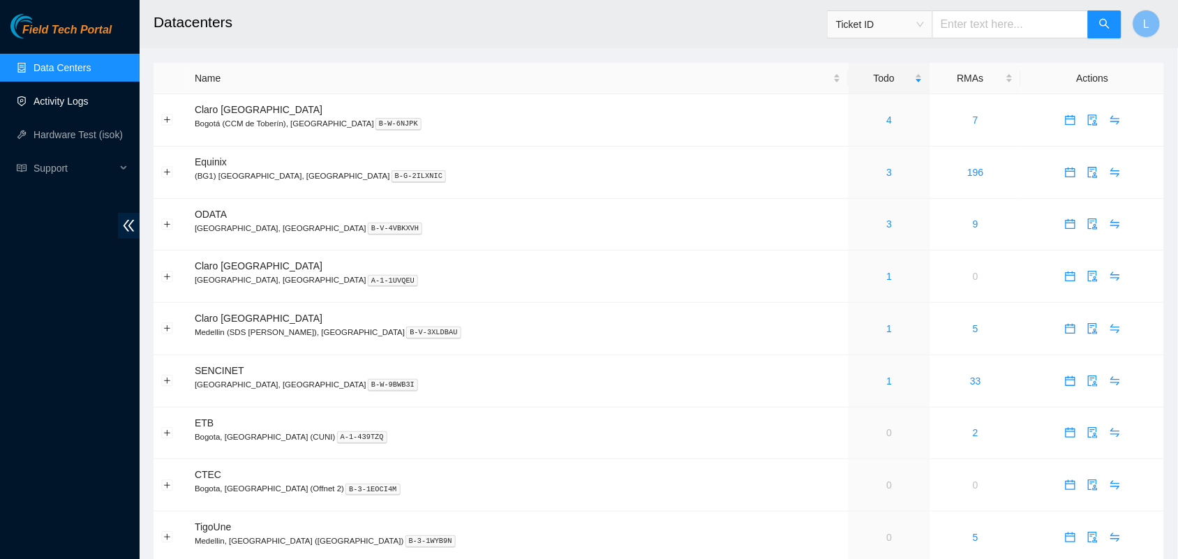
click at [70, 96] on link "Activity Logs" at bounding box center [60, 101] width 55 height 11
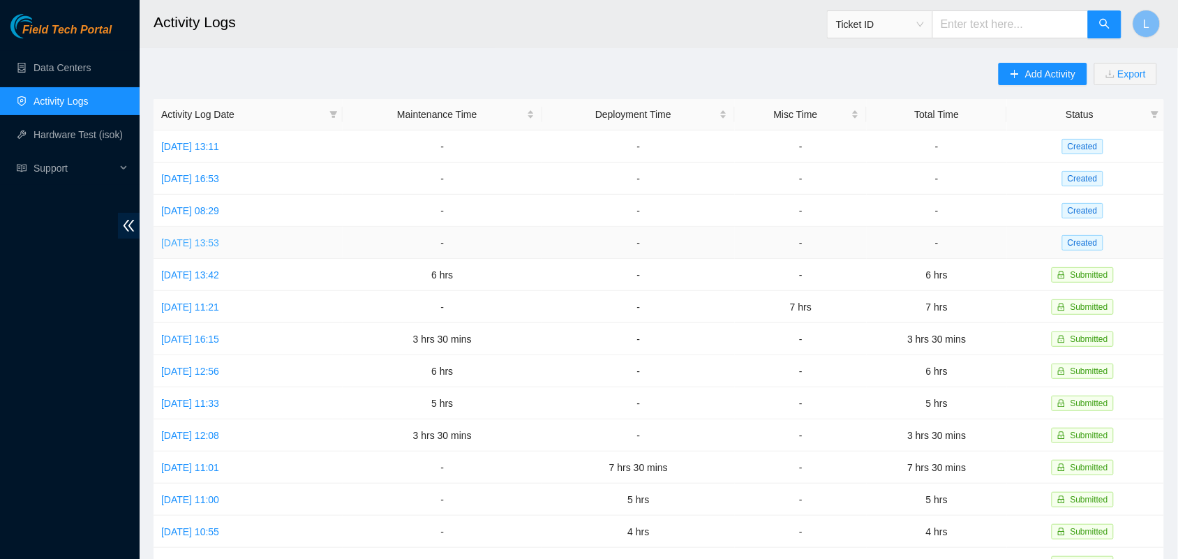
click at [214, 245] on link "[DATE] 13:53" at bounding box center [190, 242] width 58 height 11
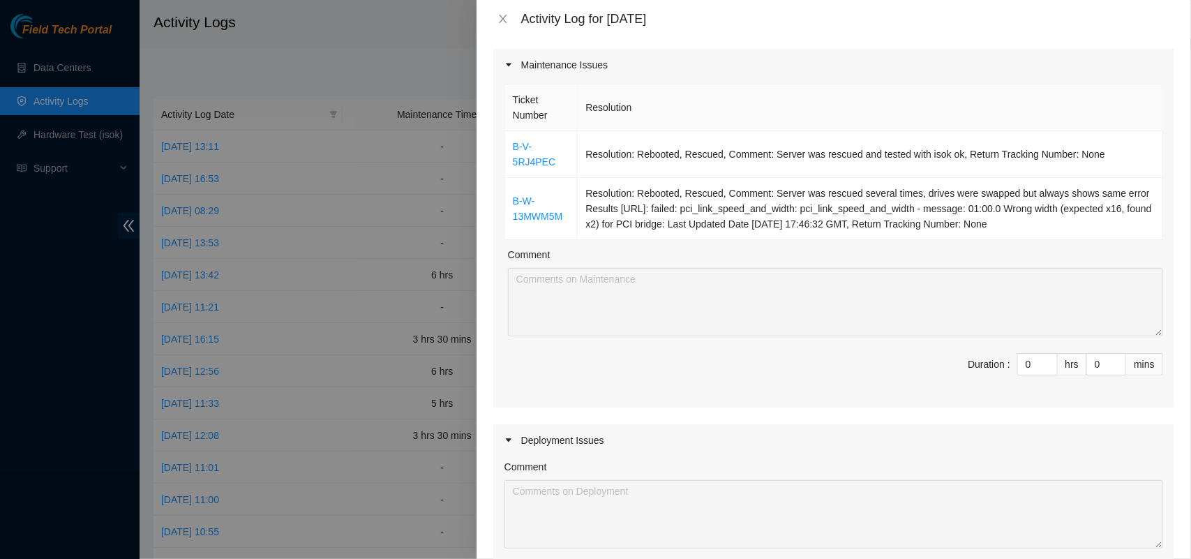
scroll to position [248, 0]
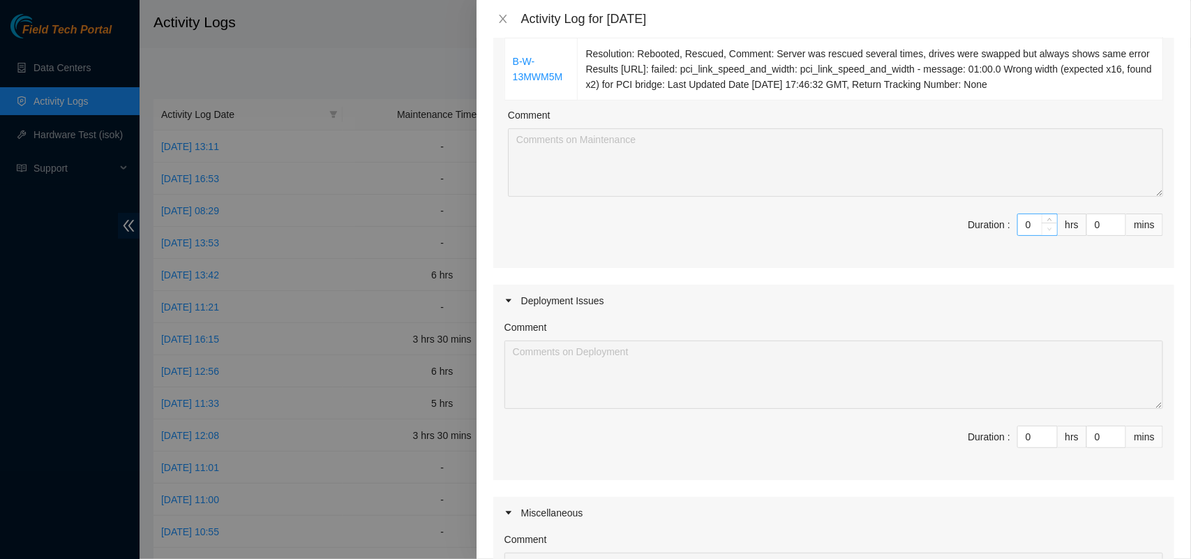
click at [1042, 223] on span "Decrease Value" at bounding box center [1049, 229] width 15 height 13
click at [1047, 219] on icon "up" at bounding box center [1049, 221] width 5 height 5
type input "1"
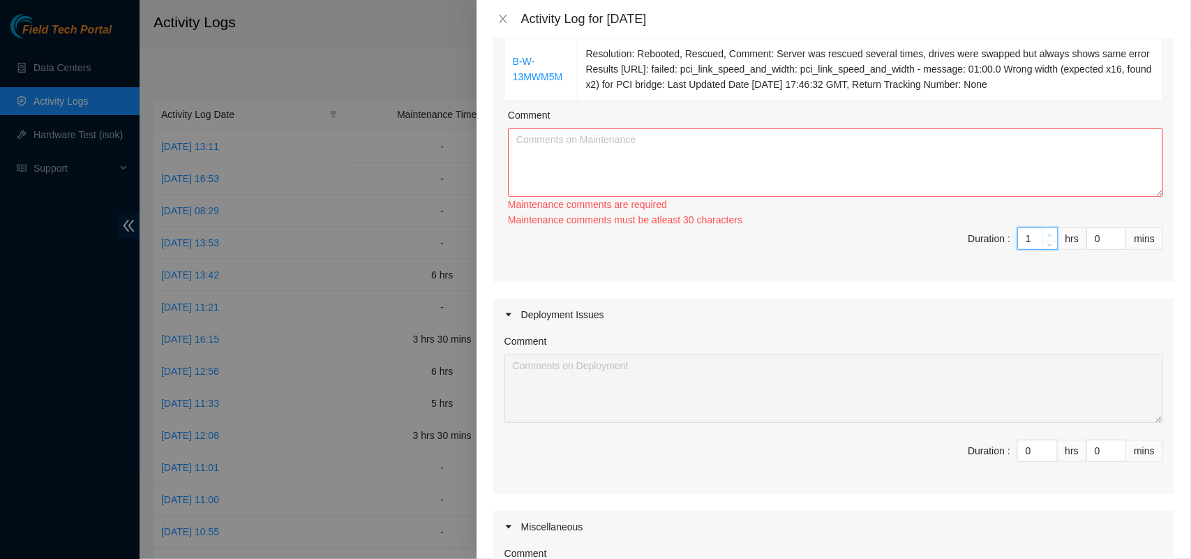
click at [1047, 233] on icon "up" at bounding box center [1049, 235] width 5 height 5
type input "2"
click at [1034, 212] on div "Maintenance comments must be atleast 60 characters" at bounding box center [835, 219] width 655 height 15
click at [1046, 231] on span "up" at bounding box center [1050, 235] width 8 height 8
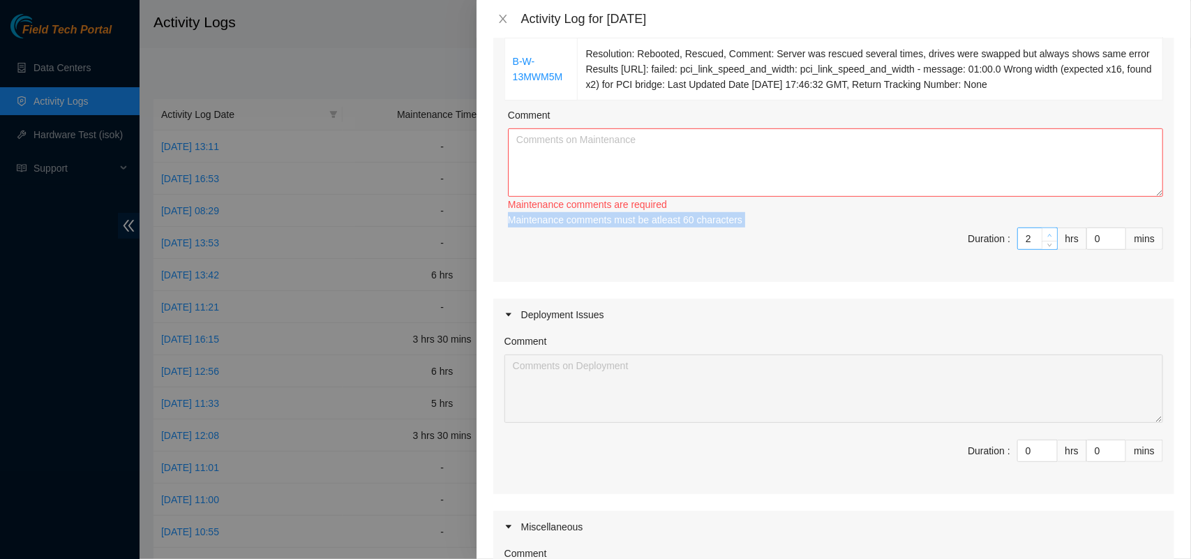
type input "3"
click at [1046, 231] on span "up" at bounding box center [1050, 235] width 8 height 8
type input "4"
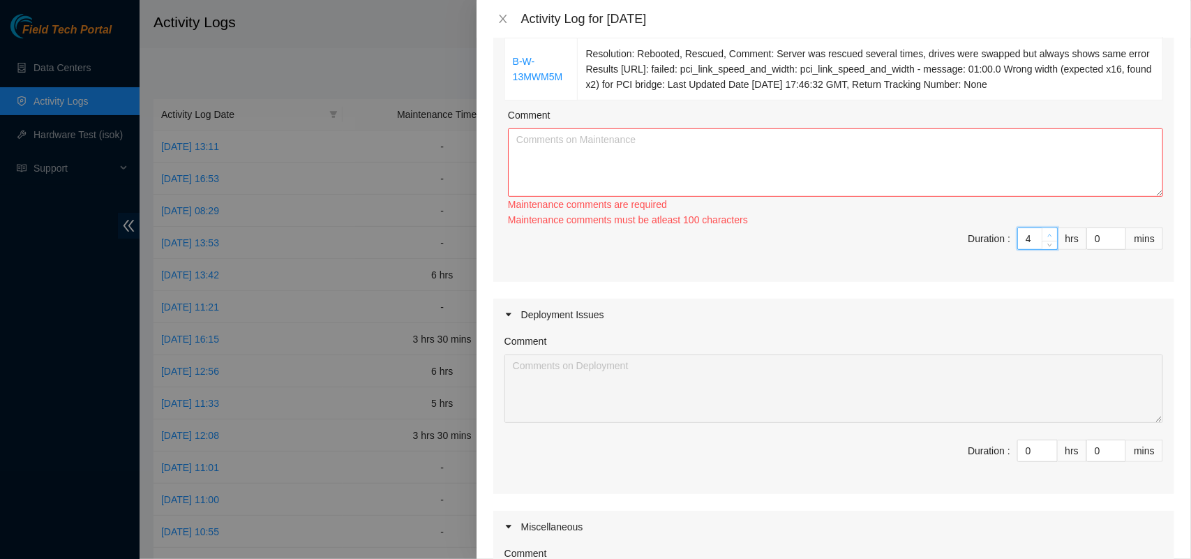
click at [1046, 231] on span "up" at bounding box center [1050, 235] width 8 height 8
type input "5"
click at [863, 142] on textarea "Comment" at bounding box center [835, 162] width 655 height 68
paste textarea "B-V-5RJ4PEC Resolution: Rebooted, Rescued, Comment: Server was rescued and test…"
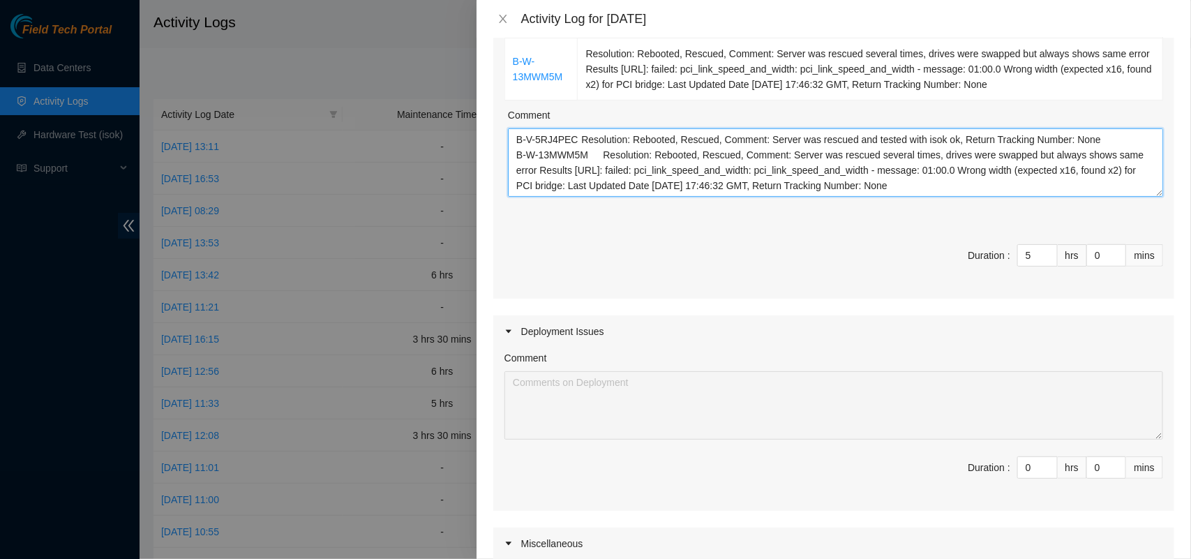
scroll to position [27, 0]
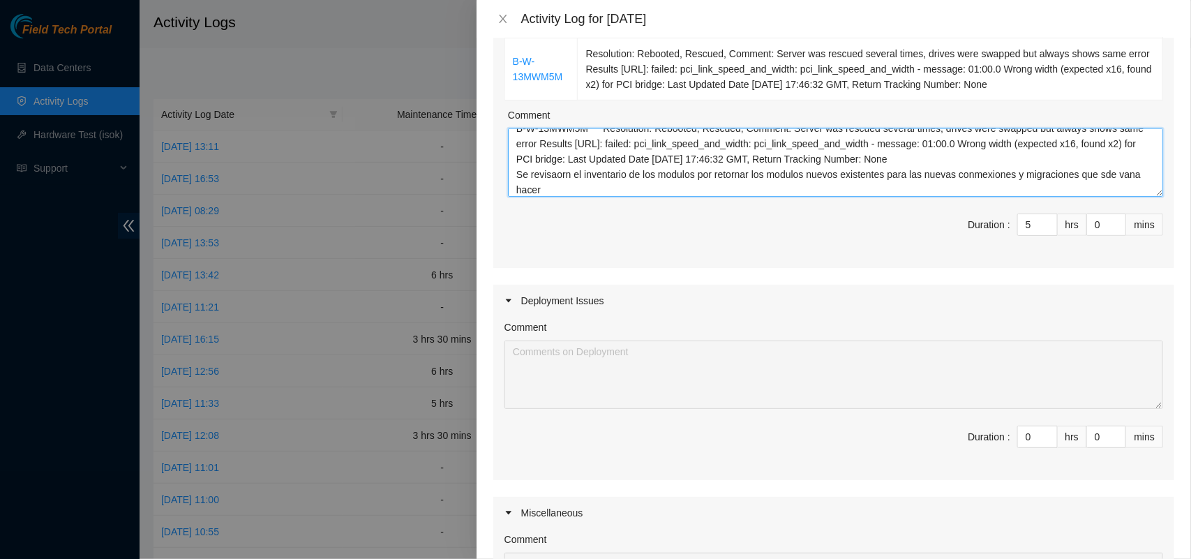
type textarea "B-V-5RJ4PEC Resolution: Rebooted, Rescued, Comment: Server was rescued and test…"
click at [825, 225] on span "Duration : 5 hrs 0 mins" at bounding box center [834, 233] width 659 height 39
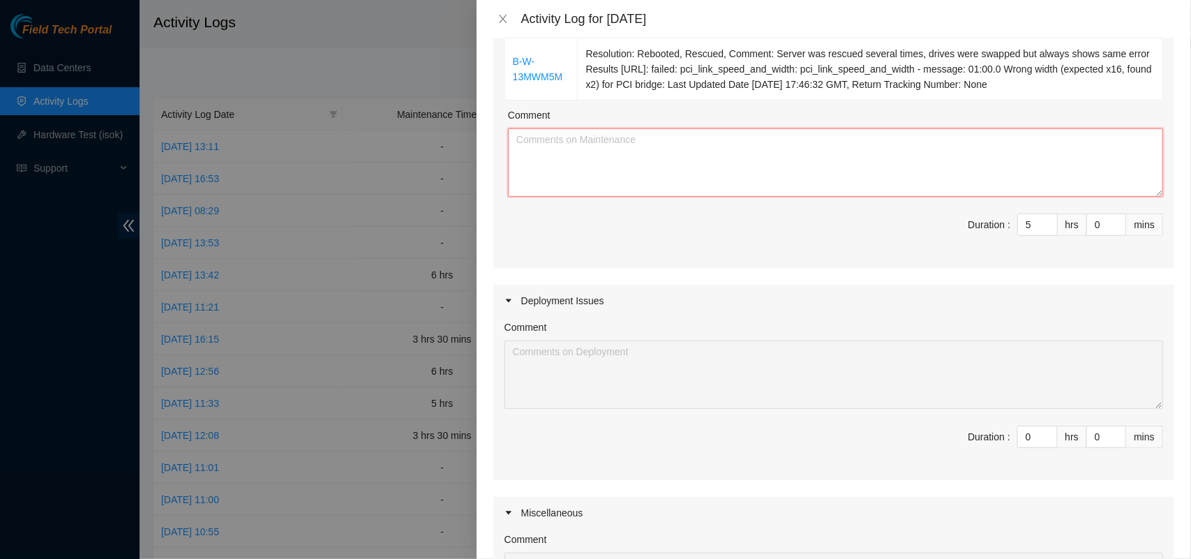
scroll to position [0, 0]
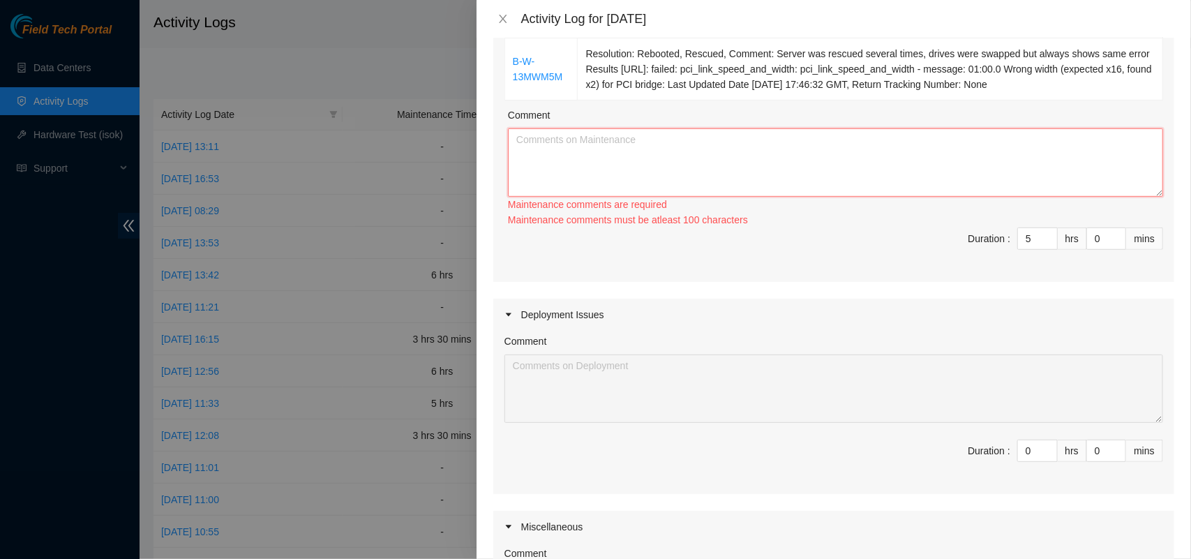
click at [583, 149] on textarea "Comment" at bounding box center [835, 162] width 655 height 68
paste textarea "B-V-5RJ4PEC Resolution: Rebooted, Rescued, Comment: Server was rescued and test…"
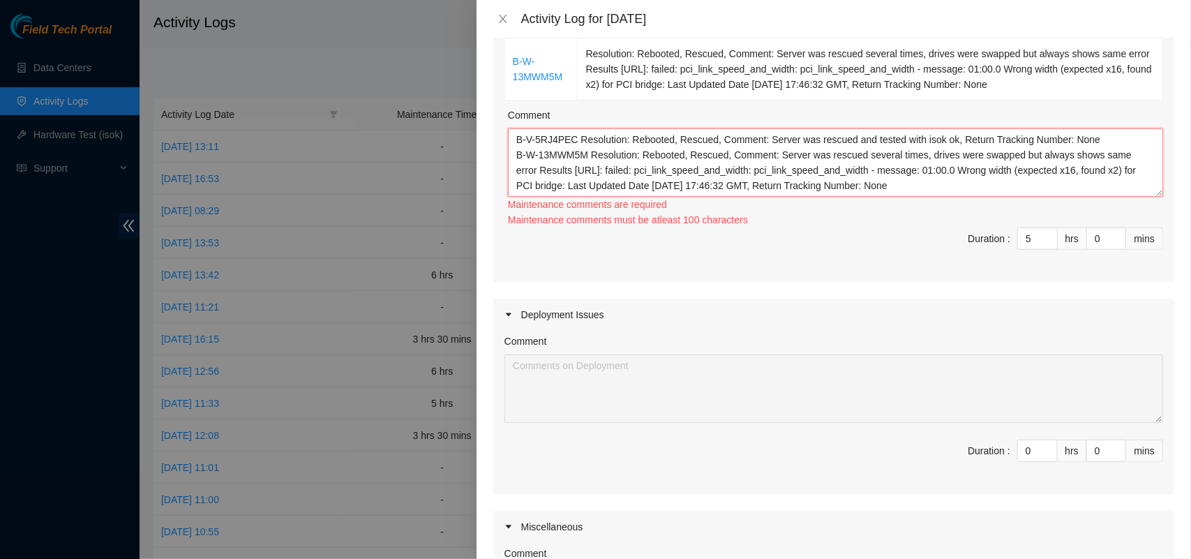
scroll to position [11, 0]
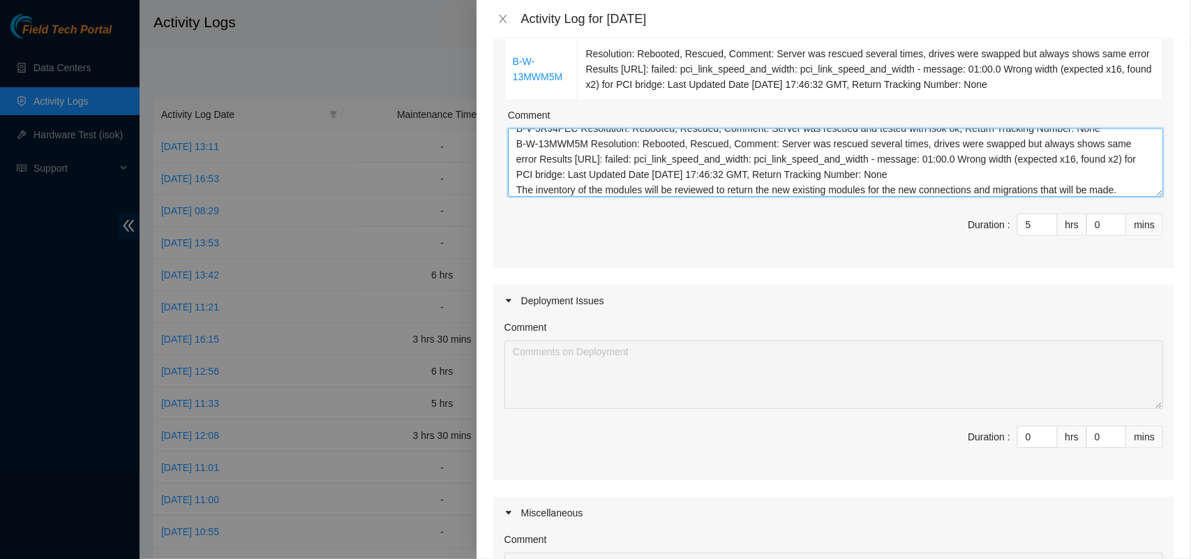
type textarea "B-V-5RJ4PEC Resolution: Rebooted, Rescued, Comment: Server was rescued and test…"
click at [745, 253] on div "Ticket Number Resolution B-V-5RJ4PEC Resolution: Rebooted, Rescued, Comment: Se…" at bounding box center [833, 104] width 681 height 327
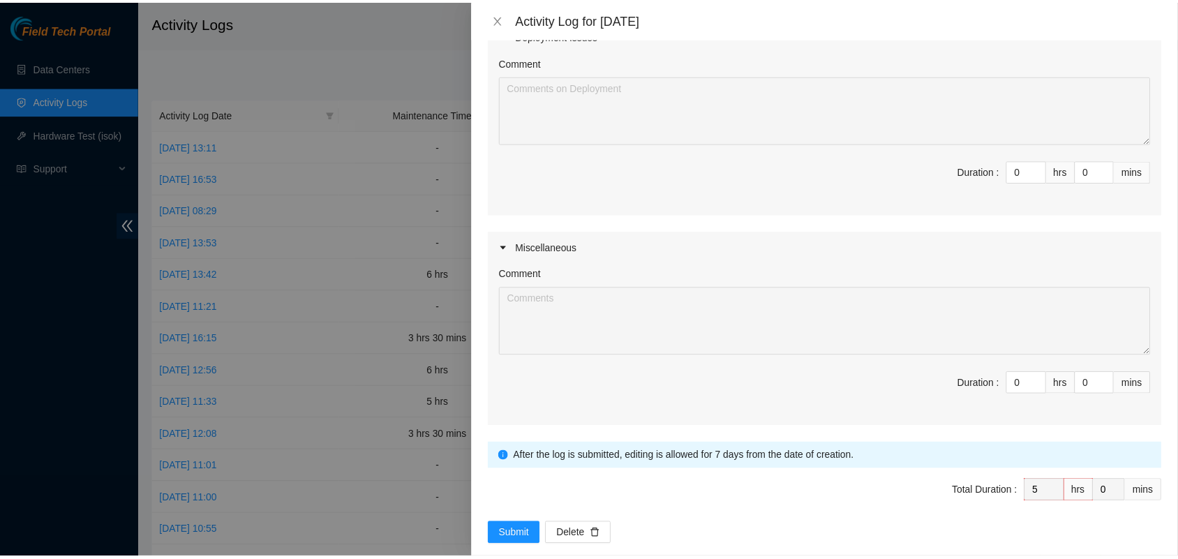
scroll to position [521, 0]
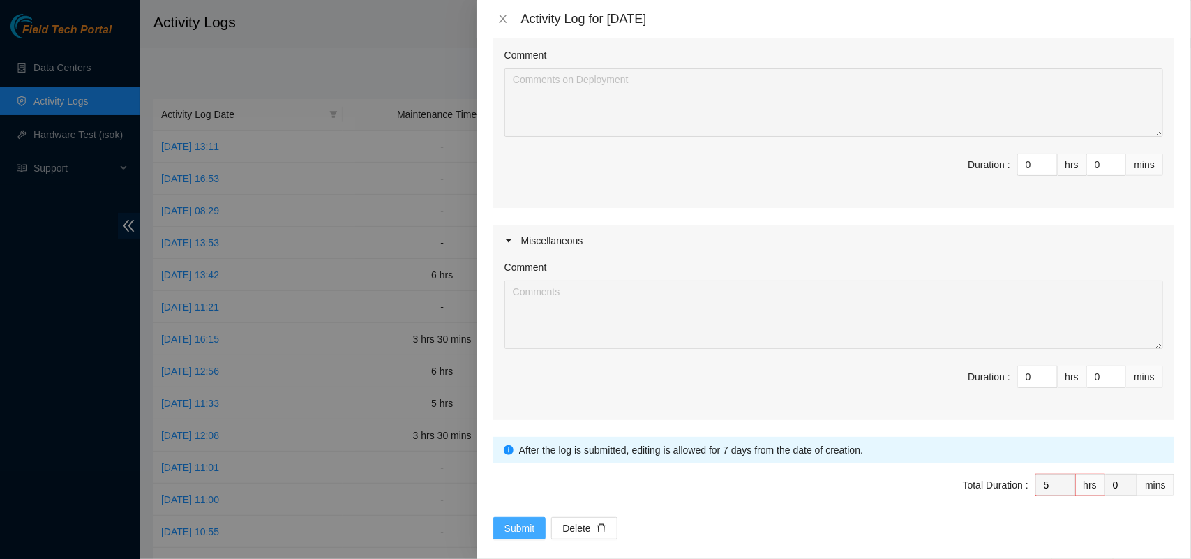
click at [518, 521] on span "Submit" at bounding box center [520, 528] width 31 height 15
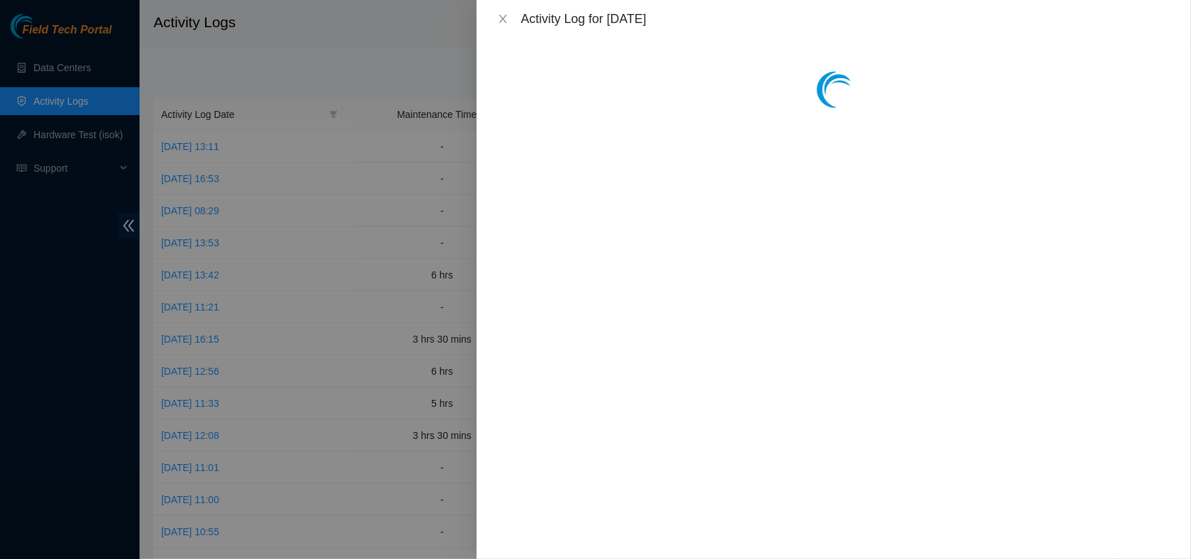
scroll to position [0, 0]
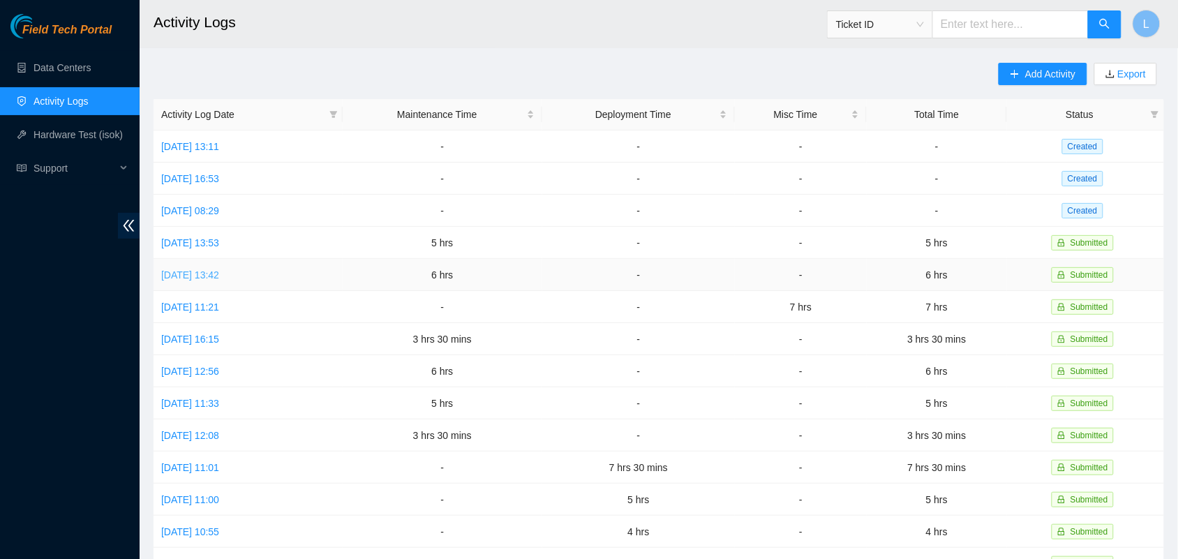
click at [213, 274] on link "[DATE] 13:42" at bounding box center [190, 274] width 58 height 11
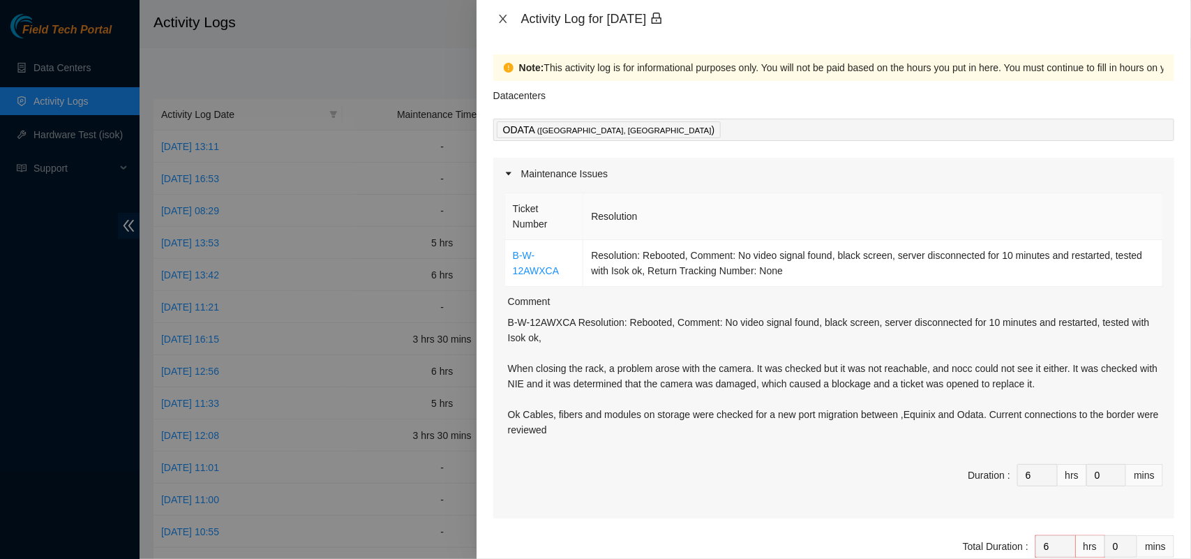
click at [506, 20] on icon "close" at bounding box center [503, 18] width 11 height 11
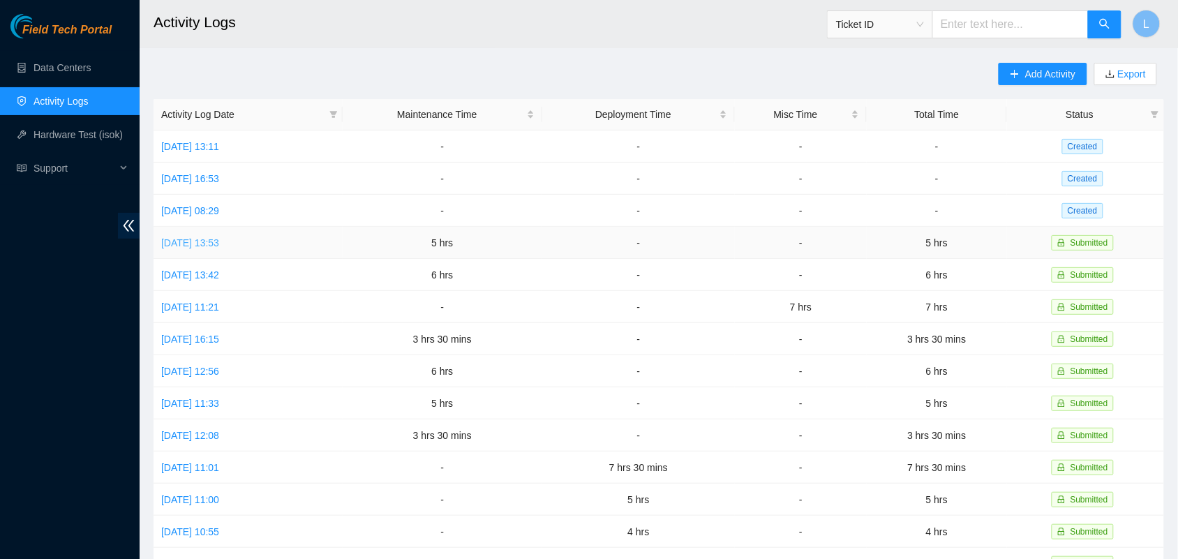
click at [219, 241] on link "[DATE] 13:53" at bounding box center [190, 242] width 58 height 11
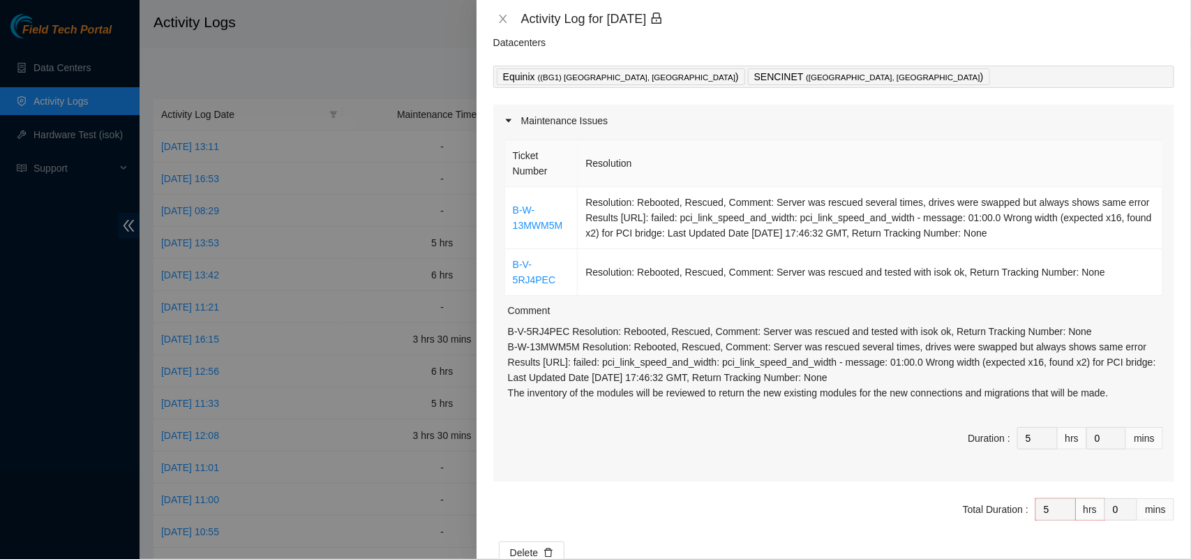
scroll to position [77, 0]
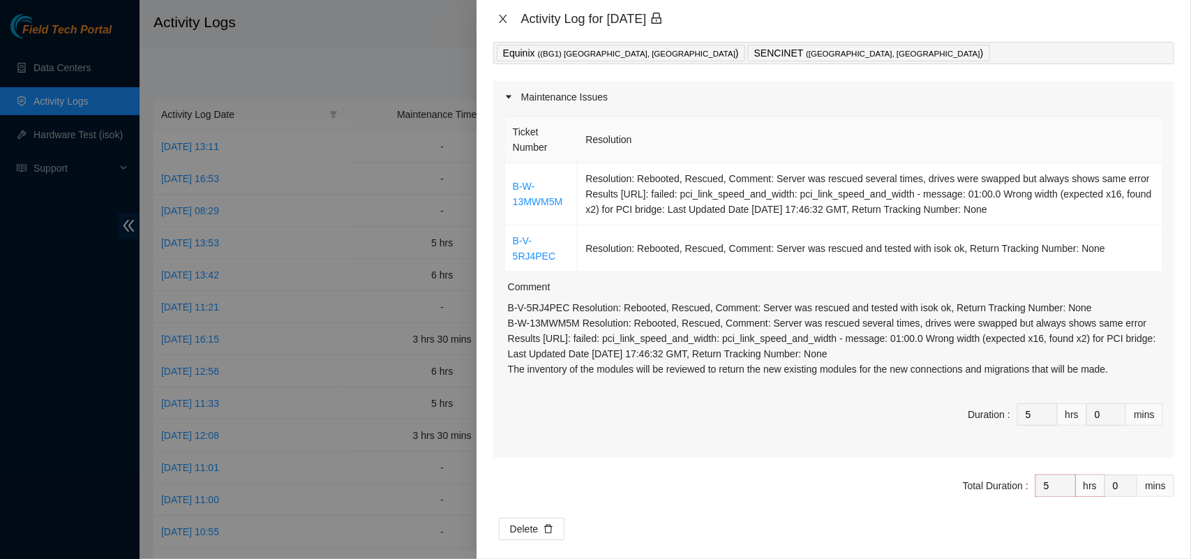
click at [500, 17] on icon "close" at bounding box center [503, 18] width 11 height 11
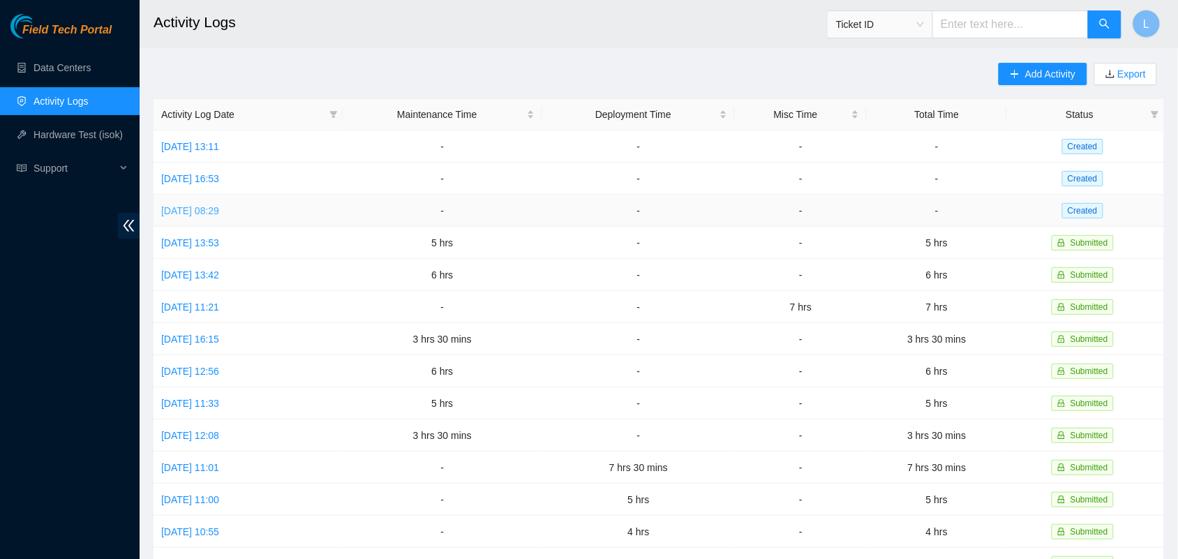
click at [217, 209] on link "[DATE] 08:29" at bounding box center [190, 210] width 58 height 11
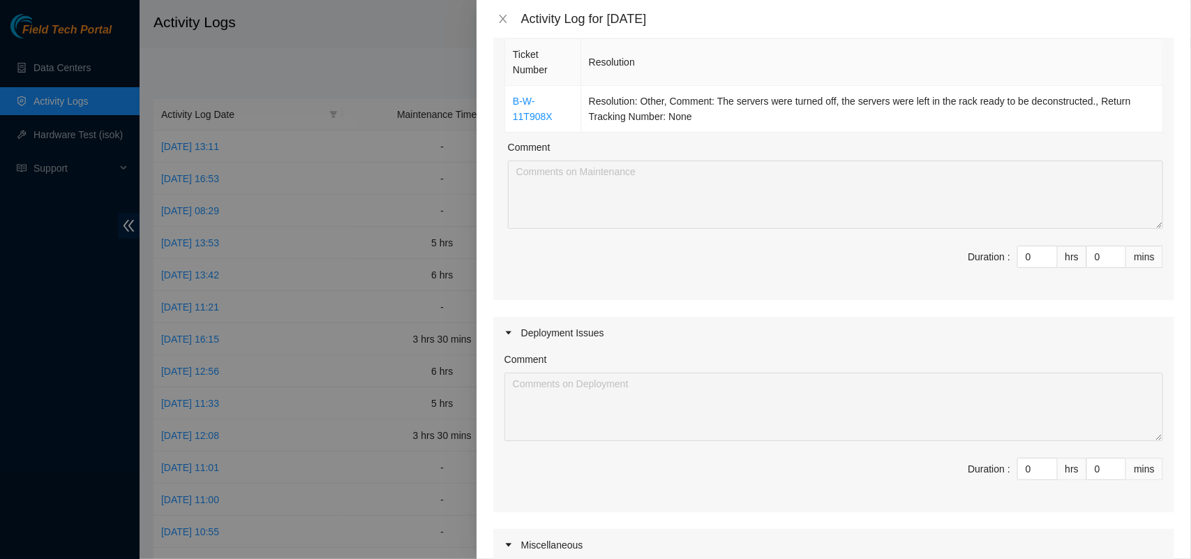
scroll to position [178, 0]
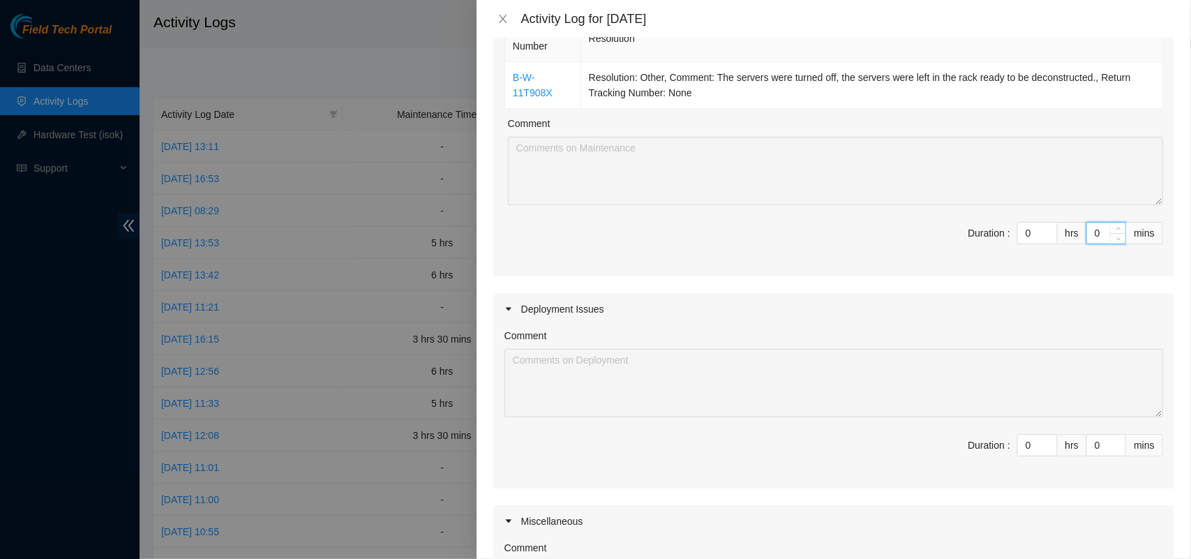
click at [1073, 236] on span "Duration : 0 hrs 0 mins" at bounding box center [834, 241] width 659 height 39
type input "30"
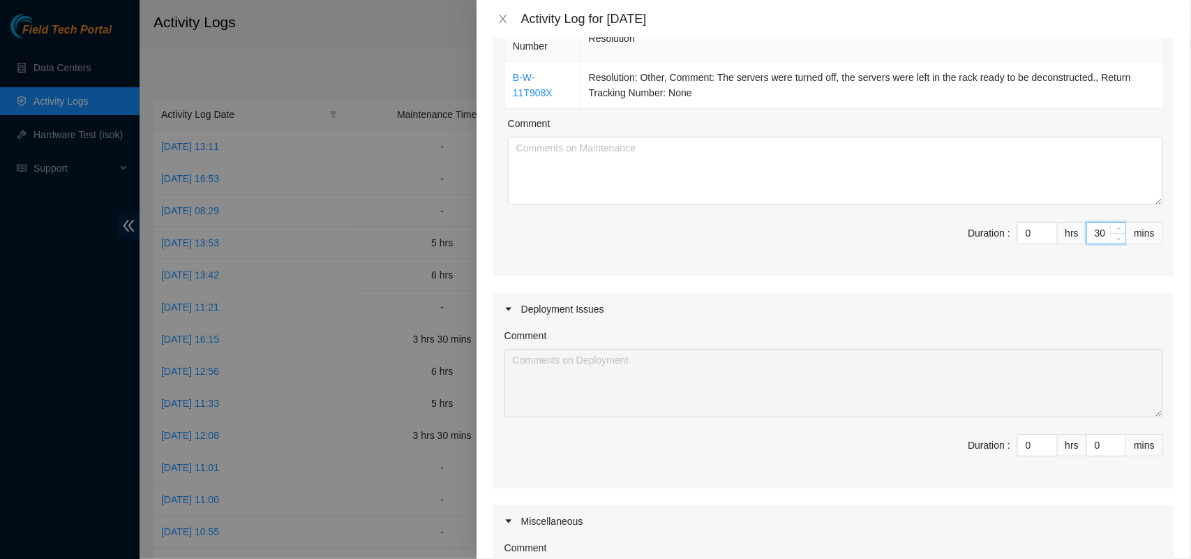
type input "30"
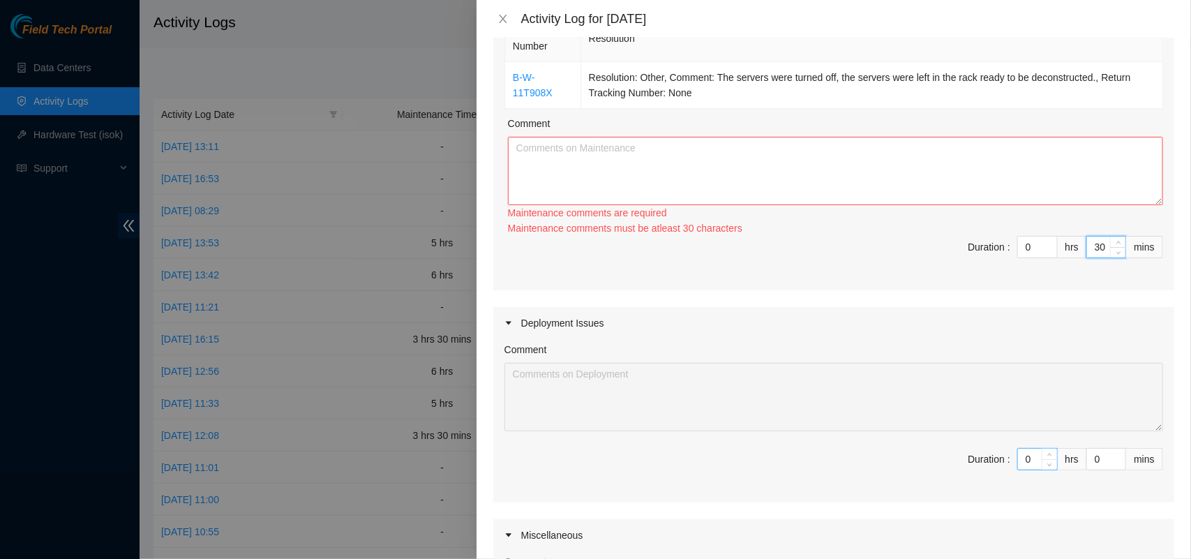
type input "30"
drag, startPoint x: 1020, startPoint y: 463, endPoint x: 1003, endPoint y: 464, distance: 16.8
click at [1017, 464] on div "0" at bounding box center [1037, 459] width 40 height 22
type input "10"
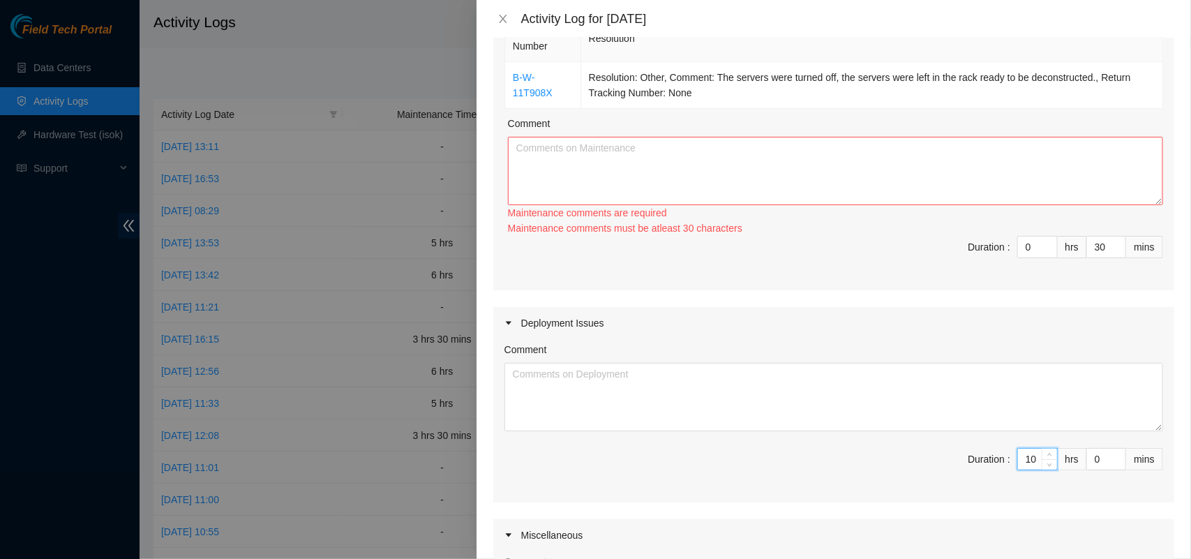
type input "10"
drag, startPoint x: 1089, startPoint y: 459, endPoint x: 1077, endPoint y: 459, distance: 12.6
click at [1087, 459] on input "0" at bounding box center [1106, 459] width 38 height 21
type input "30"
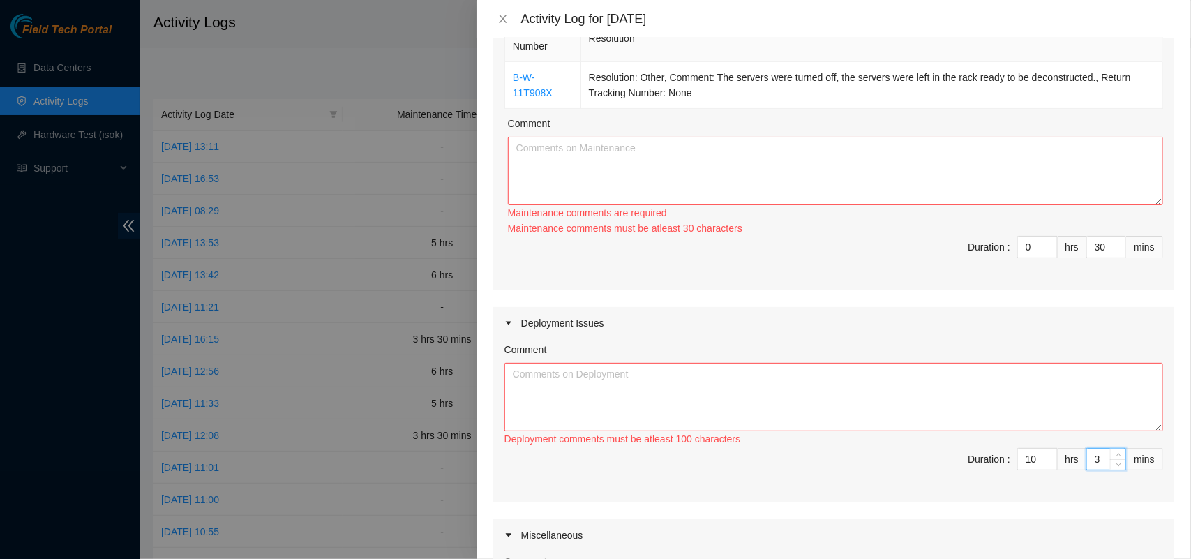
type input "11"
type input "0"
type input "30"
click at [981, 402] on textarea "Comment" at bounding box center [834, 397] width 659 height 68
paste textarea "DP82561 and DP83319 Two Telxius links were migrated between Equiinix >< Sencine…"
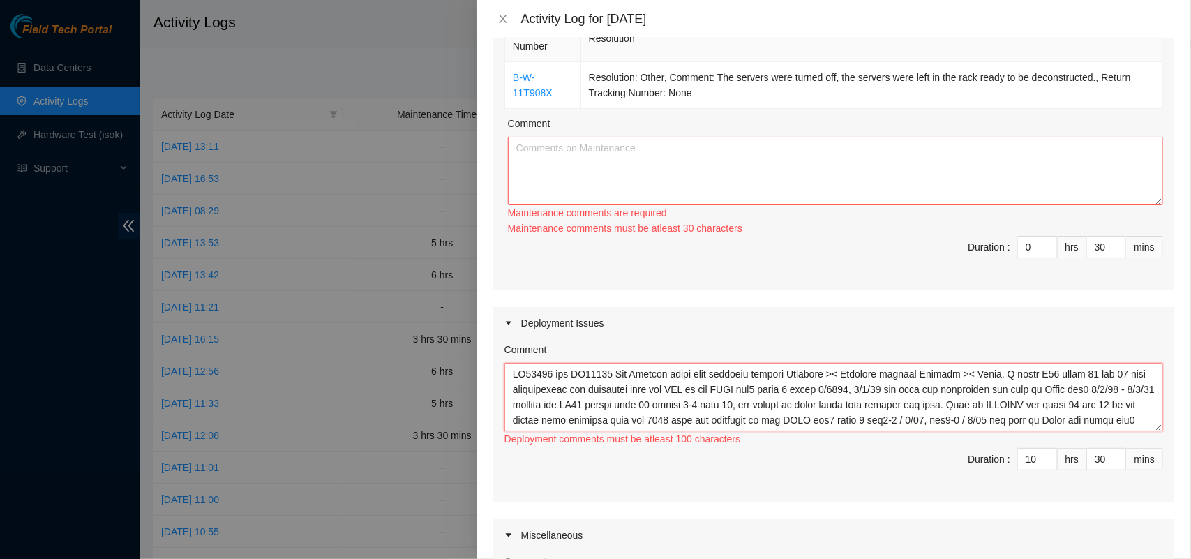
scroll to position [57, 0]
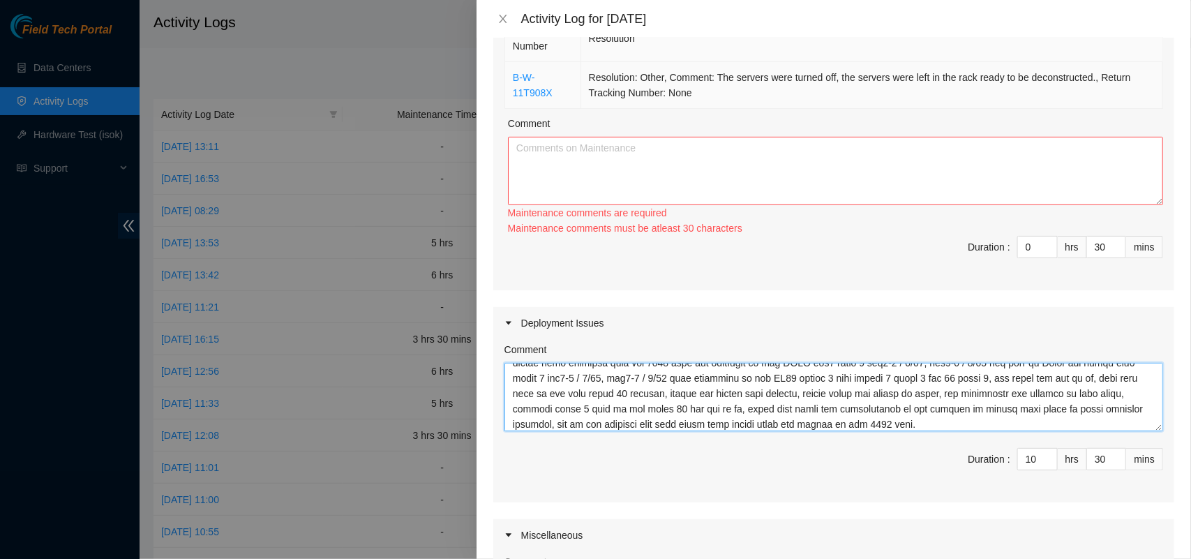
type textarea "DP82561 and DP83319 Two Telxius links were migrated between Equiinix >< Sencine…"
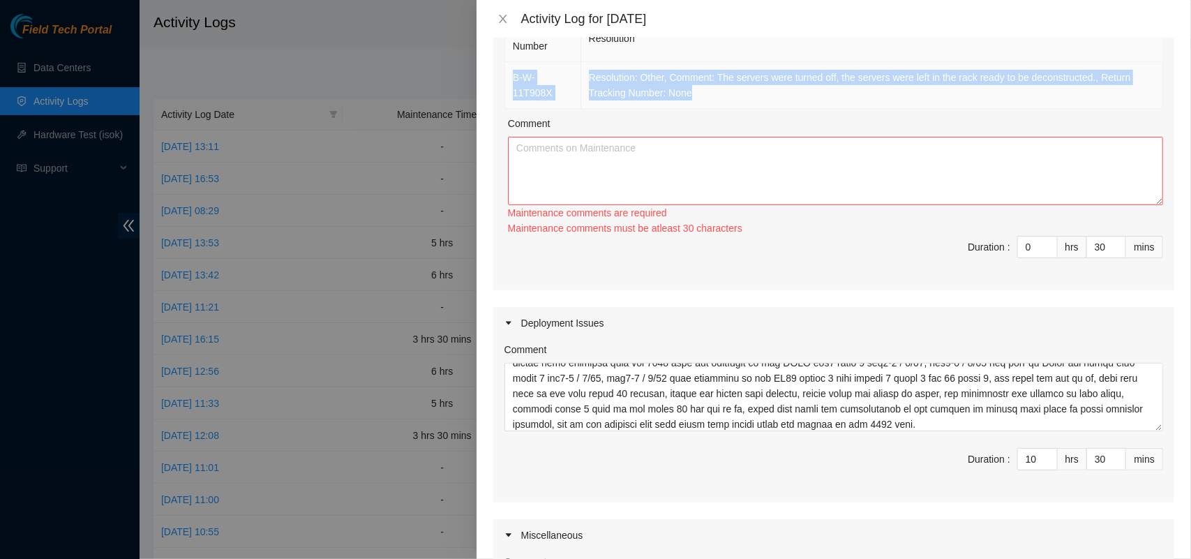
drag, startPoint x: 708, startPoint y: 96, endPoint x: 511, endPoint y: 85, distance: 197.1
click at [511, 85] on tr "B-W-11T908X Resolution: Other, Comment: The servers were turned off, the server…" at bounding box center [834, 85] width 658 height 47
click at [511, 85] on td "B-W-11T908X" at bounding box center [543, 85] width 76 height 47
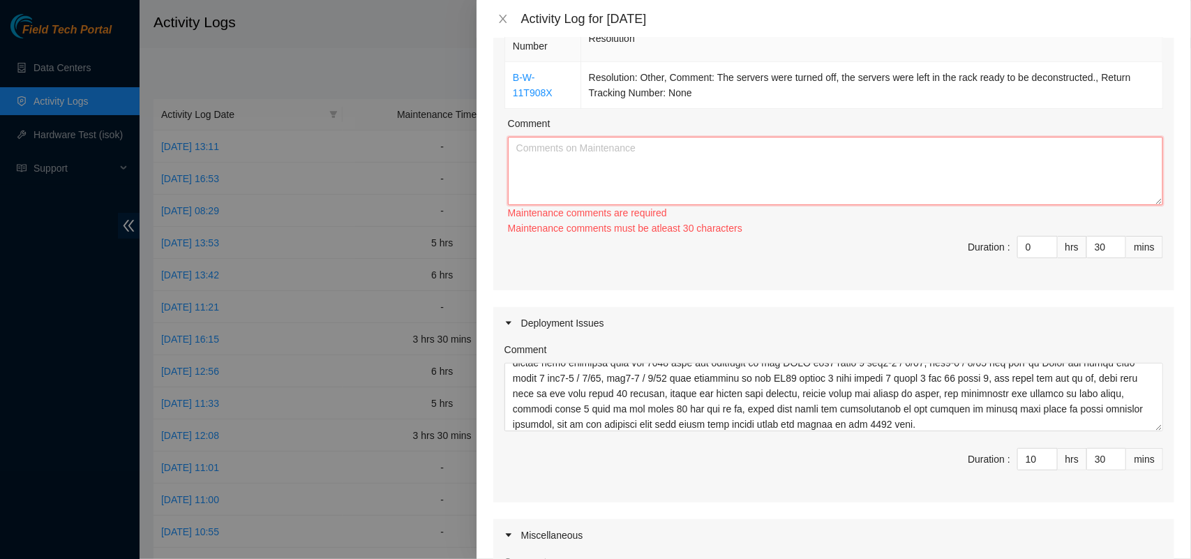
click at [574, 175] on textarea "Comment" at bounding box center [835, 171] width 655 height 68
paste textarea "DP82561 and DP83319 Two Telxius links were migrated between Equiinix >< Sencine…"
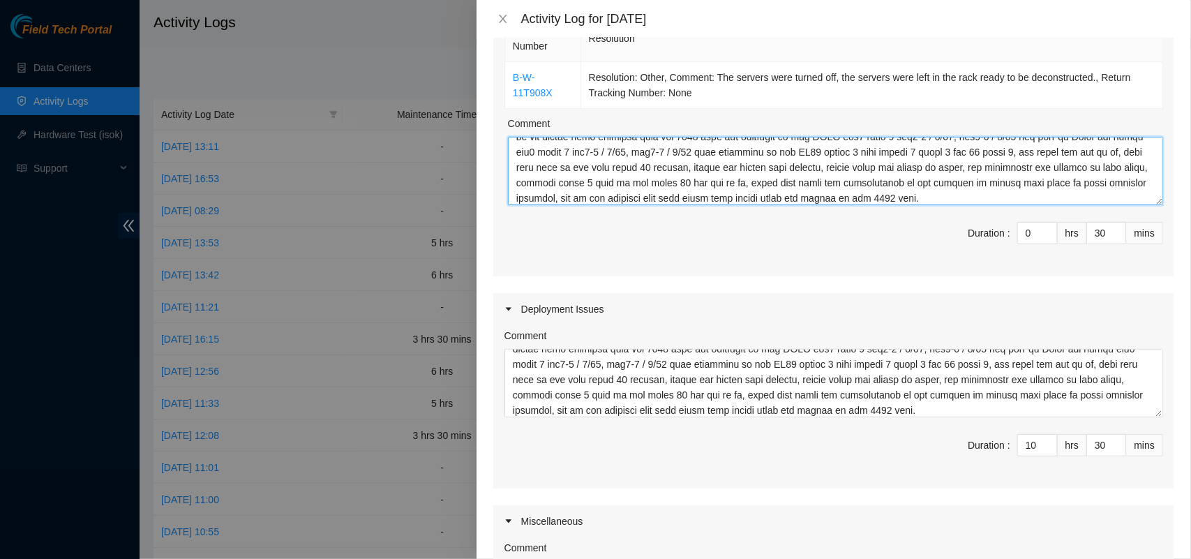
type textarea "DP82561 and DP83319 Two Telxius links were migrated between Equiinix >< Sencine…"
click at [615, 271] on div "Ticket Number Resolution B-W-11T908X Resolution: Other, Comment: The servers we…" at bounding box center [833, 144] width 681 height 264
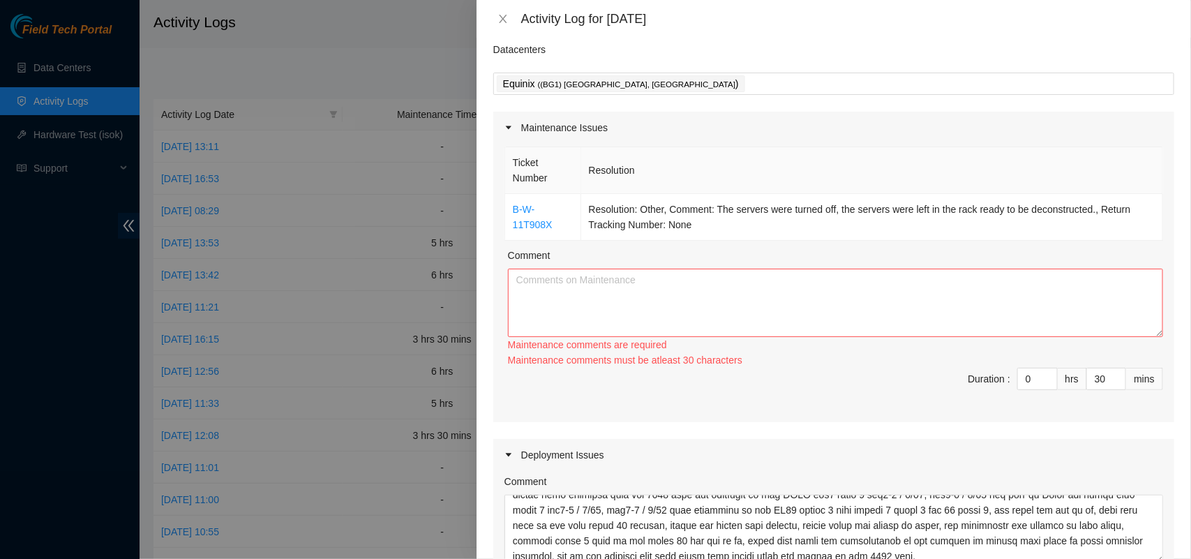
scroll to position [44, 0]
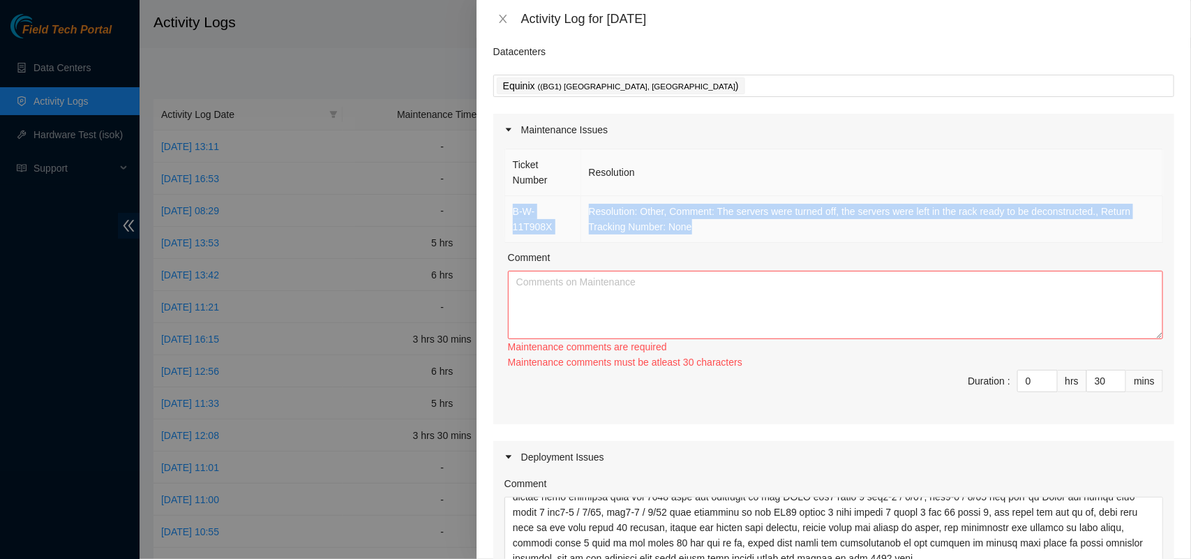
drag, startPoint x: 707, startPoint y: 225, endPoint x: 508, endPoint y: 221, distance: 198.9
click at [508, 221] on tr "B-W-11T908X Resolution: Other, Comment: The servers were turned off, the server…" at bounding box center [834, 219] width 658 height 47
copy tr "B-W-11T908X Resolution: Other, Comment: The servers were turned off, the server…"
click at [573, 307] on textarea "Comment" at bounding box center [835, 305] width 655 height 68
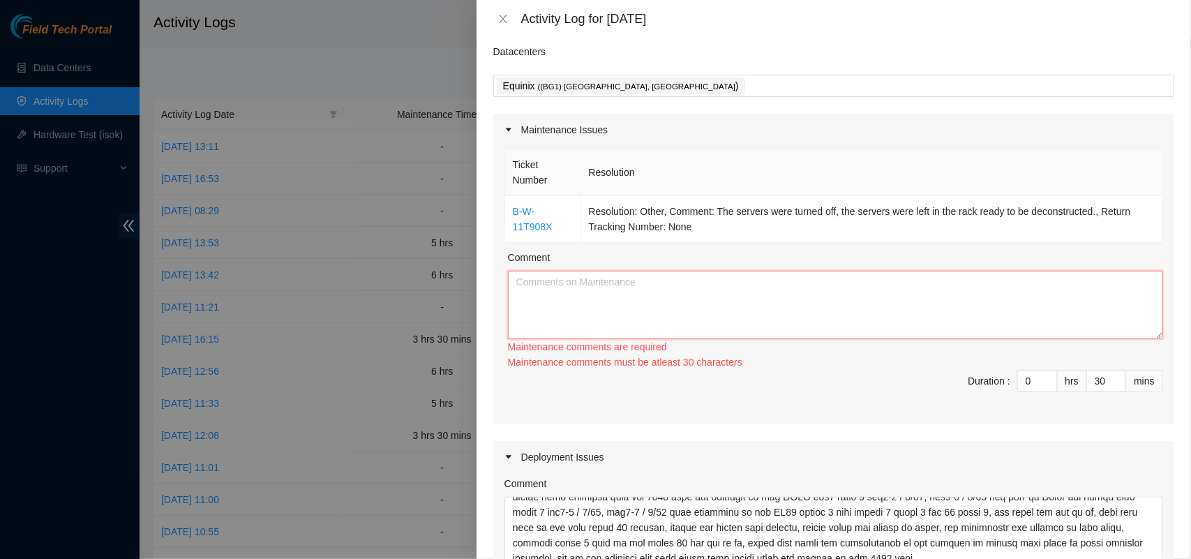
paste textarea "B-W-11T908X Resolution: Other, Comment: The servers were turned off, the server…"
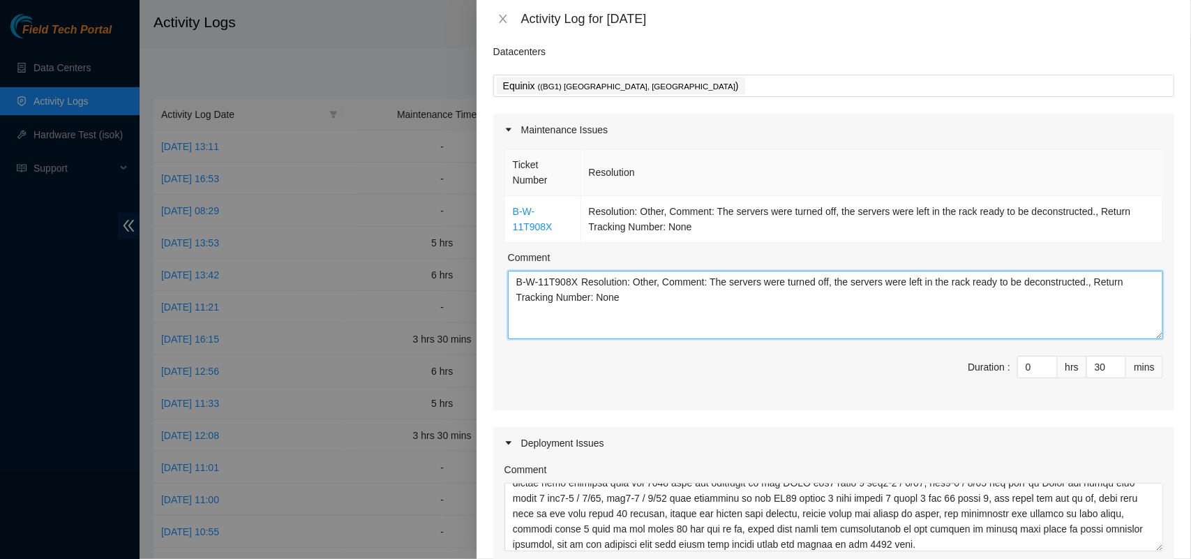
type textarea "B-W-11T908X Resolution: Other, Comment: The servers were turned off, the server…"
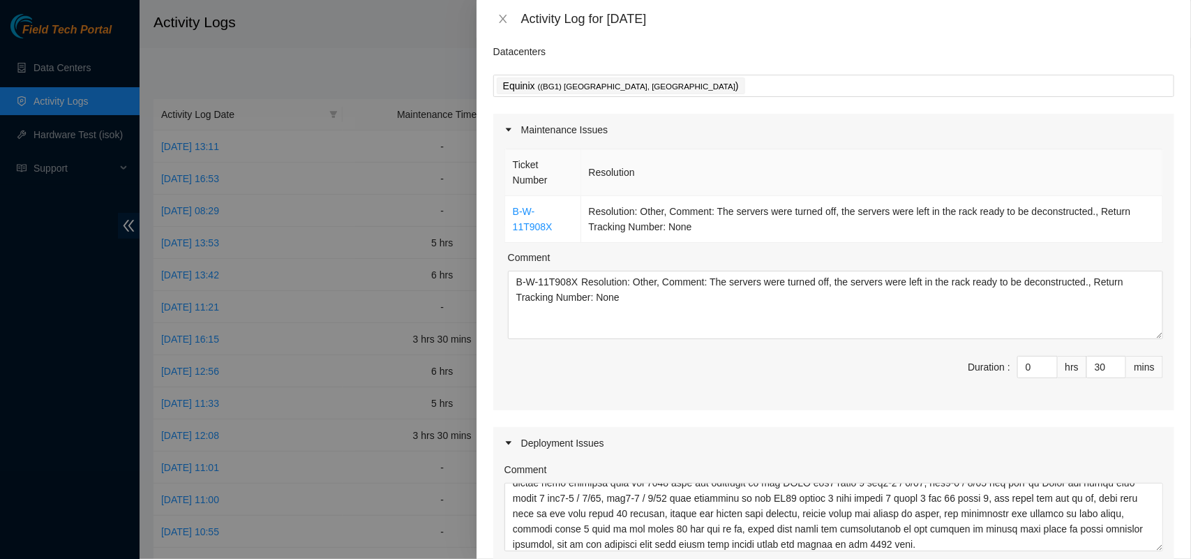
click at [816, 412] on div "Maintenance Issues Ticket Number Resolution B-W-11T908X Resolution: Other, Comm…" at bounding box center [833, 474] width 681 height 721
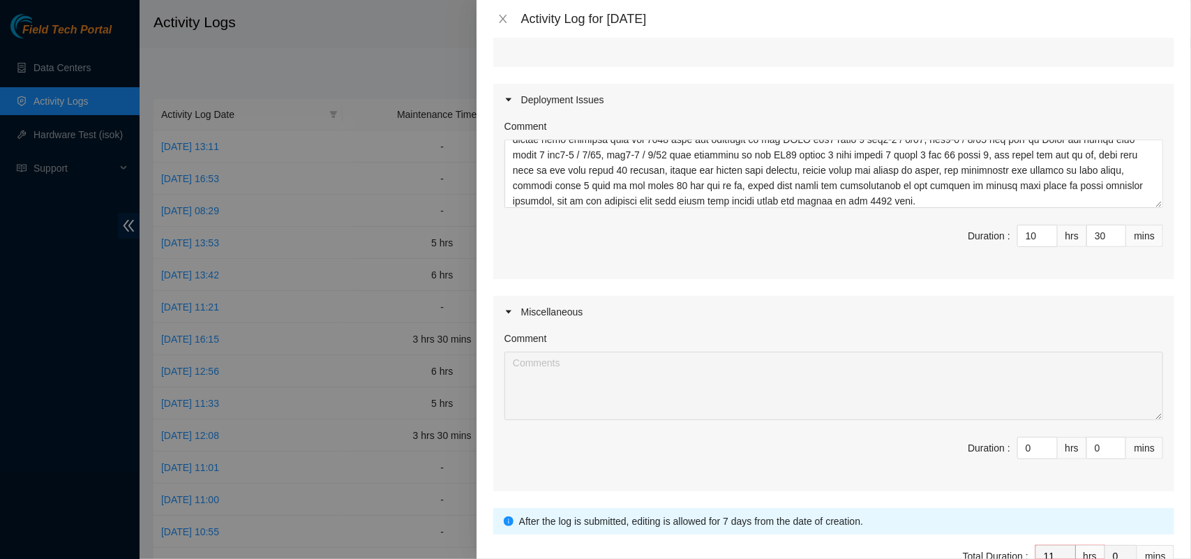
scroll to position [473, 0]
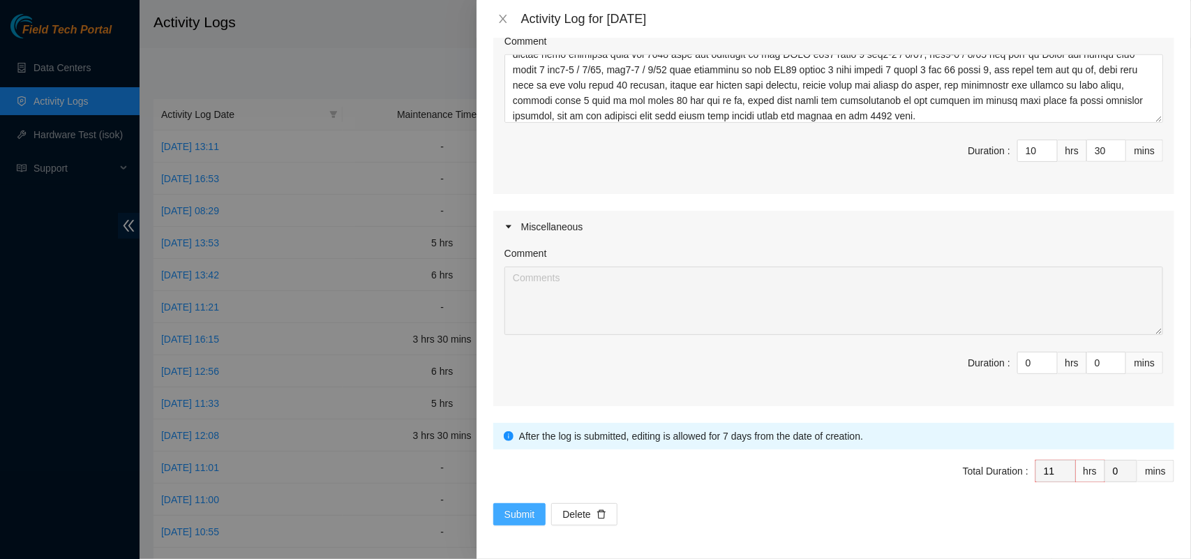
click at [518, 515] on span "Submit" at bounding box center [520, 514] width 31 height 15
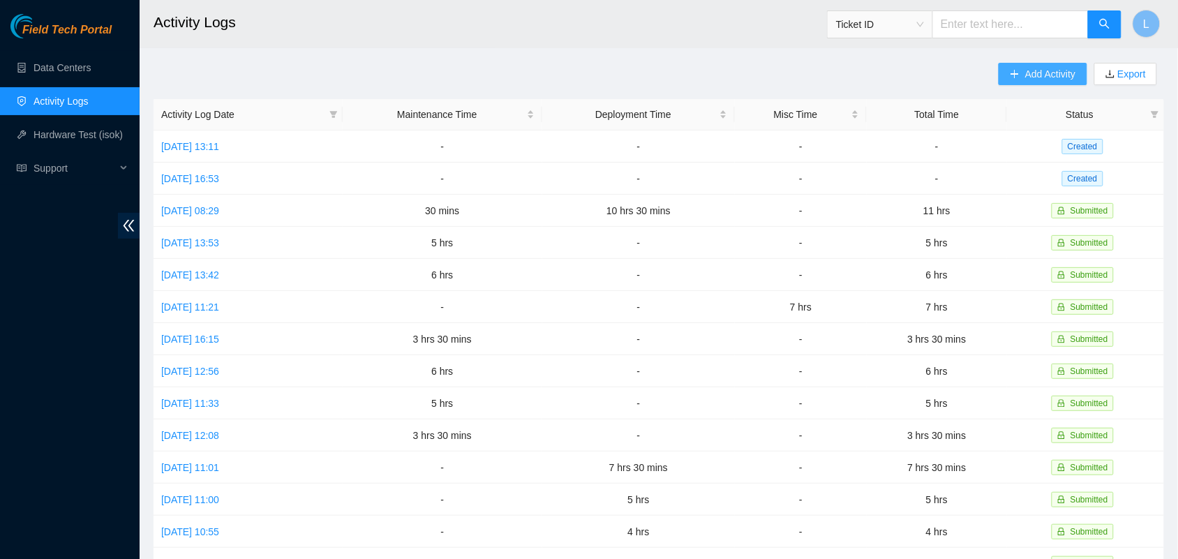
click at [1047, 74] on span "Add Activity" at bounding box center [1050, 73] width 50 height 15
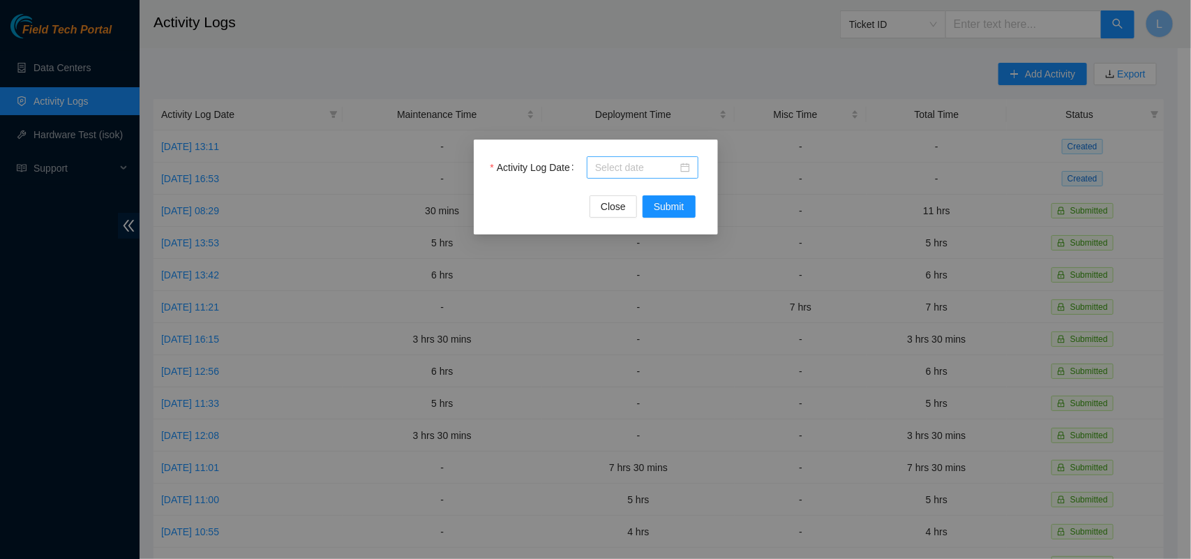
click at [688, 169] on div at bounding box center [642, 167] width 95 height 15
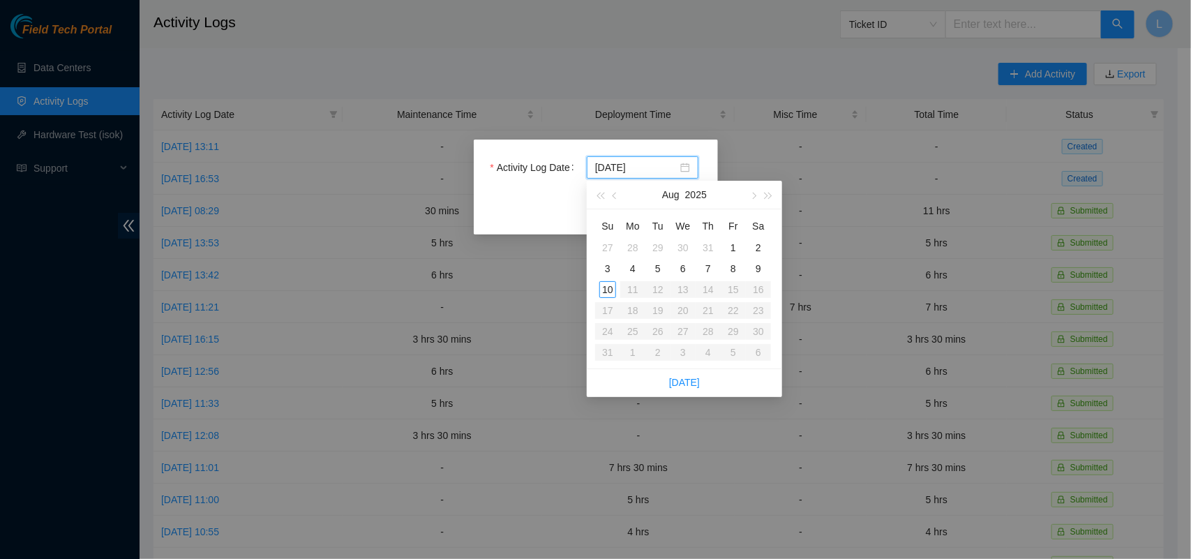
type input "[DATE]"
click at [708, 250] on div "31" at bounding box center [708, 247] width 17 height 17
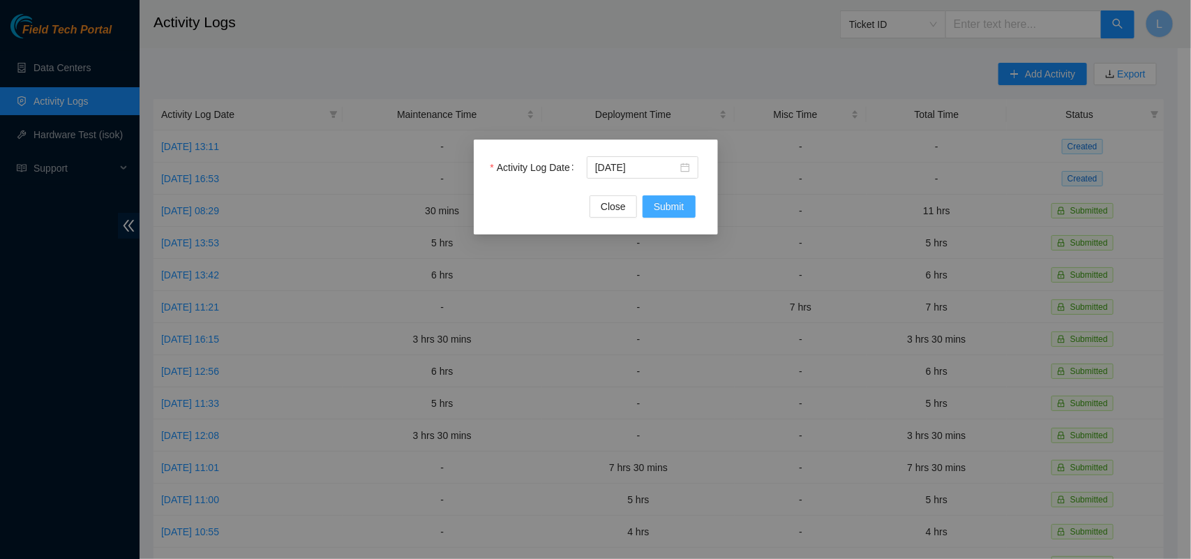
click at [662, 208] on span "Submit" at bounding box center [669, 206] width 31 height 15
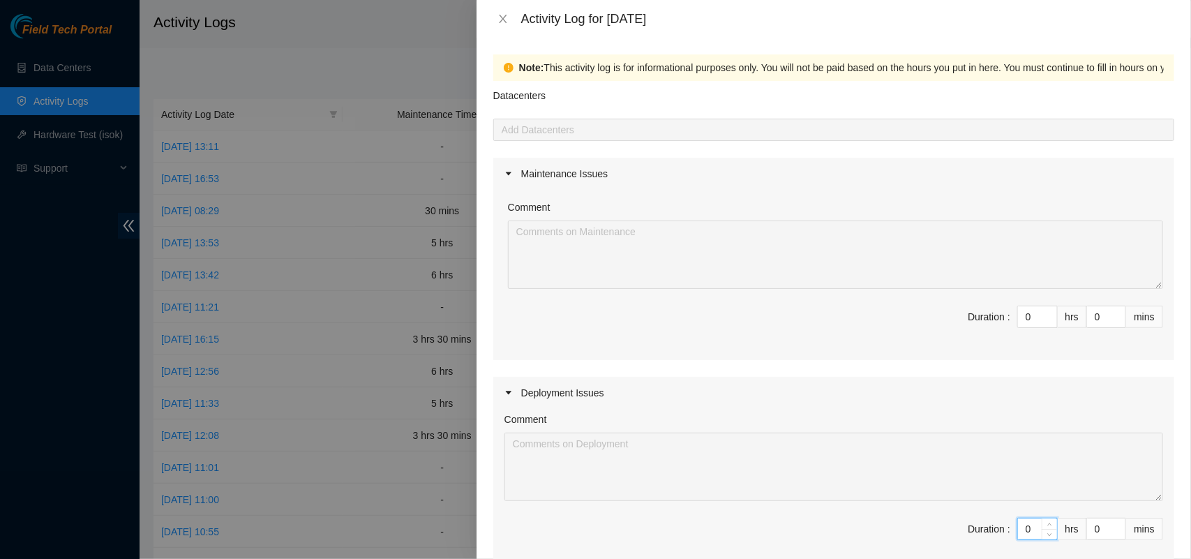
drag, startPoint x: 1023, startPoint y: 529, endPoint x: 999, endPoint y: 527, distance: 24.5
click at [999, 527] on span "Duration : 0 hrs 0 mins" at bounding box center [834, 537] width 659 height 39
type input "1"
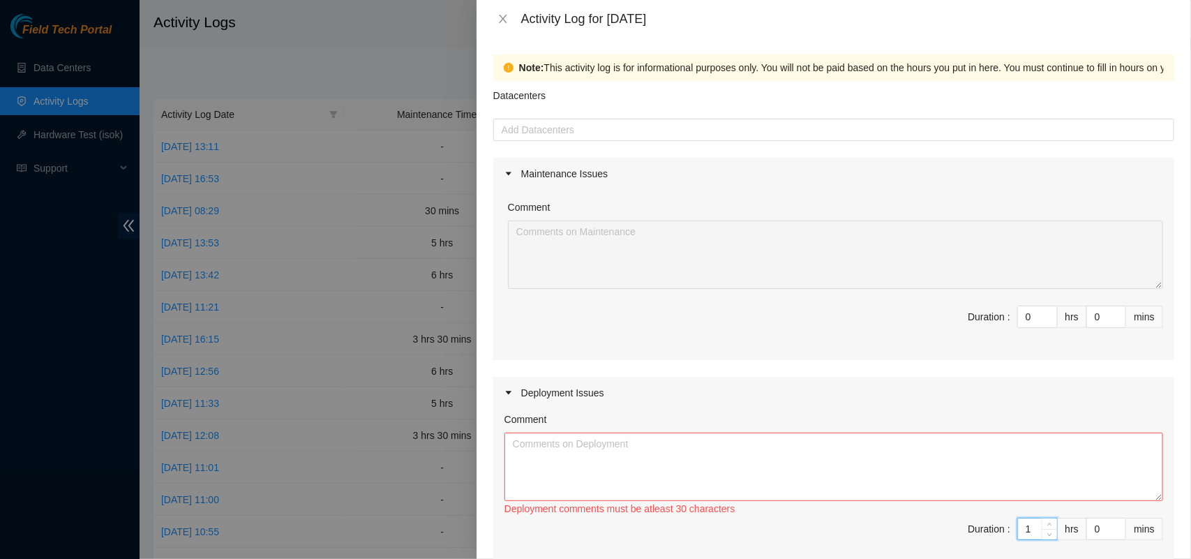
type input "10"
drag, startPoint x: 1092, startPoint y: 530, endPoint x: 1077, endPoint y: 528, distance: 15.6
click at [1087, 528] on input "0" at bounding box center [1106, 528] width 38 height 21
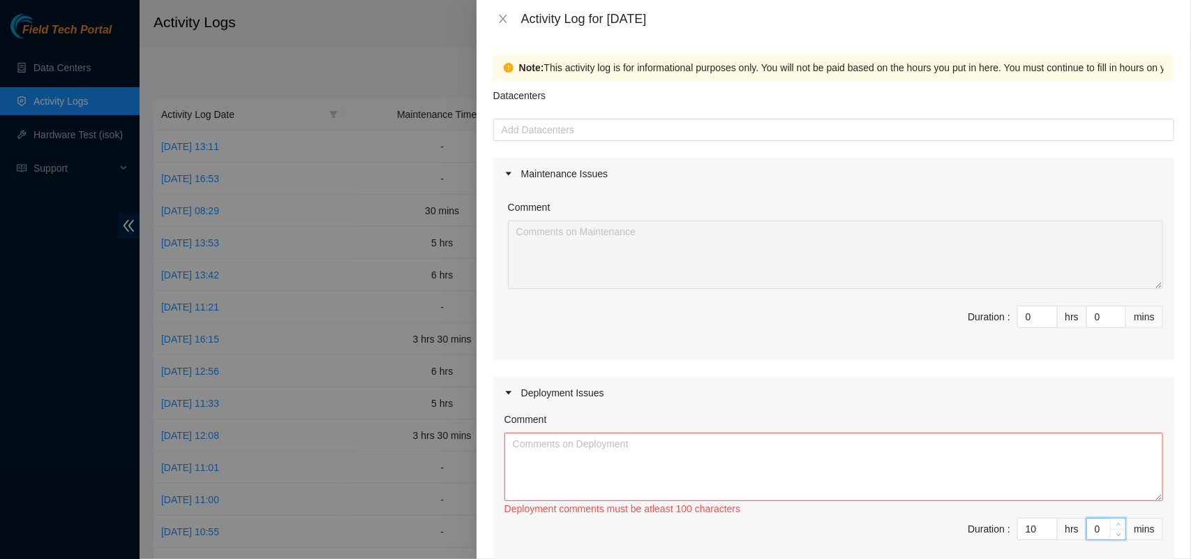
type input "3"
type input "30"
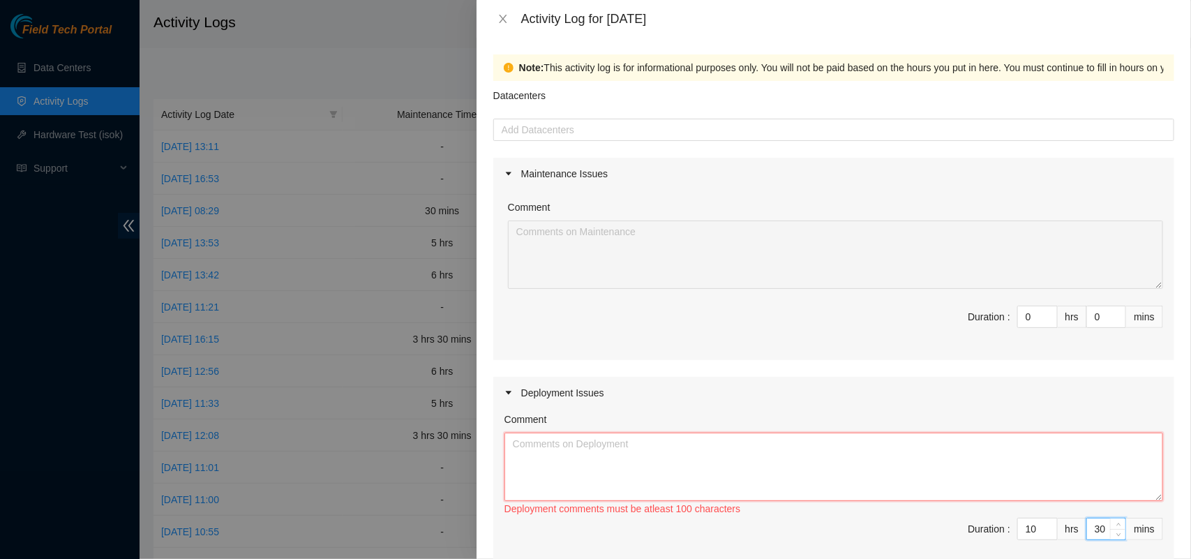
click at [954, 483] on textarea "Comment" at bounding box center [834, 467] width 659 height 68
paste textarea "DP82561 and DP83319The PP:0001:1320850 Port 20 link was connected >< rack 102 I…"
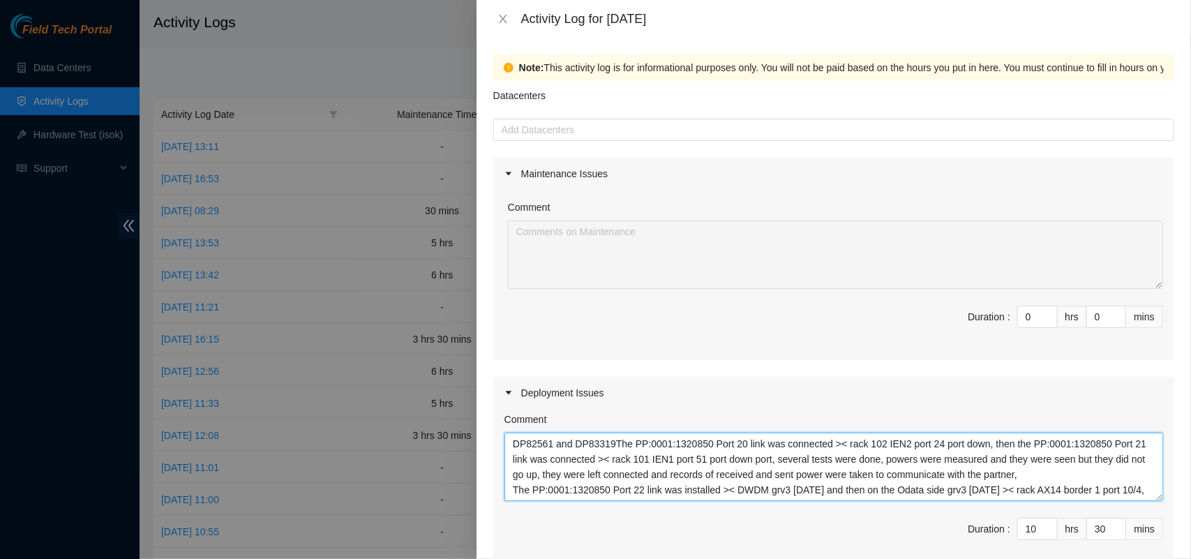
scroll to position [43, 0]
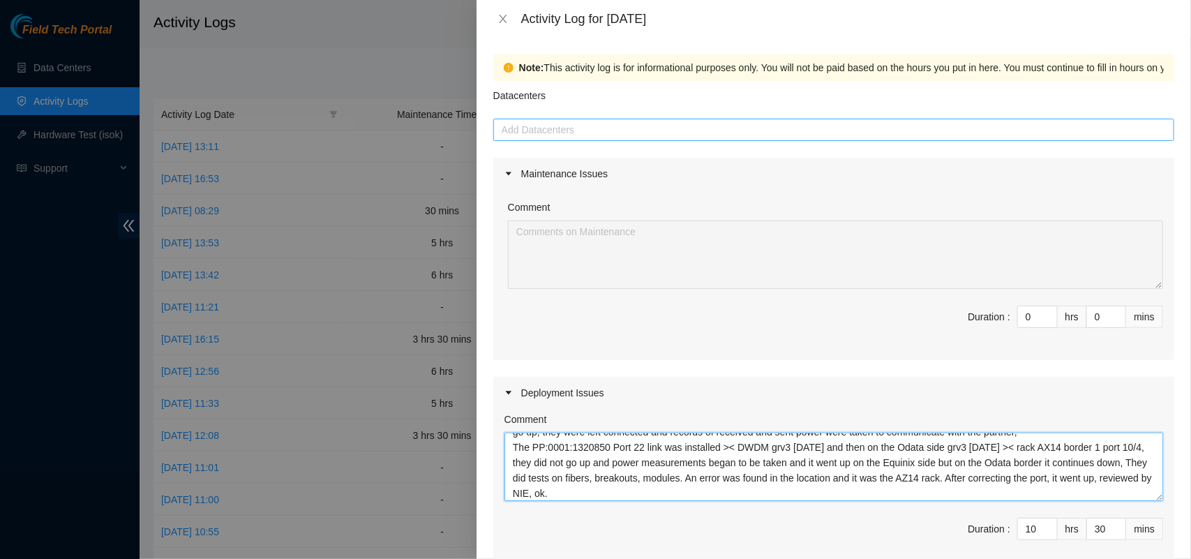
click at [605, 130] on div at bounding box center [834, 129] width 674 height 17
type textarea "DP82561 and DP83319The PP:0001:1320850 Port 20 link was connected >< rack 102 I…"
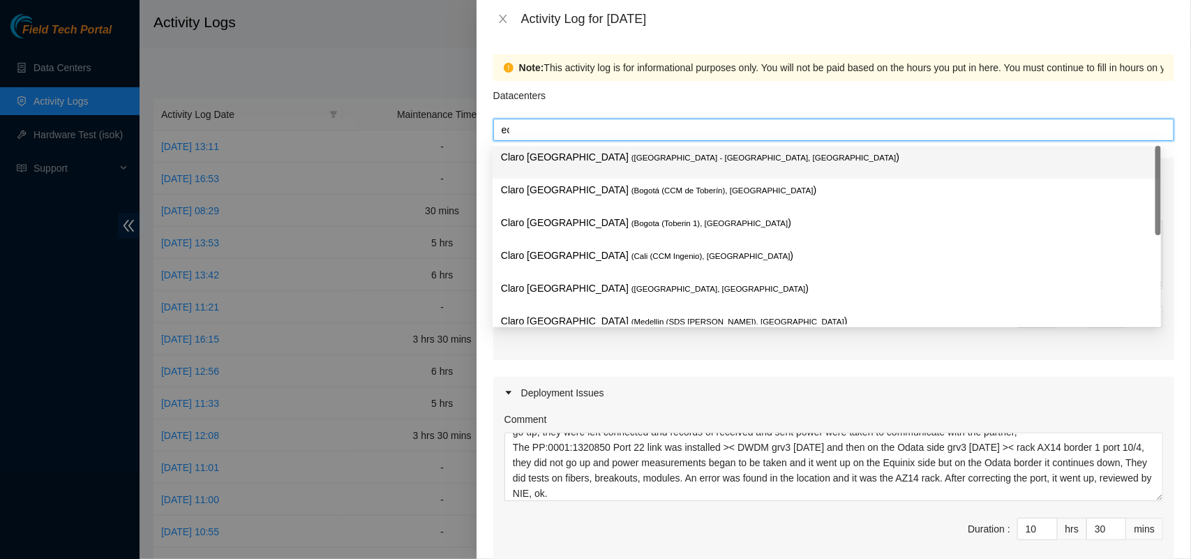
type input "equi"
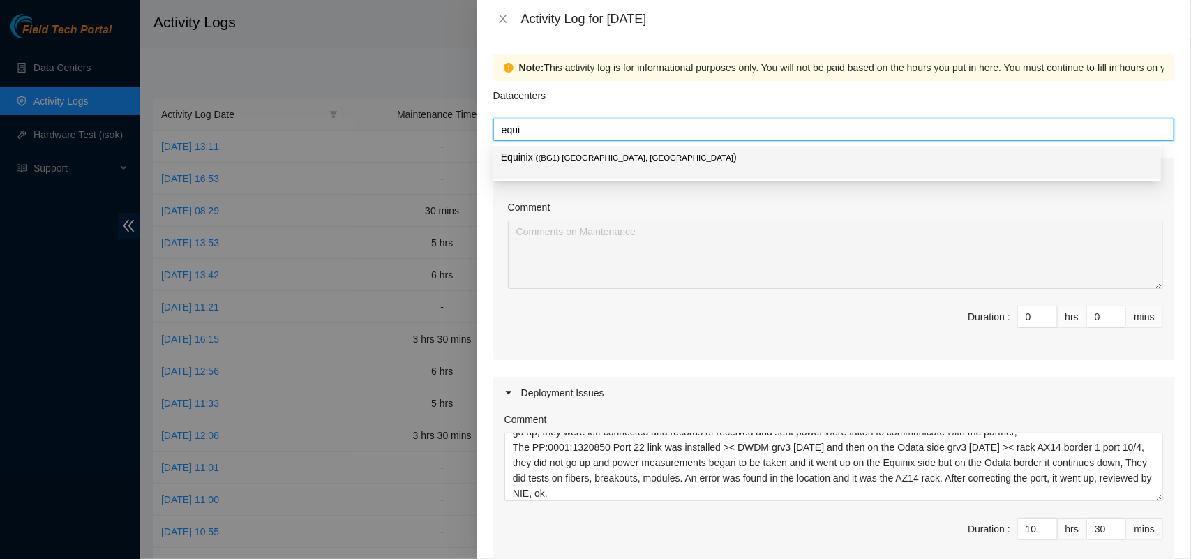
click at [590, 160] on span "( (BG1) [GEOGRAPHIC_DATA], [GEOGRAPHIC_DATA]" at bounding box center [635, 158] width 198 height 8
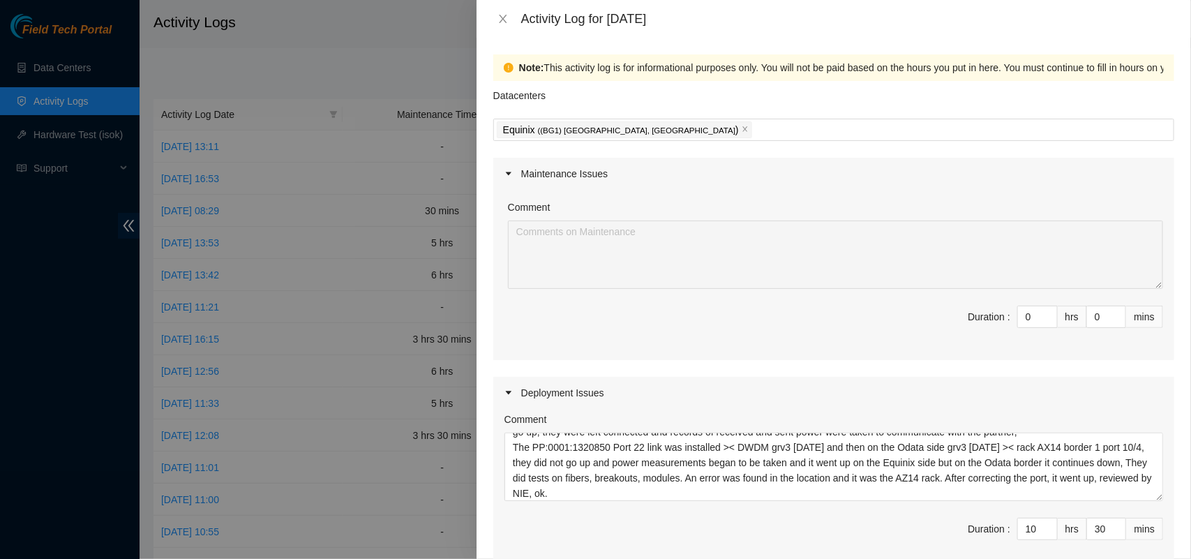
click at [1115, 96] on div "Datacenters" at bounding box center [833, 100] width 681 height 38
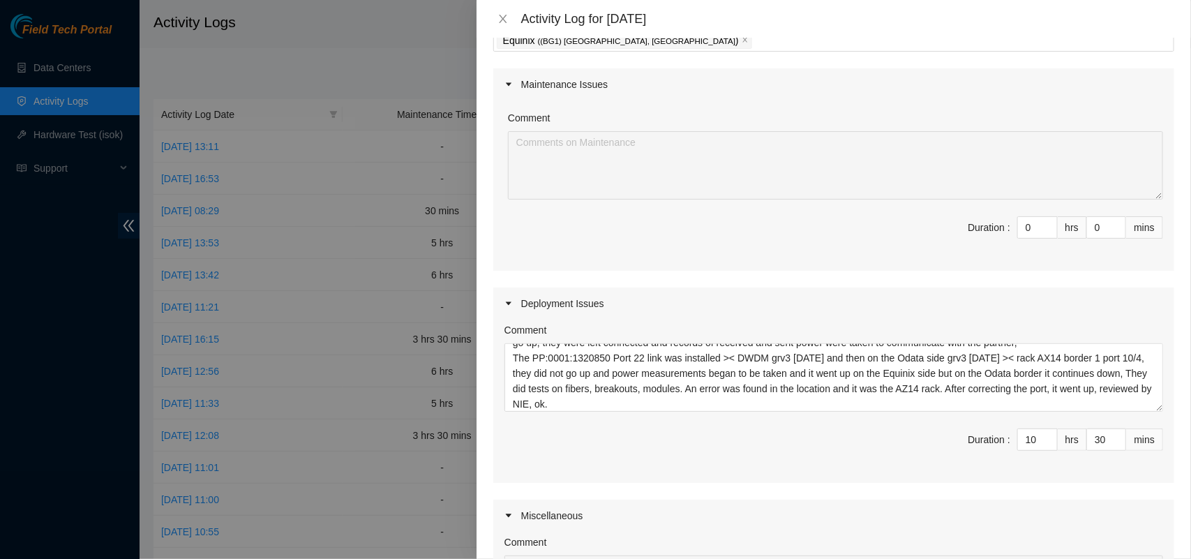
scroll to position [379, 0]
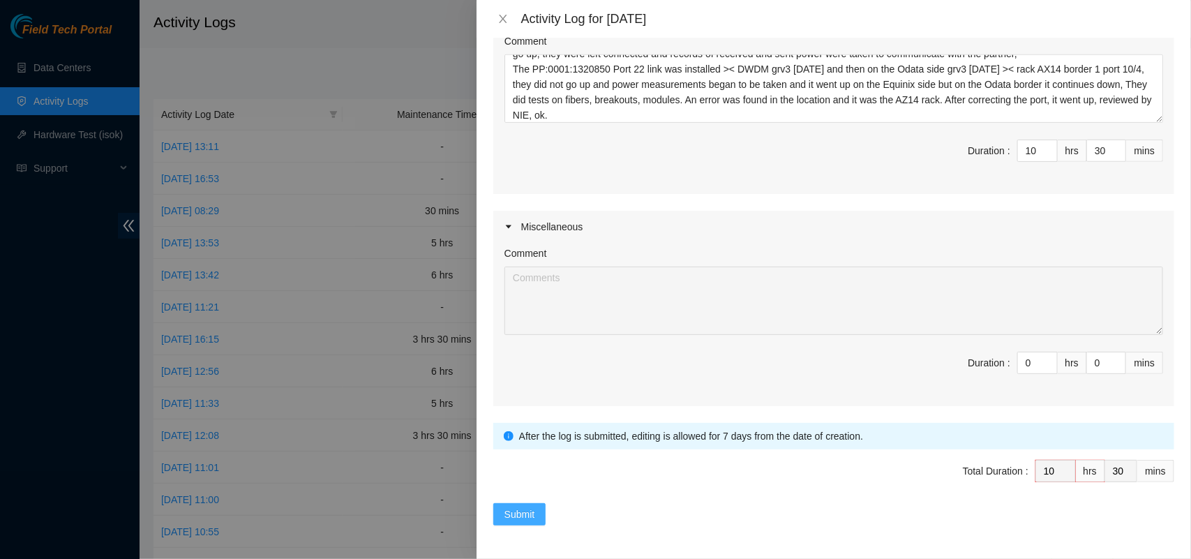
click at [508, 507] on span "Submit" at bounding box center [520, 514] width 31 height 15
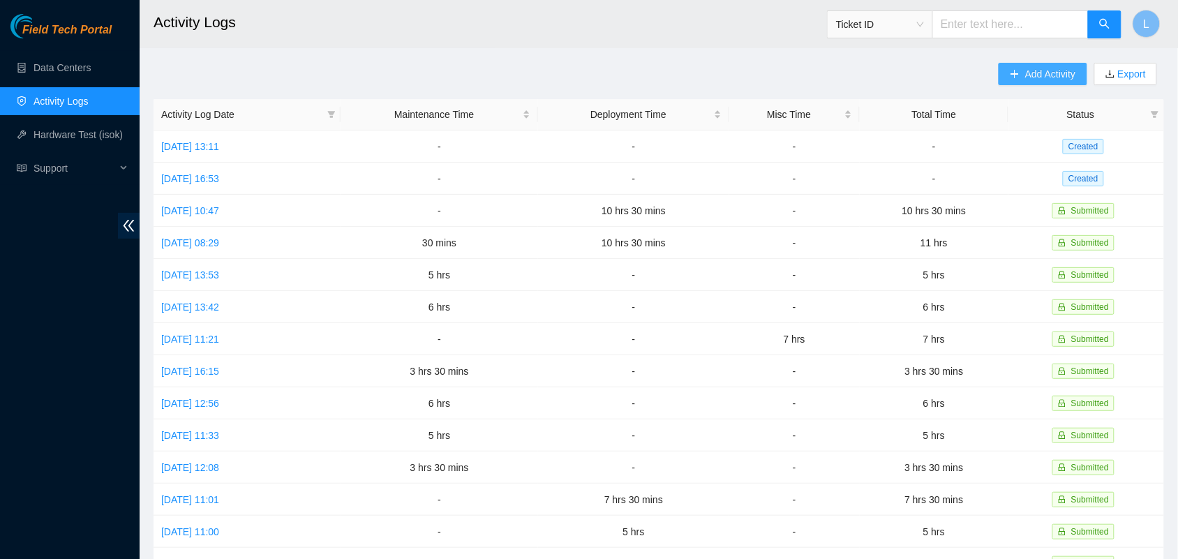
click at [1056, 66] on span "Add Activity" at bounding box center [1050, 73] width 50 height 15
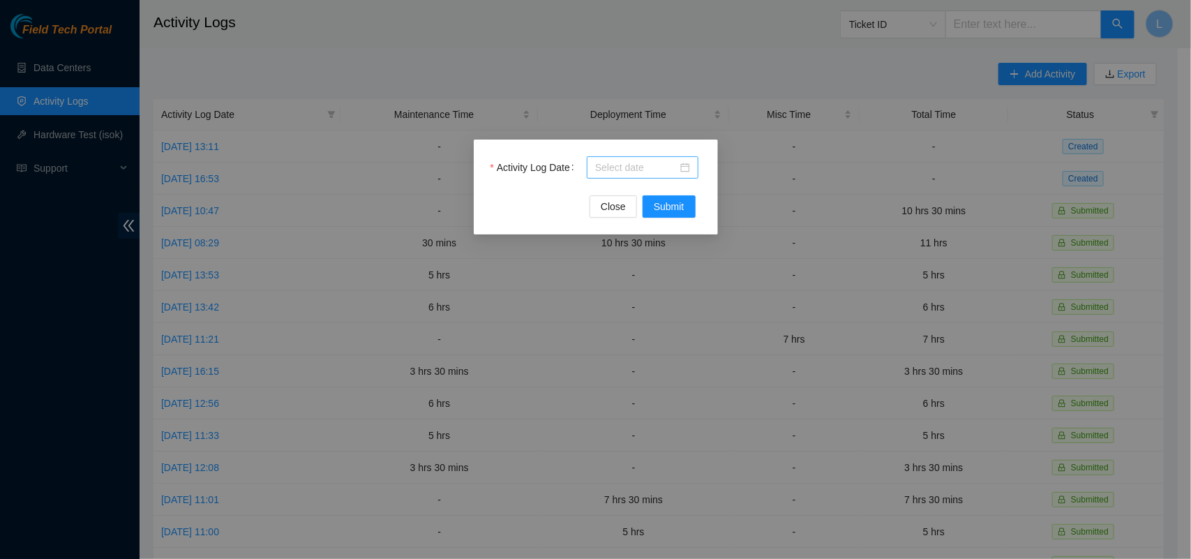
click at [689, 171] on div at bounding box center [642, 167] width 95 height 15
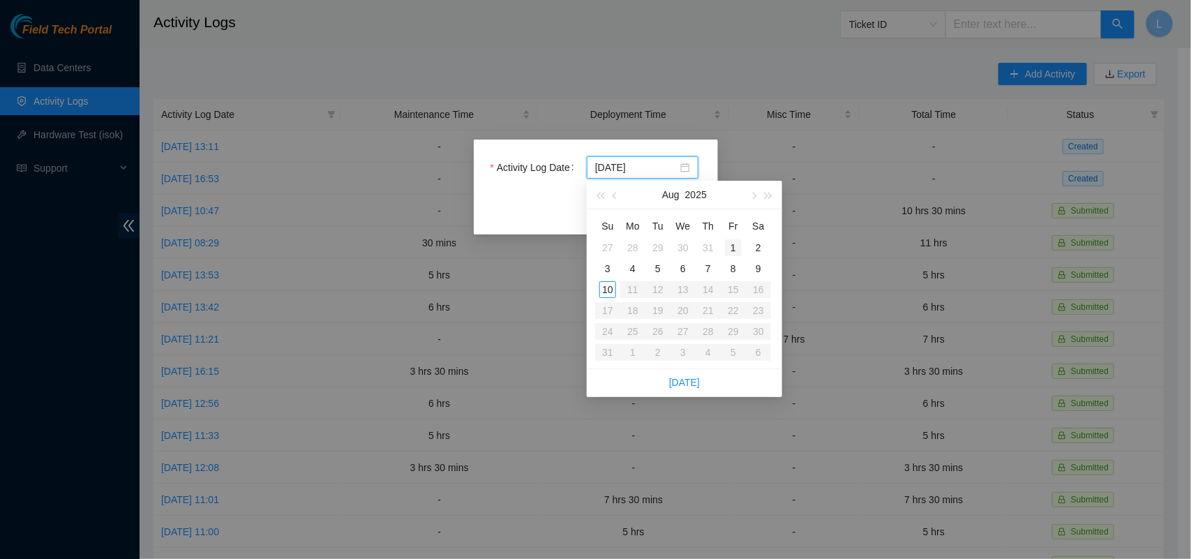
type input "[DATE]"
click at [734, 249] on div "1" at bounding box center [733, 247] width 17 height 17
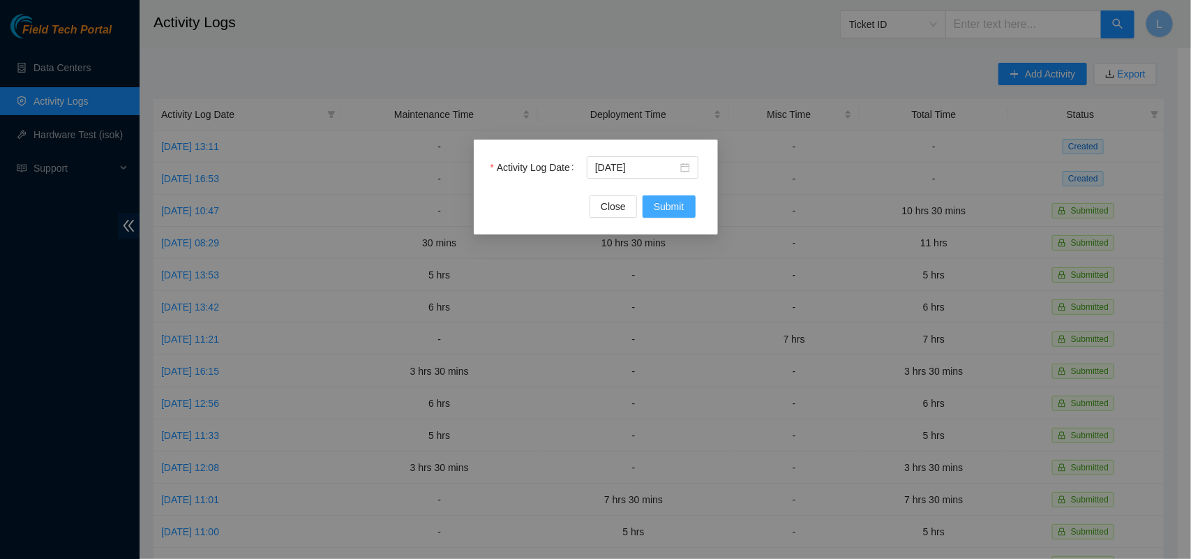
click at [682, 208] on span "Submit" at bounding box center [669, 206] width 31 height 15
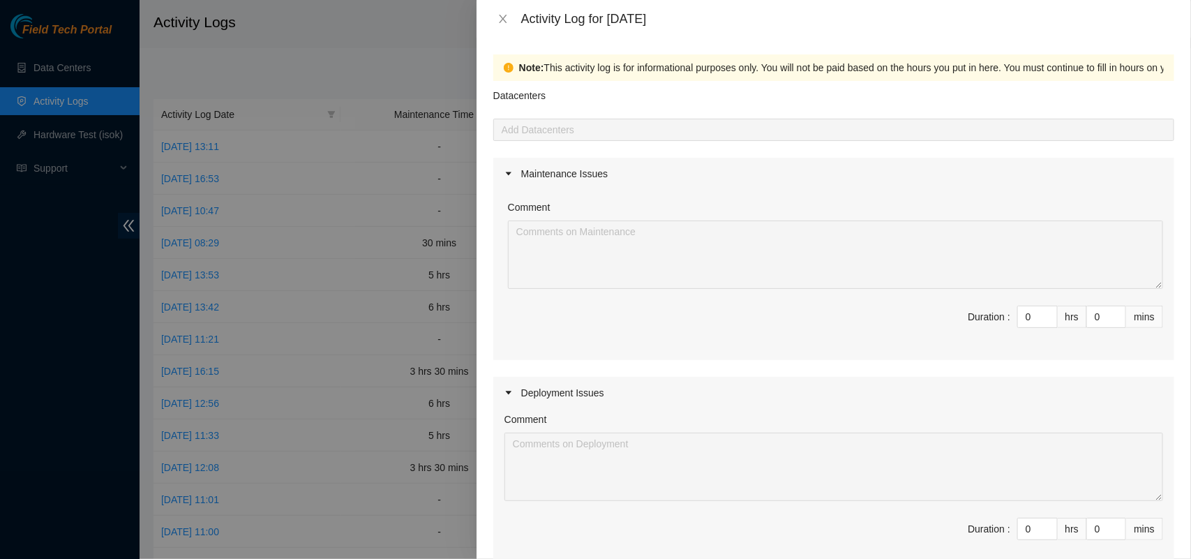
scroll to position [112, 0]
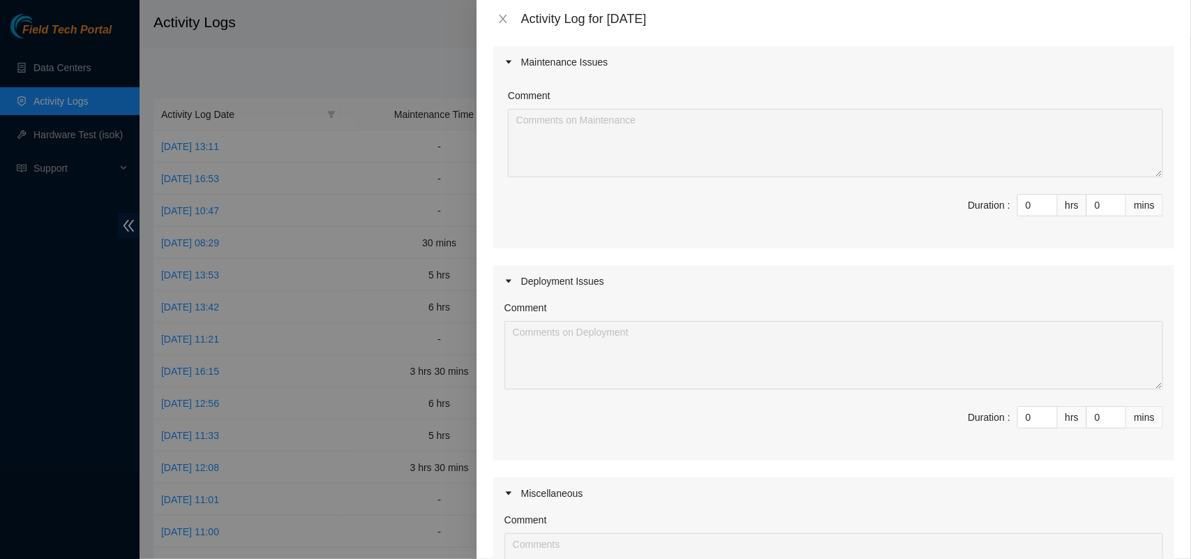
drag, startPoint x: 1017, startPoint y: 417, endPoint x: 989, endPoint y: 417, distance: 27.2
click at [989, 417] on span "Duration : 0 hrs 0 mins" at bounding box center [834, 425] width 659 height 39
type input "10"
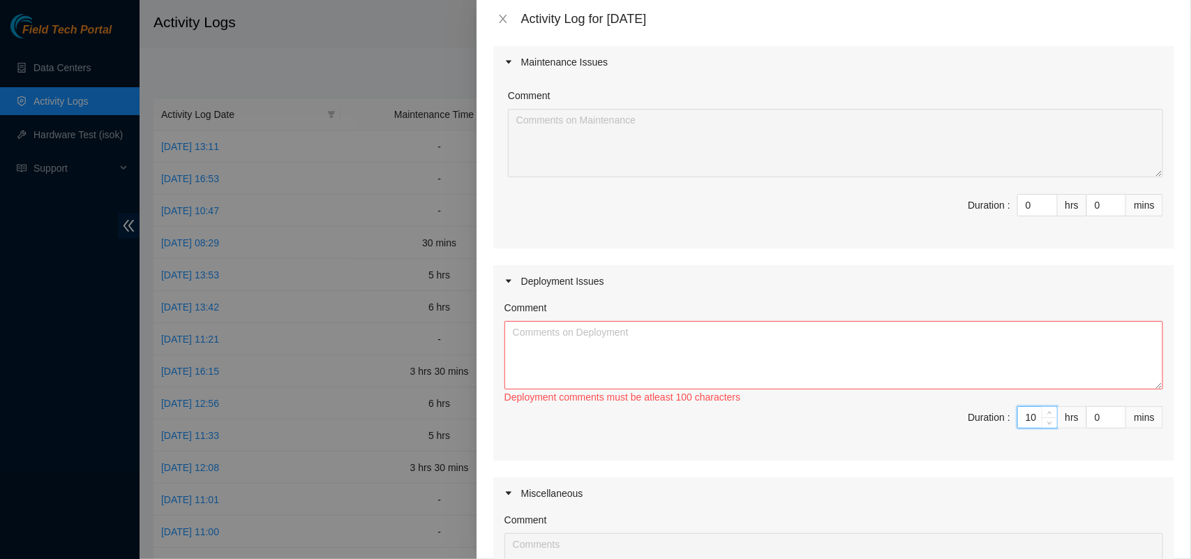
type input "10"
click at [930, 372] on textarea "Comment" at bounding box center [834, 355] width 659 height 68
paste textarea "DP82561 Y DP83319 Se llevaronnunas fibras de odata a Equinix , se revisaorn los…"
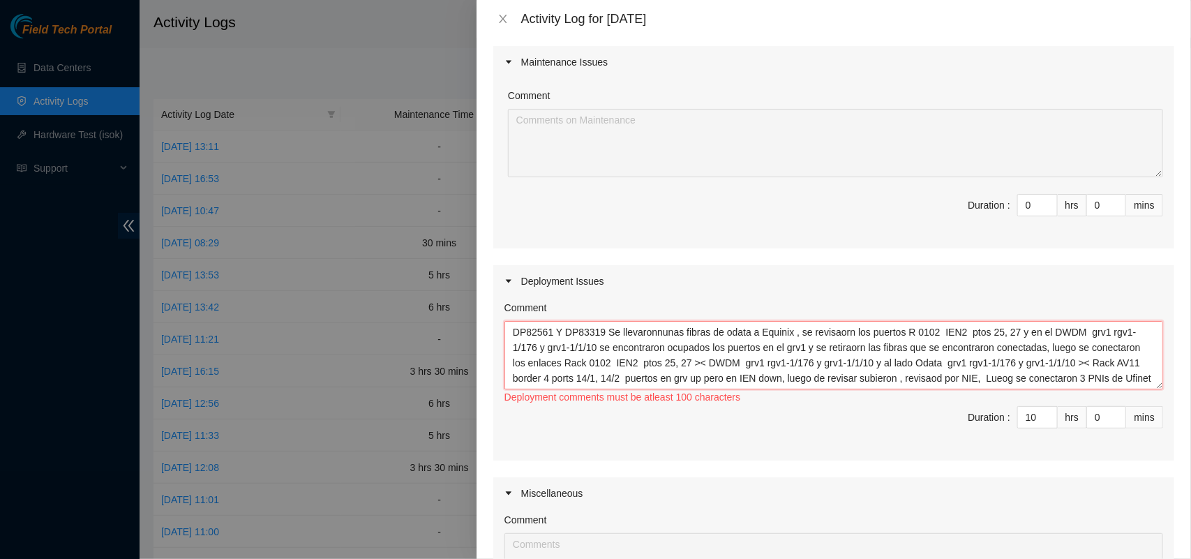
scroll to position [43, 0]
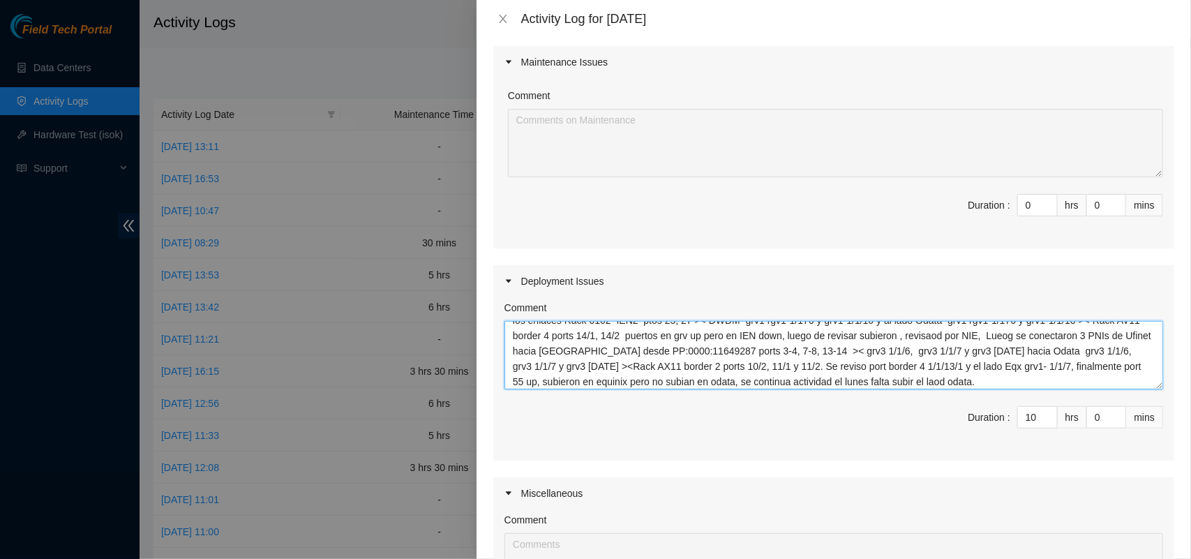
type textarea "DP82561 Y DP83319 Se llevaronnunas fibras de odata a Equinix , se revisaorn los…"
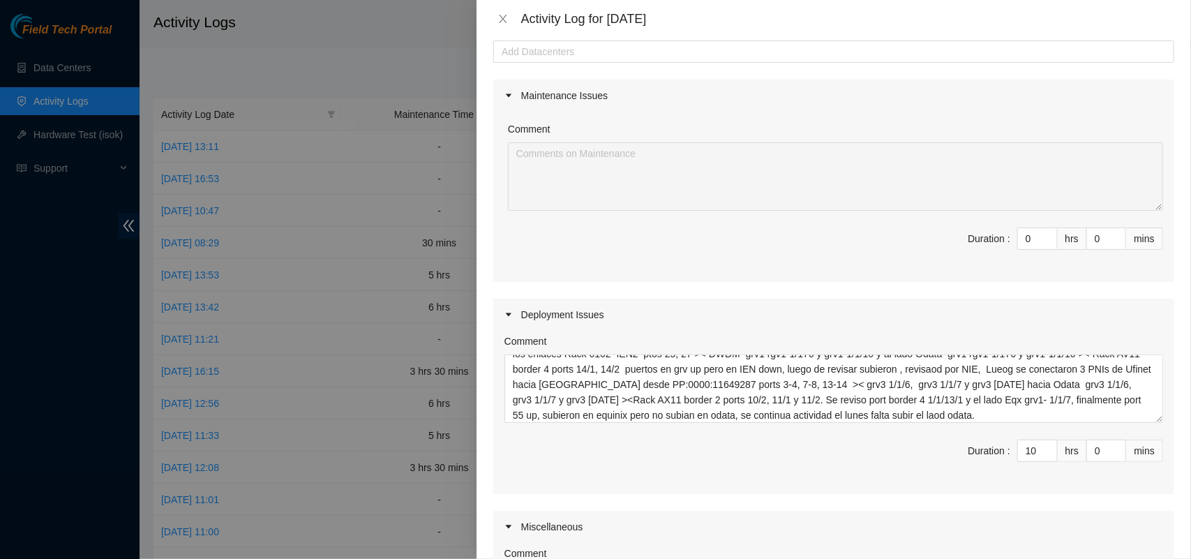
scroll to position [0, 0]
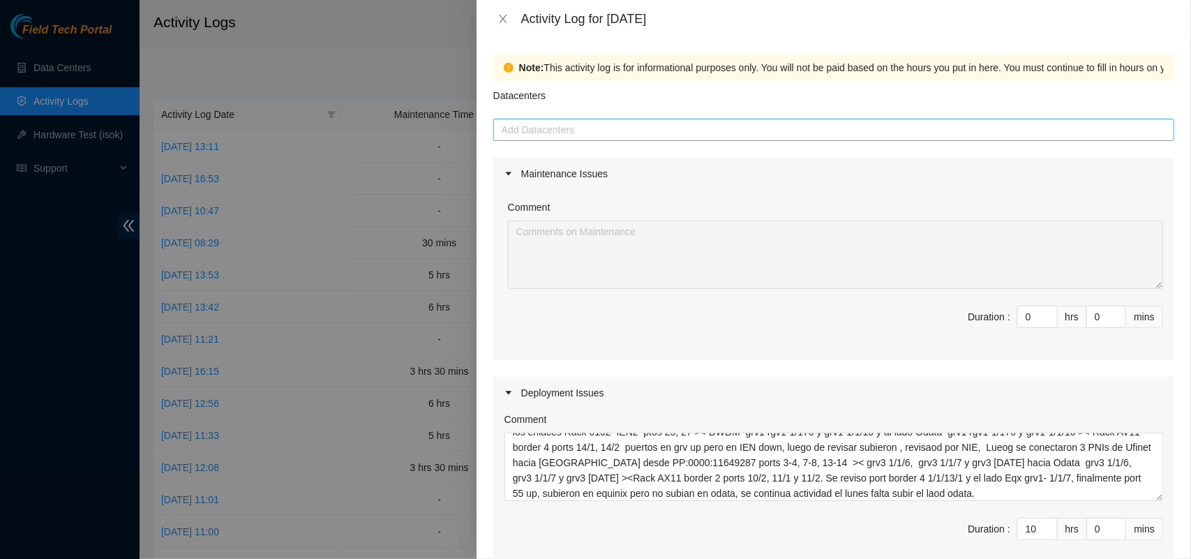
click at [563, 126] on div at bounding box center [834, 129] width 674 height 17
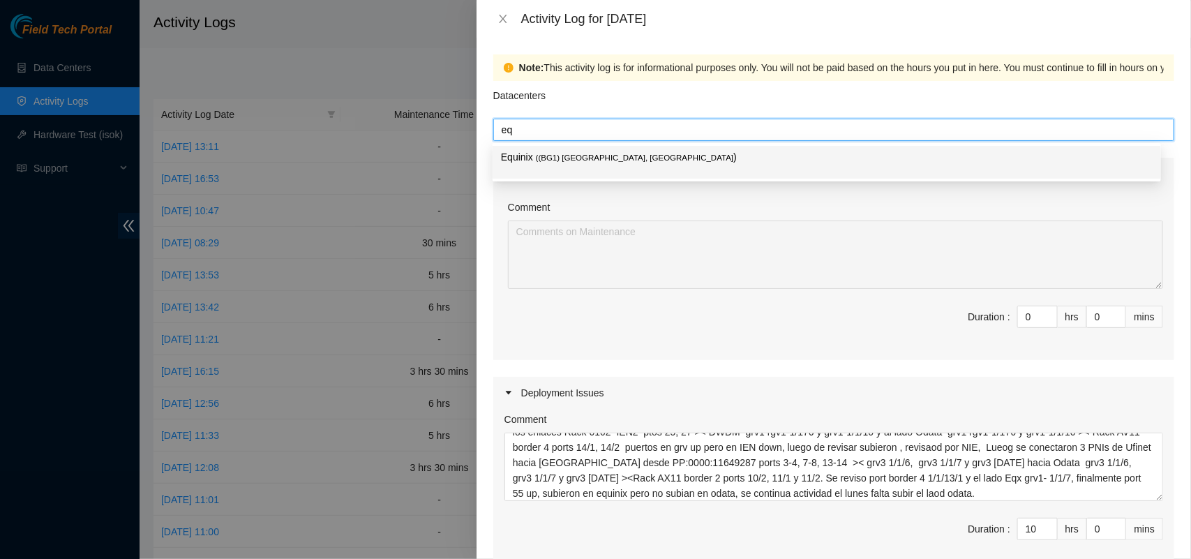
type input "equ"
click at [562, 165] on p "Equinix ( (BG1) [GEOGRAPHIC_DATA], [GEOGRAPHIC_DATA] )" at bounding box center [827, 157] width 652 height 16
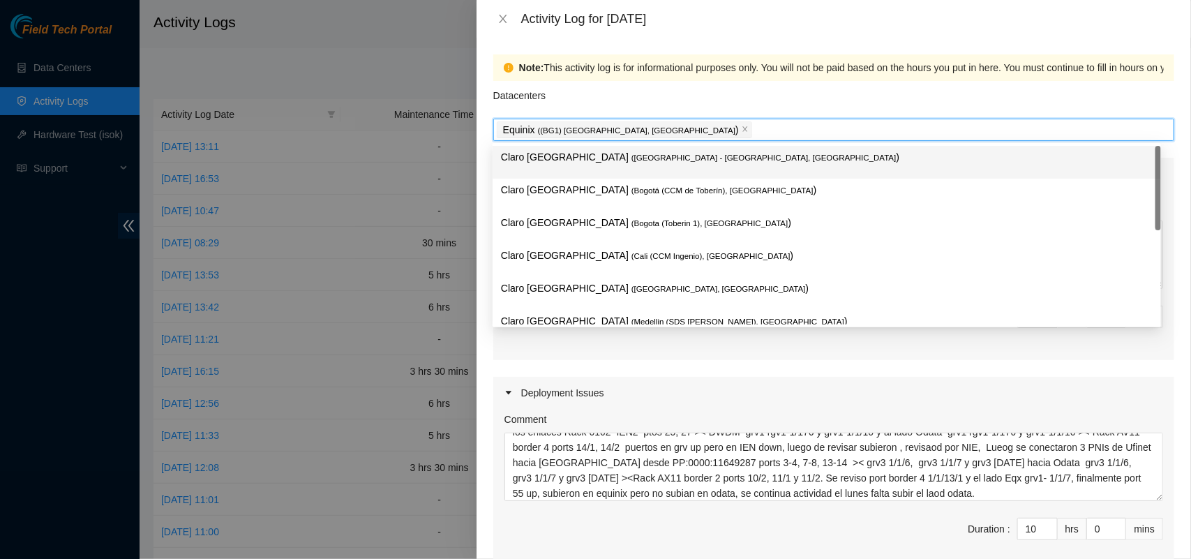
click at [843, 105] on div "Datacenters" at bounding box center [833, 100] width 681 height 38
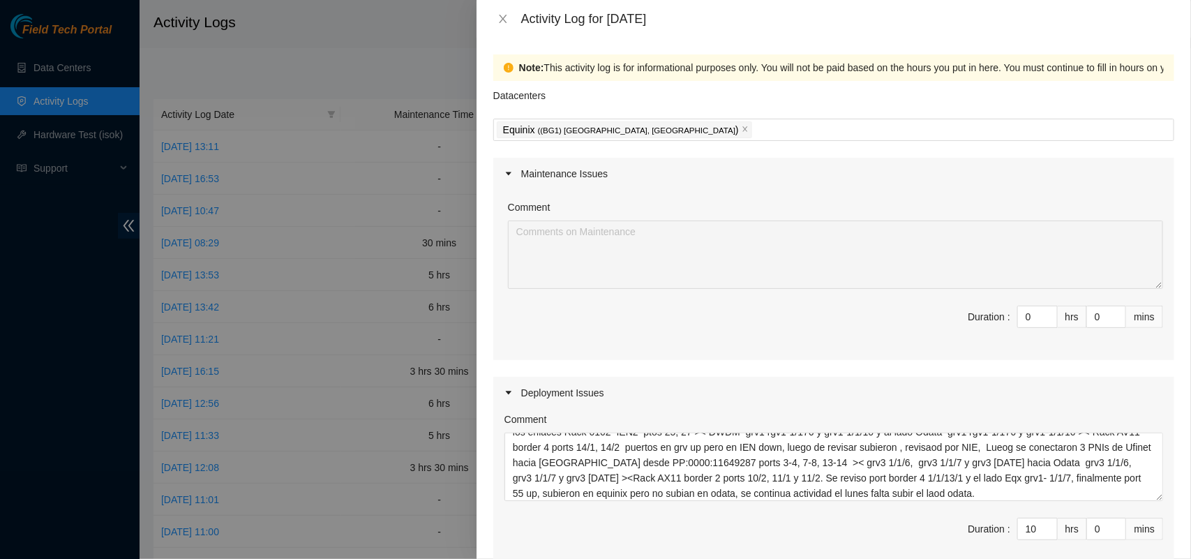
scroll to position [379, 0]
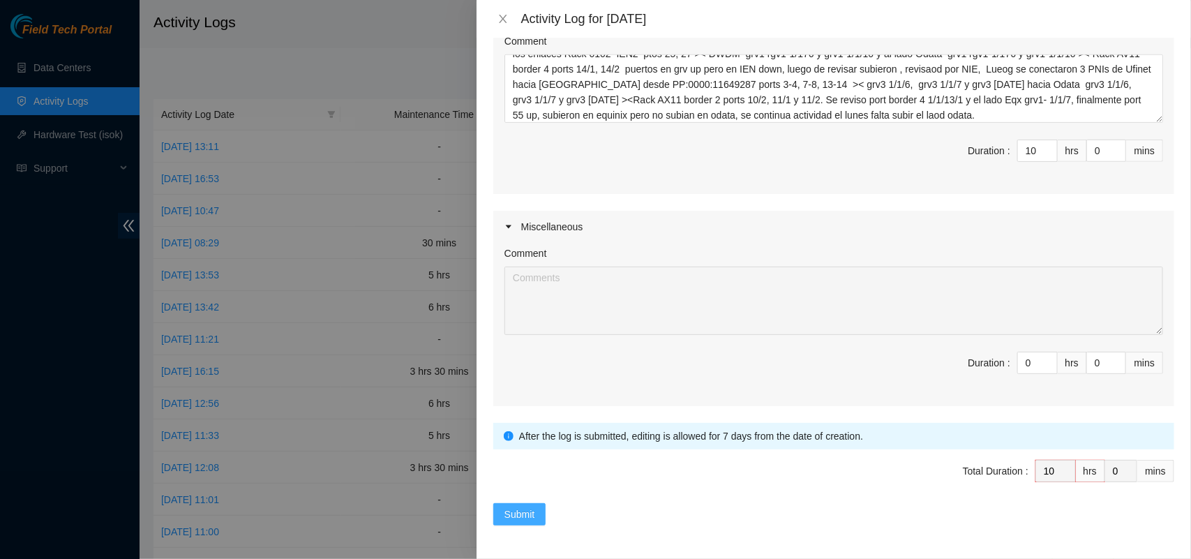
click at [521, 516] on span "Submit" at bounding box center [520, 514] width 31 height 15
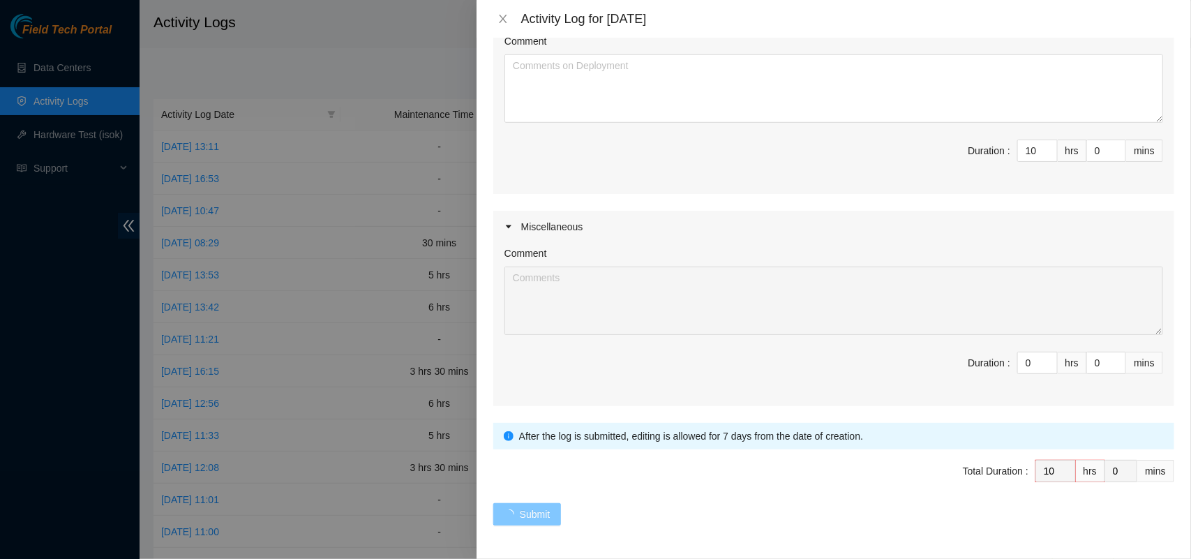
type input "0"
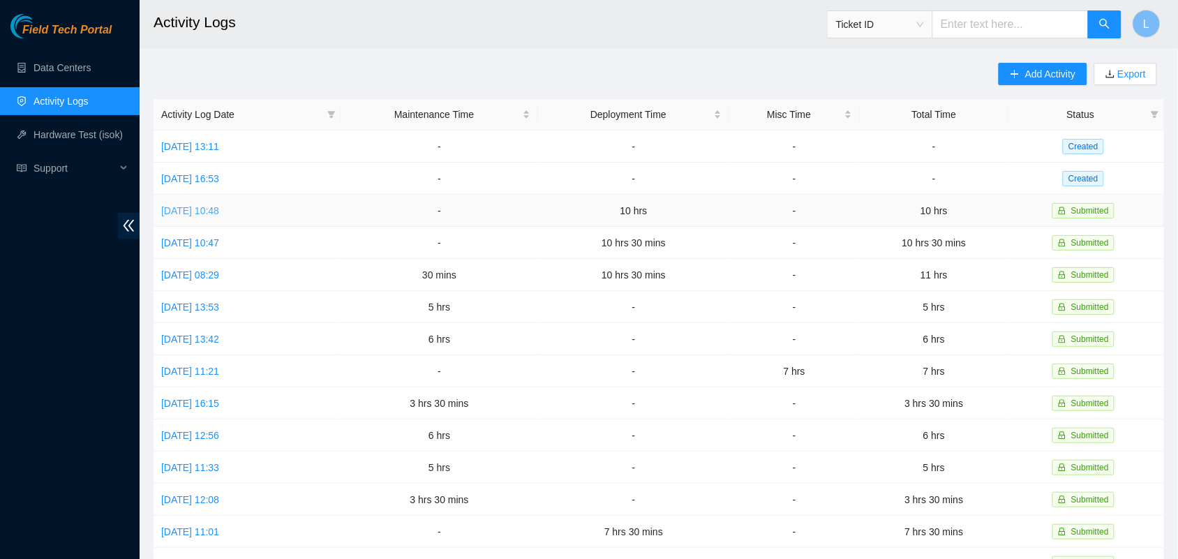
click at [200, 207] on link "[DATE] 10:48" at bounding box center [190, 210] width 58 height 11
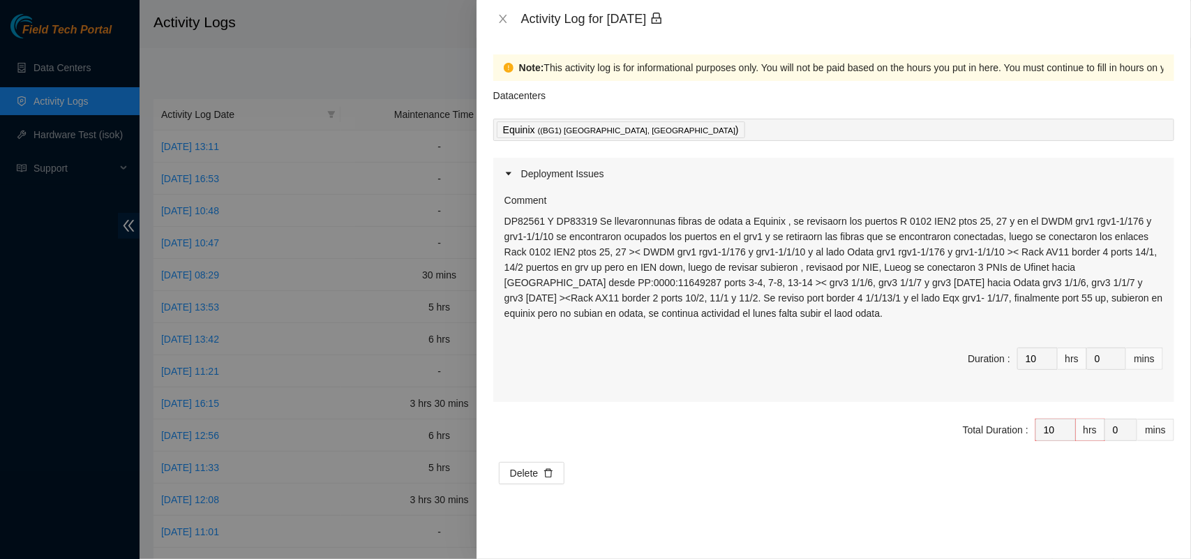
click at [766, 287] on p "DP82561 Y DP83319 Se llevaronnunas fibras de odata a Equinix , se revisaorn los…" at bounding box center [834, 267] width 659 height 107
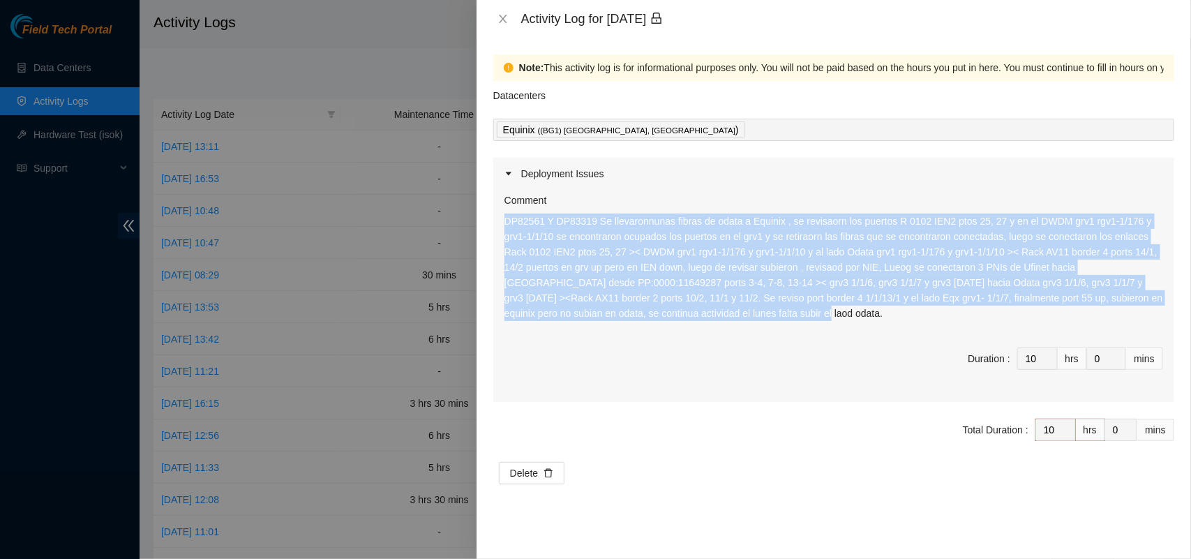
drag, startPoint x: 736, startPoint y: 315, endPoint x: 501, endPoint y: 225, distance: 252.0
click at [501, 225] on div "Comment DP82561 Y DP83319 Se llevaronnunas fibras de odata a Equinix , se revis…" at bounding box center [833, 296] width 681 height 212
copy p "DP82561 Y DP83319 Se llevaronnunas fibras de odata a Equinix , se revisaorn los…"
click at [827, 328] on div "DP82561 Y DP83319 Se llevaronnunas fibras de odata a Equinix , se revisaorn los…" at bounding box center [834, 272] width 659 height 117
drag, startPoint x: 1186, startPoint y: 361, endPoint x: 1181, endPoint y: 177, distance: 184.3
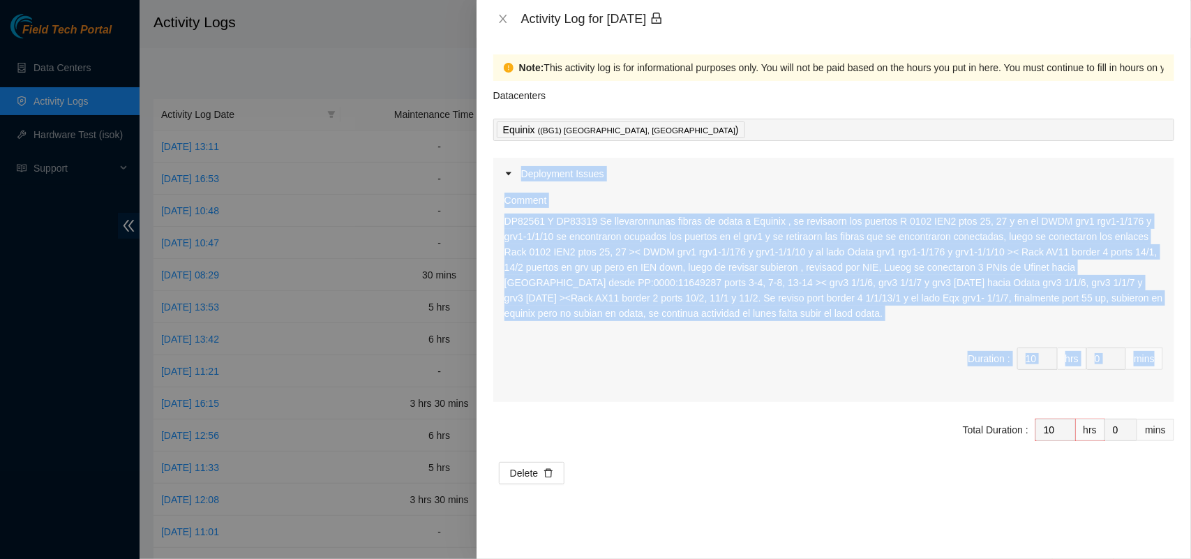
click at [1181, 177] on div "Note: This activity log is for informational purposes only. You will not be pai…" at bounding box center [834, 298] width 715 height 521
click at [705, 274] on p "DP82561 Y DP83319 Se llevaronnunas fibras de odata a Equinix , se revisaorn los…" at bounding box center [834, 267] width 659 height 107
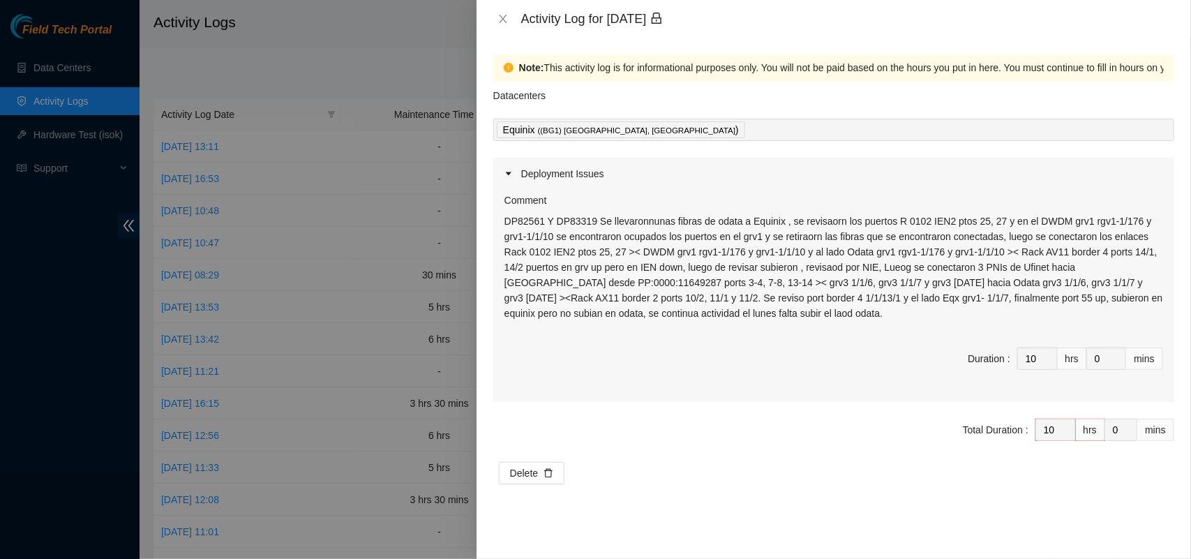
click at [705, 399] on div "Comment DP82561 Y DP83319 Se llevaronnunas fibras de odata a Equinix , se revis…" at bounding box center [833, 296] width 681 height 212
click at [705, 393] on div "Comment DP82561 Y DP83319 Se llevaronnunas fibras de odata a Equinix , se revis…" at bounding box center [833, 296] width 681 height 212
click at [695, 288] on p "DP82561 Y DP83319 Se llevaronnunas fibras de odata a Equinix , se revisaorn los…" at bounding box center [834, 267] width 659 height 107
click at [503, 17] on icon "close" at bounding box center [503, 18] width 11 height 11
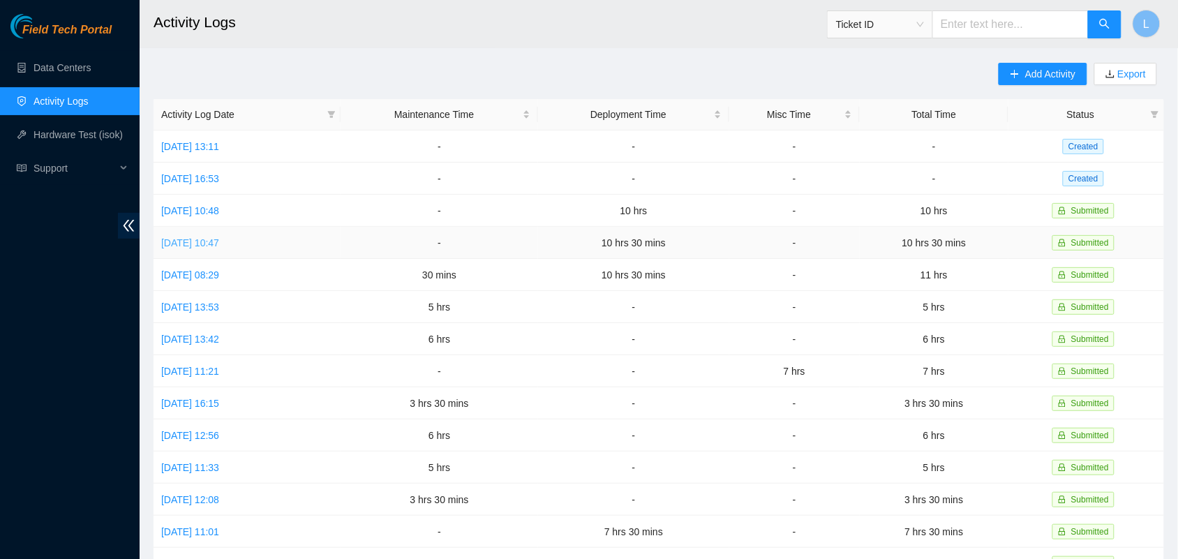
click at [204, 243] on link "[DATE] 10:47" at bounding box center [190, 242] width 58 height 11
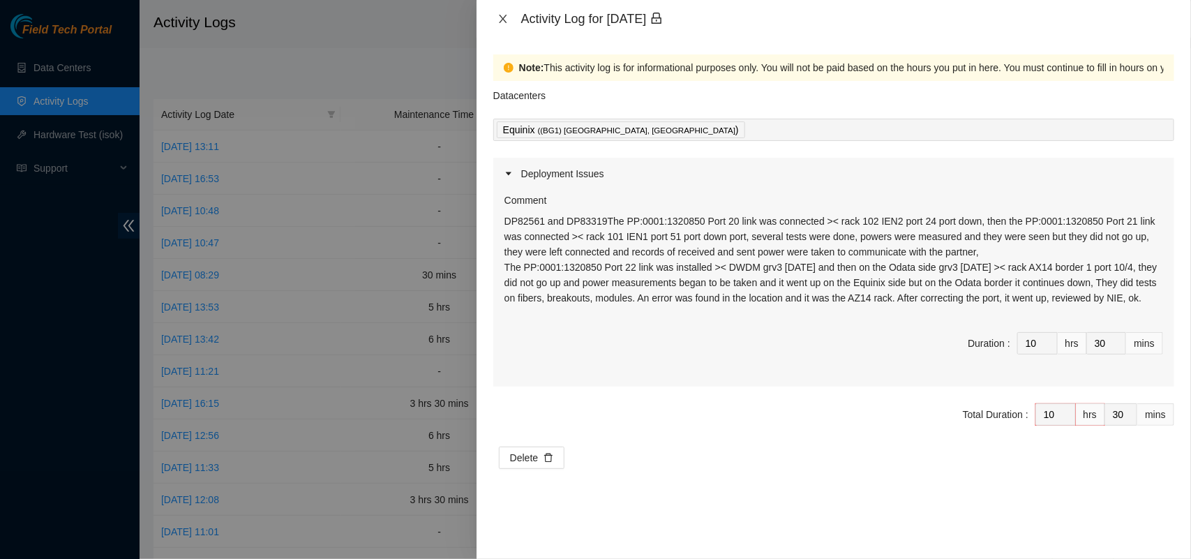
click at [504, 21] on icon "close" at bounding box center [503, 18] width 11 height 11
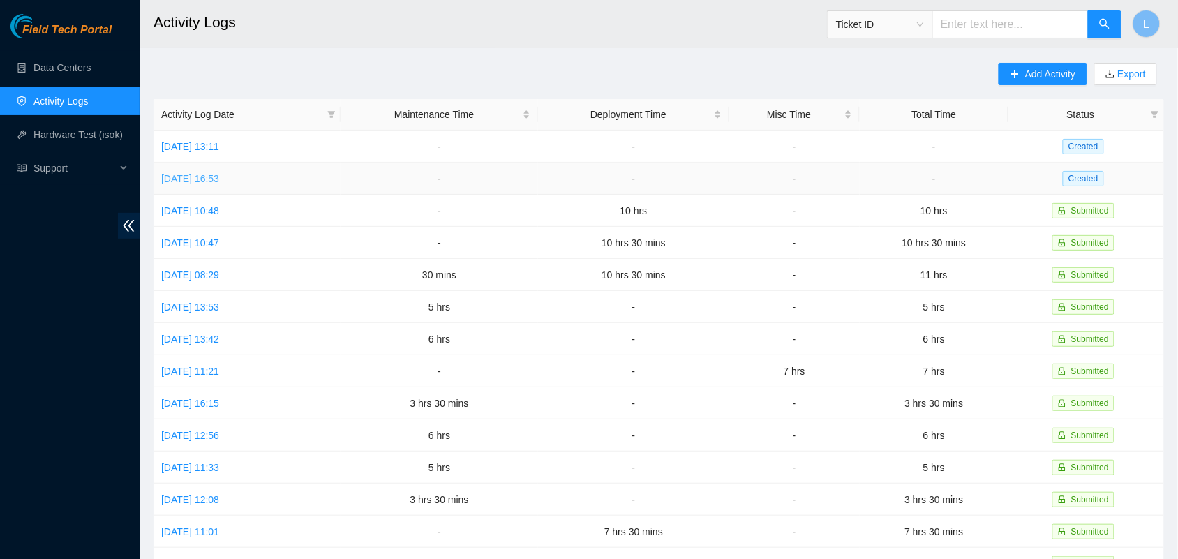
click at [219, 177] on link "[DATE] 16:53" at bounding box center [190, 178] width 58 height 11
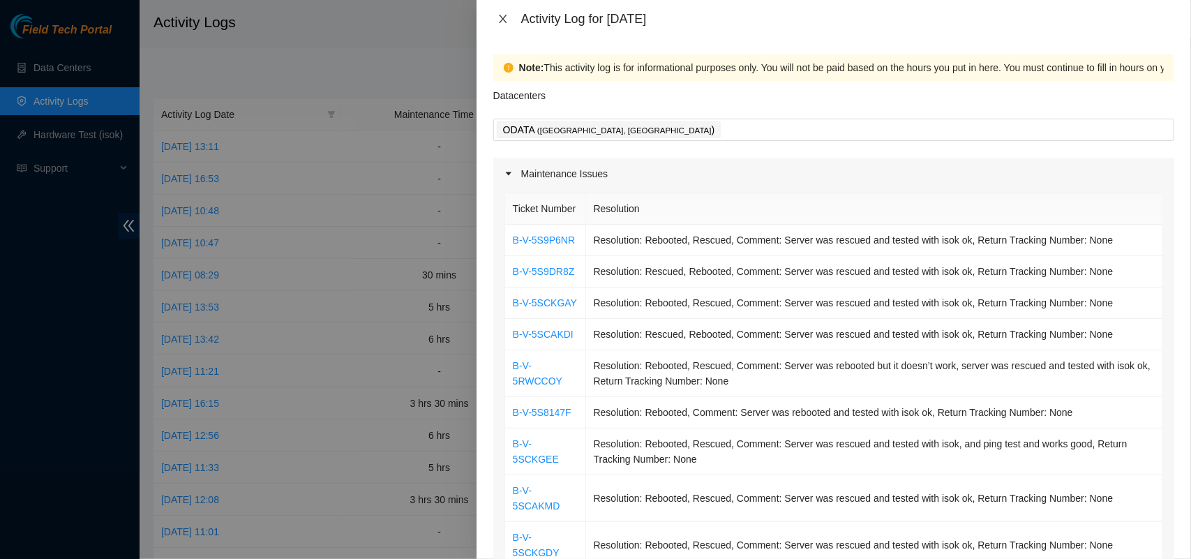
click at [501, 20] on icon "close" at bounding box center [503, 19] width 8 height 8
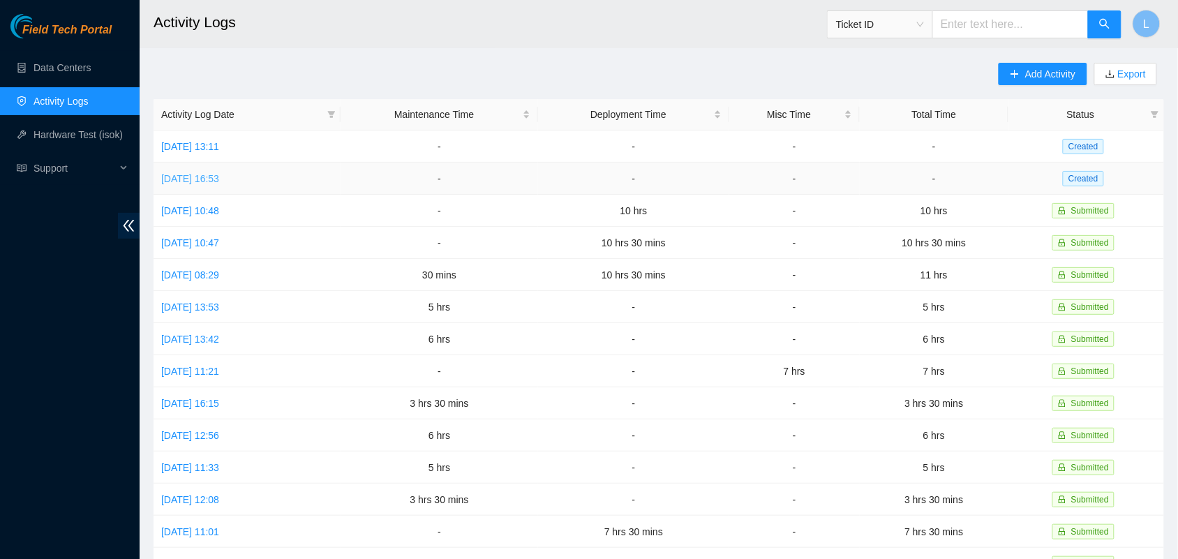
click at [215, 175] on link "[DATE] 16:53" at bounding box center [190, 178] width 58 height 11
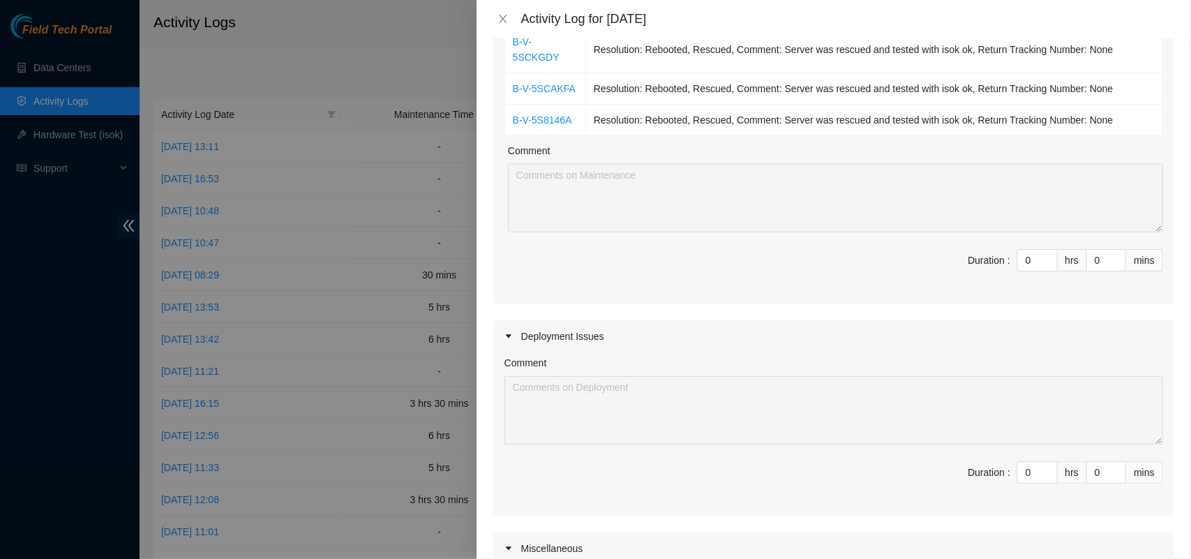
scroll to position [524, 0]
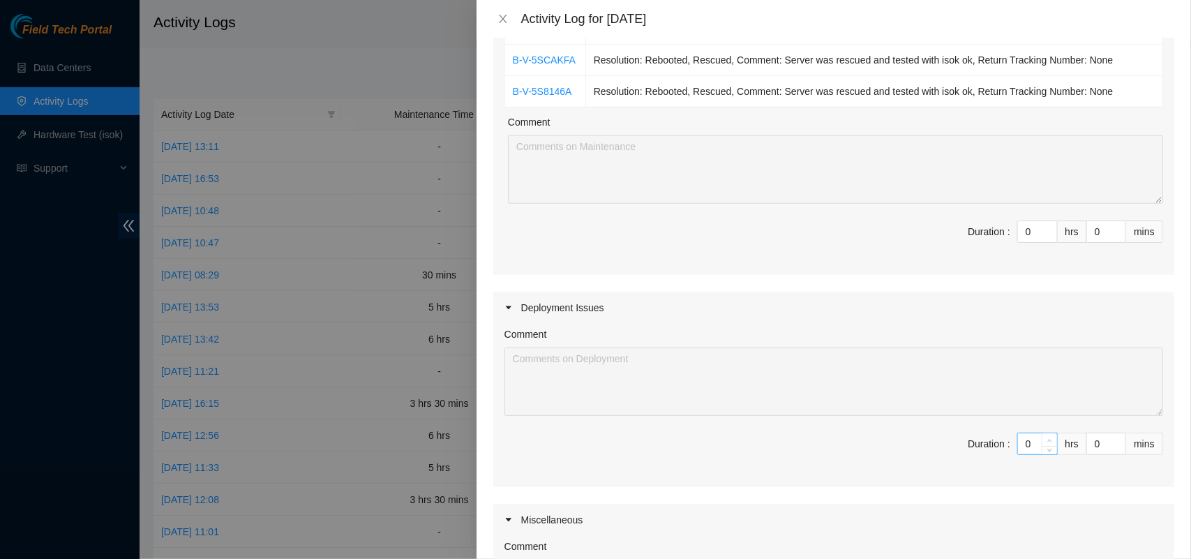
click at [1047, 442] on icon "up" at bounding box center [1049, 440] width 5 height 5
type input "1"
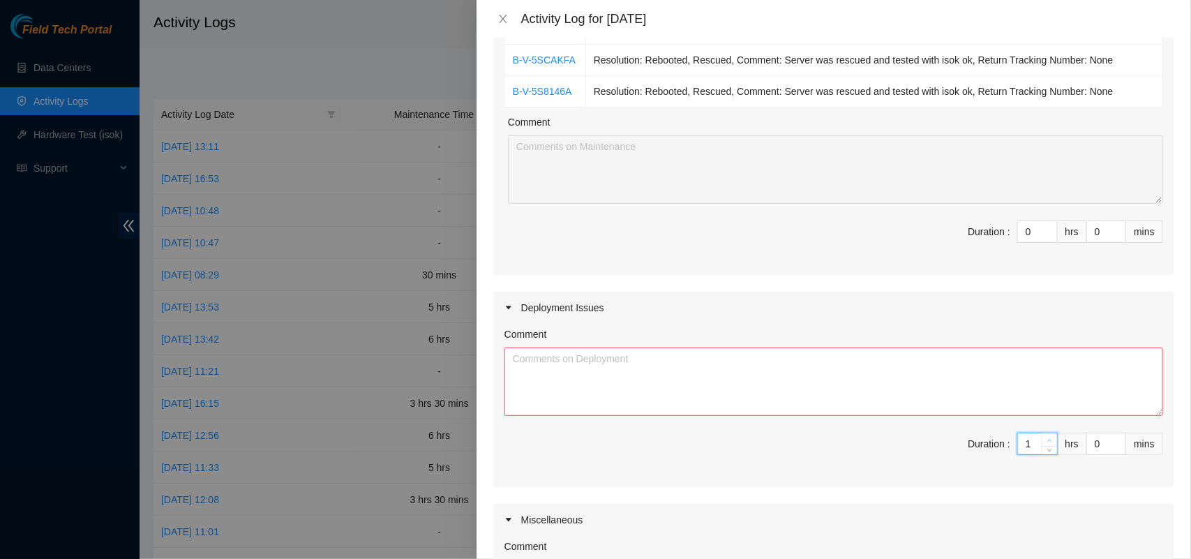
click at [1047, 442] on icon "up" at bounding box center [1049, 440] width 5 height 5
type input "2"
click at [1047, 442] on icon "up" at bounding box center [1049, 440] width 5 height 5
type input "3"
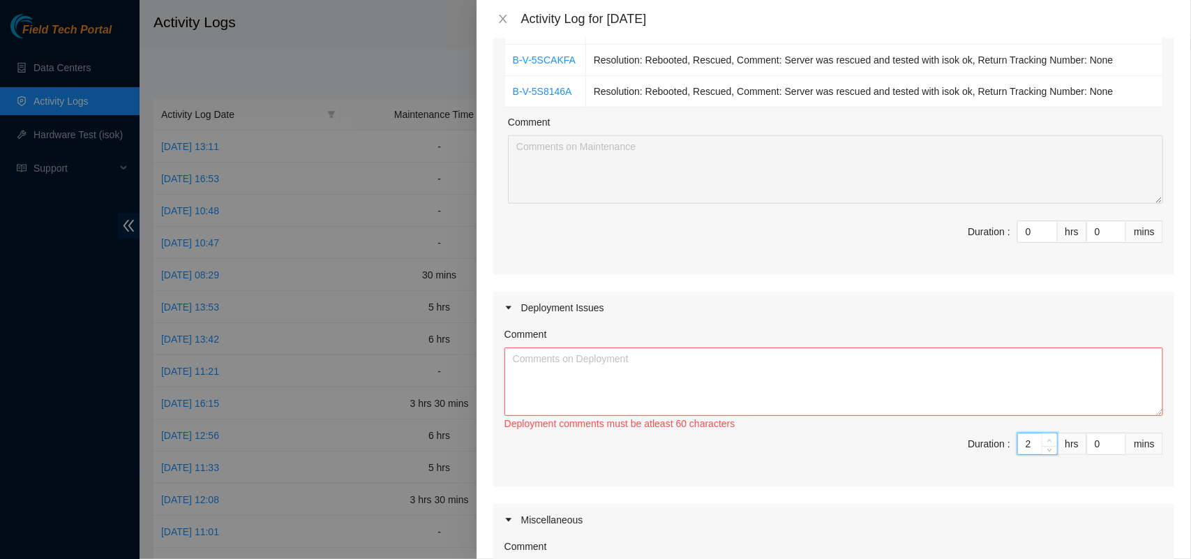
type input "3"
click at [1047, 442] on icon "up" at bounding box center [1049, 440] width 5 height 5
type input "4"
click at [1047, 442] on icon "up" at bounding box center [1049, 440] width 5 height 5
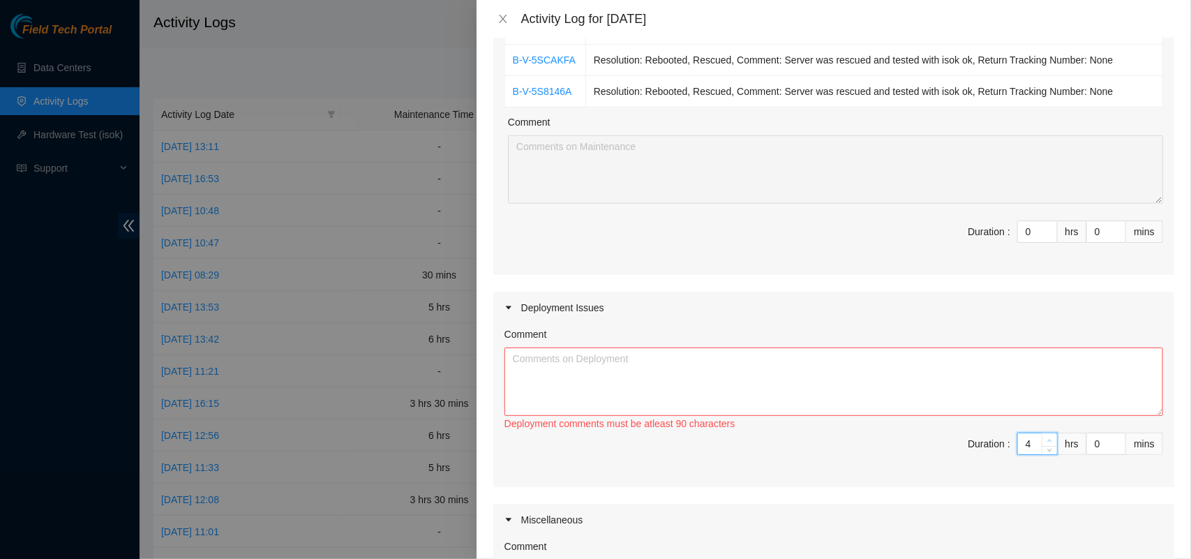
type input "5"
click at [1047, 442] on icon "up" at bounding box center [1049, 440] width 5 height 5
type input "6"
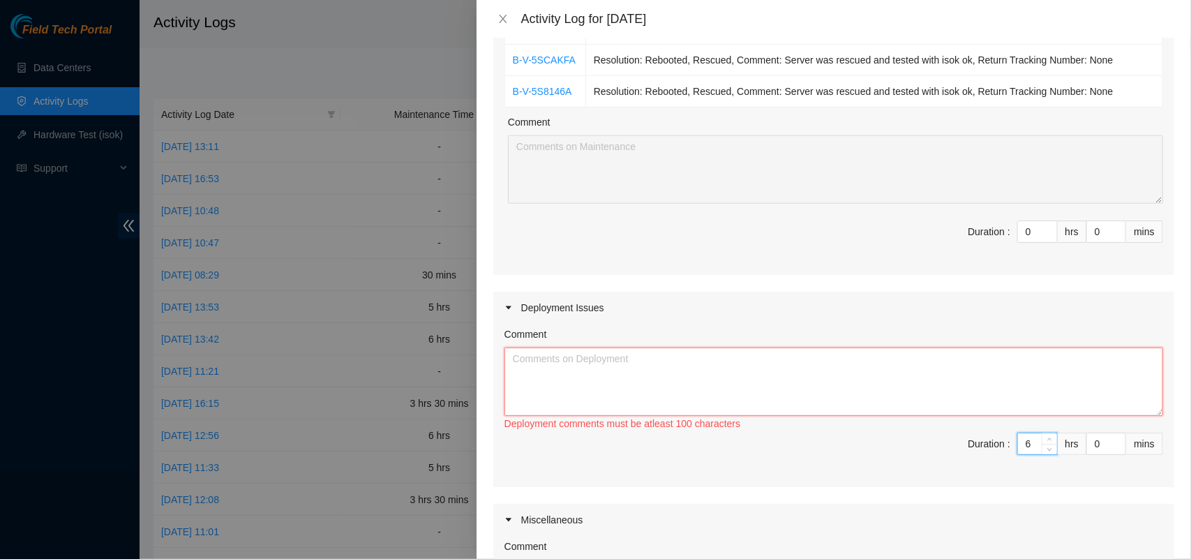
click at [901, 365] on textarea "Comment" at bounding box center [834, 382] width 659 height 68
paste textarea "DP82561 and DP83319 checked the link again PP:0000:11649287 port 3-4 >< grv3 1/…"
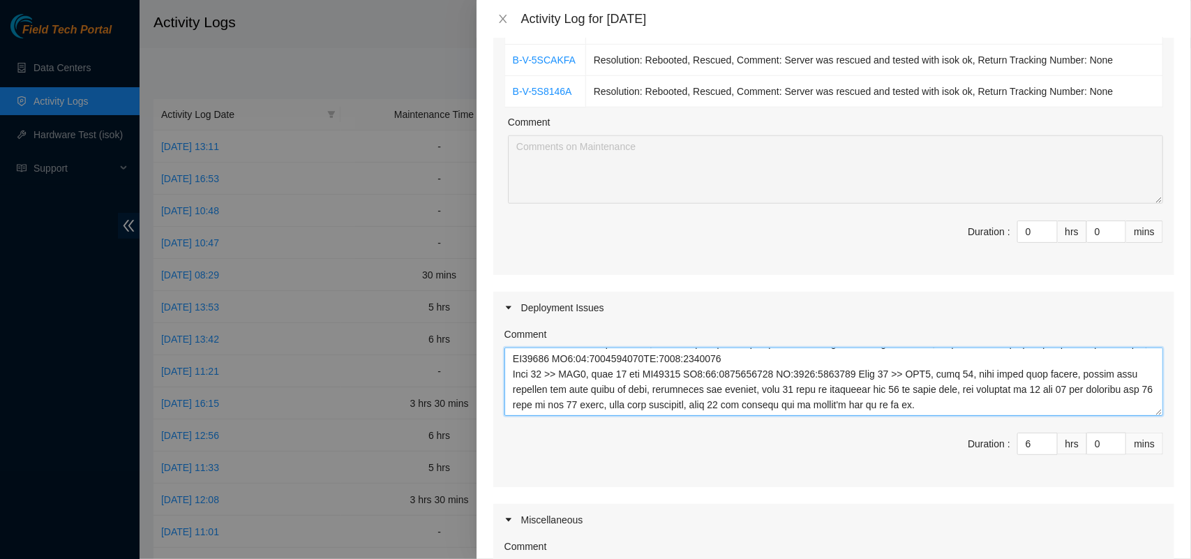
scroll to position [0, 0]
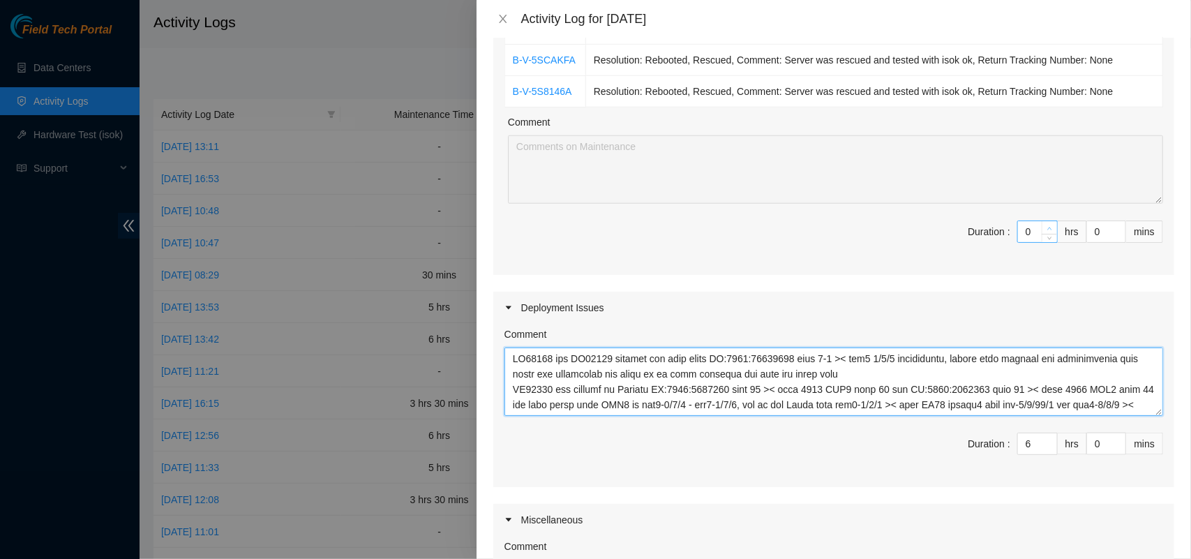
type textarea "DP82561 and DP83319 checked the link again PP:0000:11649287 port 3-4 >< grv3 1/…"
click at [1047, 228] on icon "up" at bounding box center [1049, 228] width 5 height 5
type input "1"
type input "7"
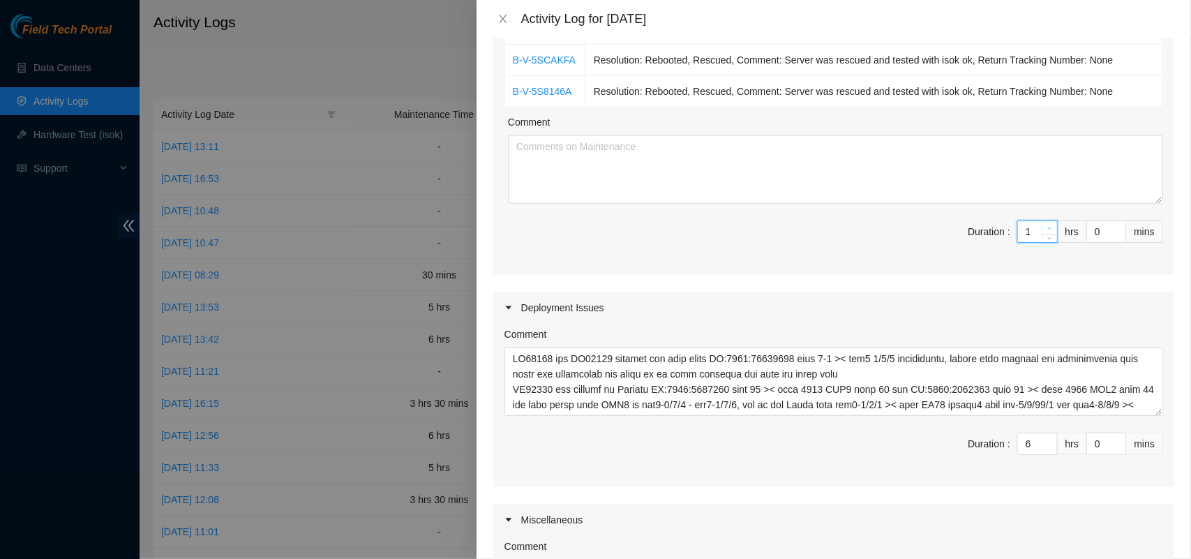
click at [1047, 228] on icon "up" at bounding box center [1049, 228] width 5 height 5
type input "2"
type input "8"
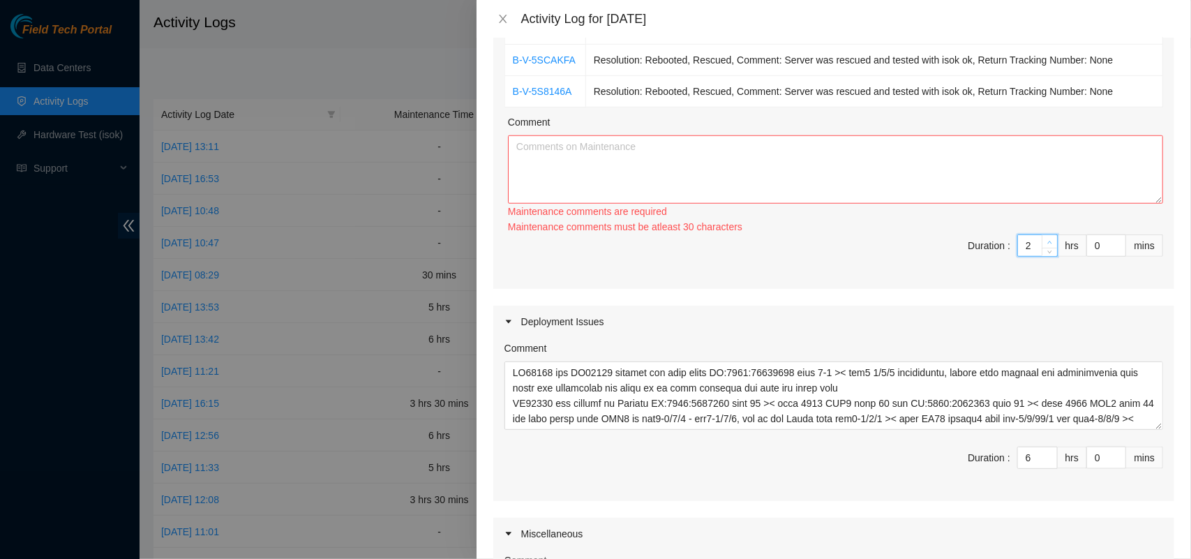
click at [1036, 234] on div "2" at bounding box center [1037, 245] width 40 height 22
type input "3"
type input "9"
click at [1036, 234] on div "3" at bounding box center [1037, 245] width 40 height 22
click at [1046, 243] on span "up" at bounding box center [1050, 242] width 8 height 8
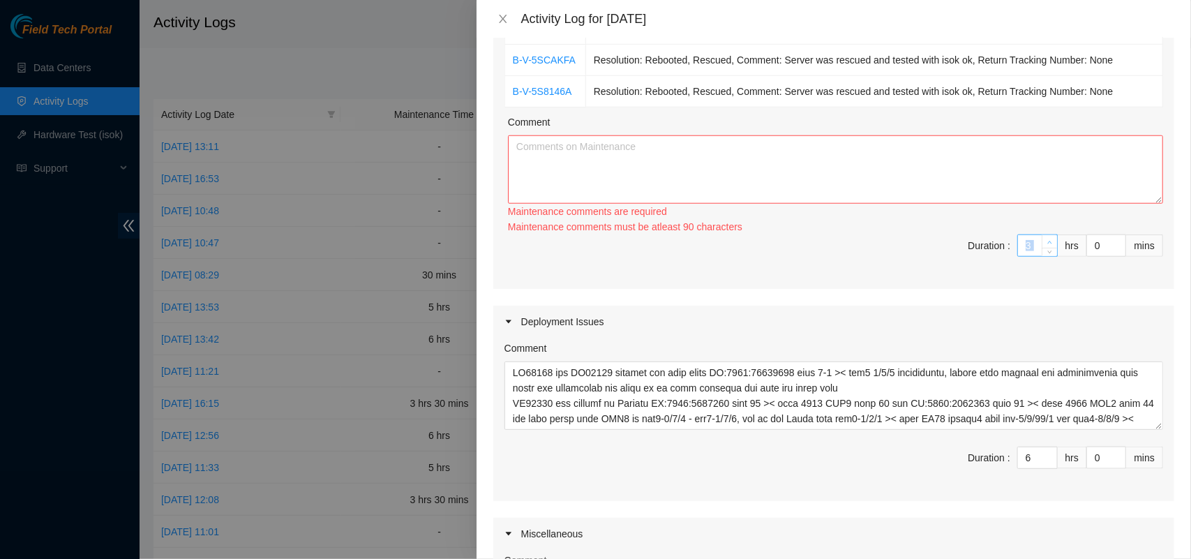
type input "4"
type input "10"
click at [1046, 243] on span "up" at bounding box center [1050, 242] width 8 height 8
type input "5"
type input "11"
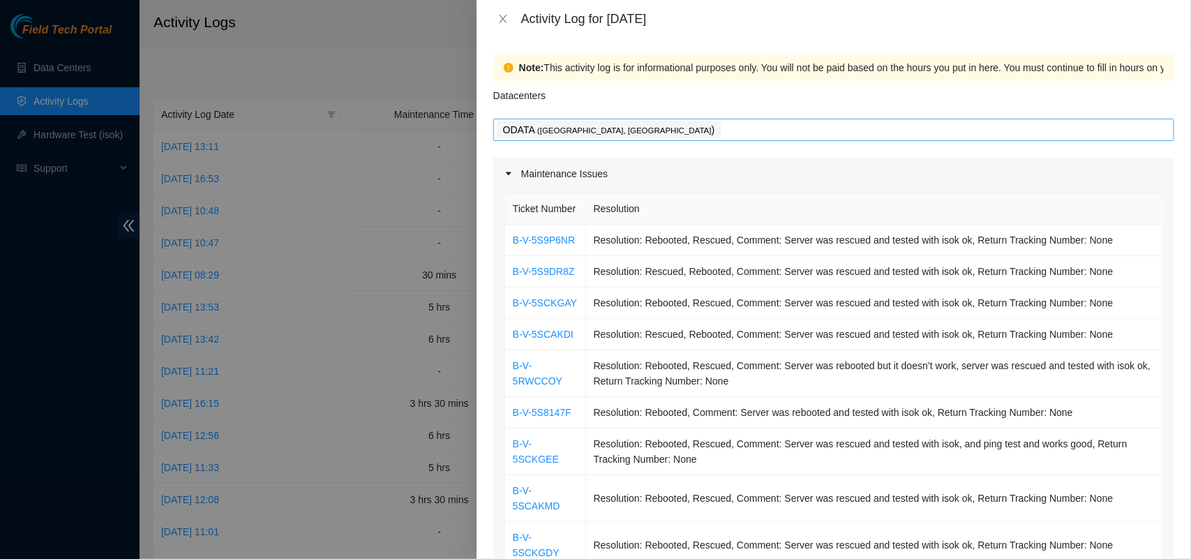
click at [685, 130] on div "ODATA ( [GEOGRAPHIC_DATA], [GEOGRAPHIC_DATA] )" at bounding box center [834, 130] width 674 height 20
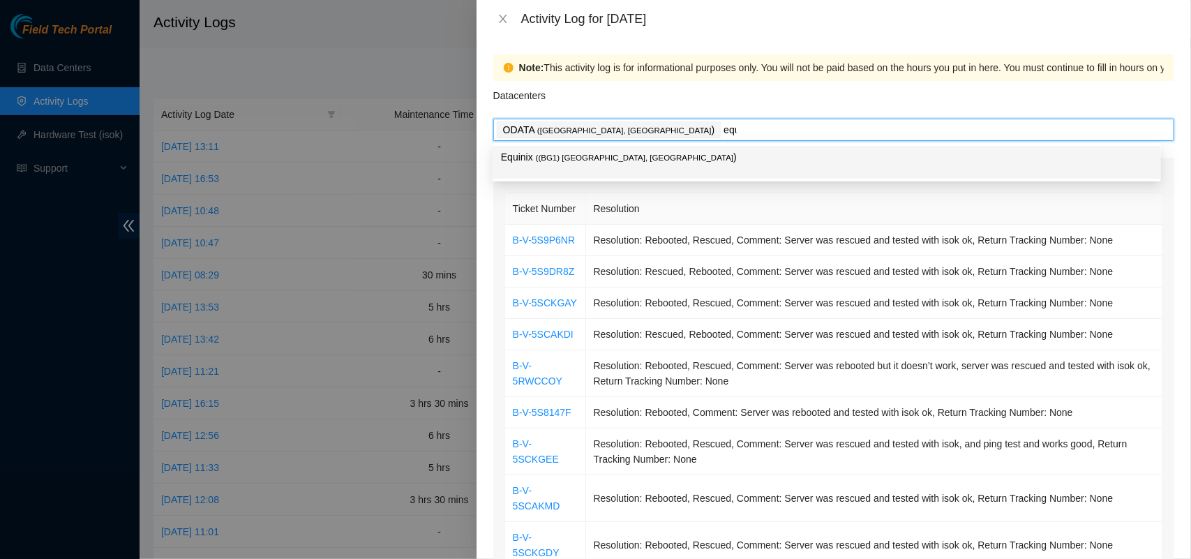
type input "equi"
click at [564, 158] on span "( (BG1) [GEOGRAPHIC_DATA], [GEOGRAPHIC_DATA]" at bounding box center [635, 158] width 198 height 8
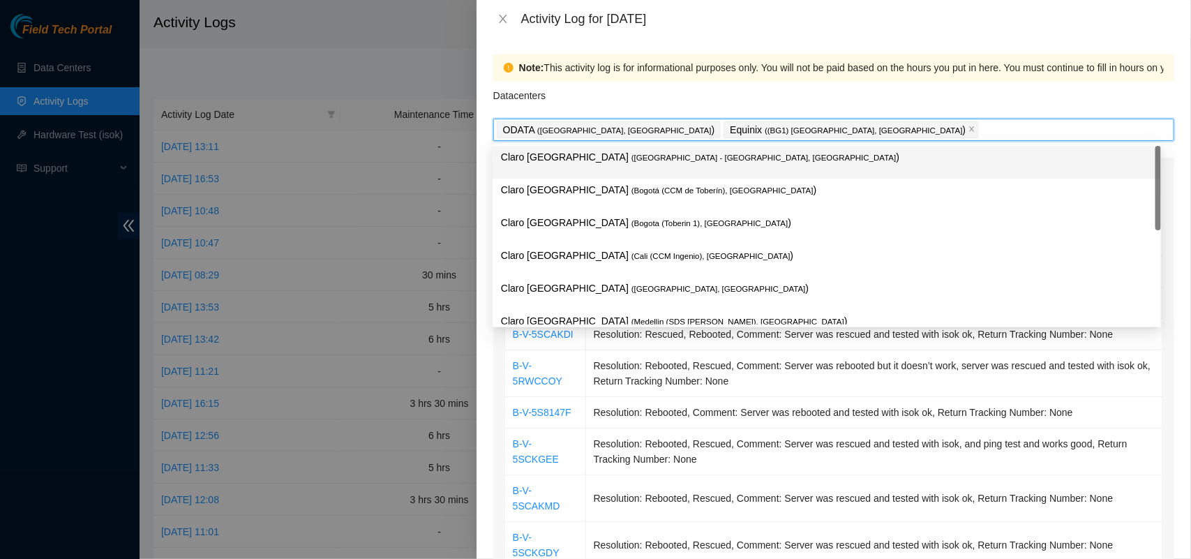
click at [682, 99] on div "Datacenters" at bounding box center [833, 100] width 681 height 38
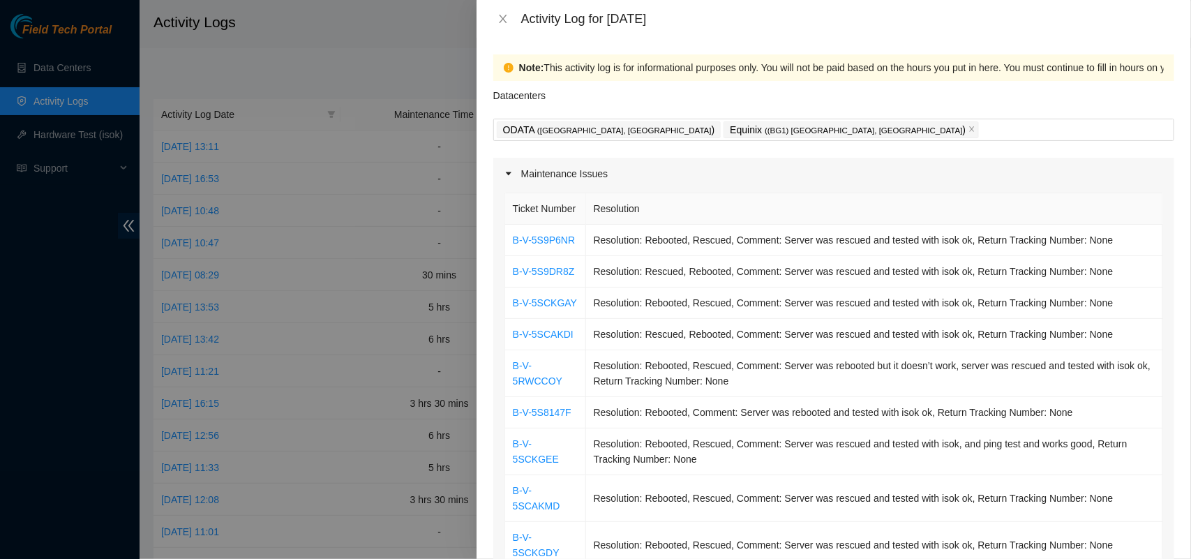
scroll to position [834, 0]
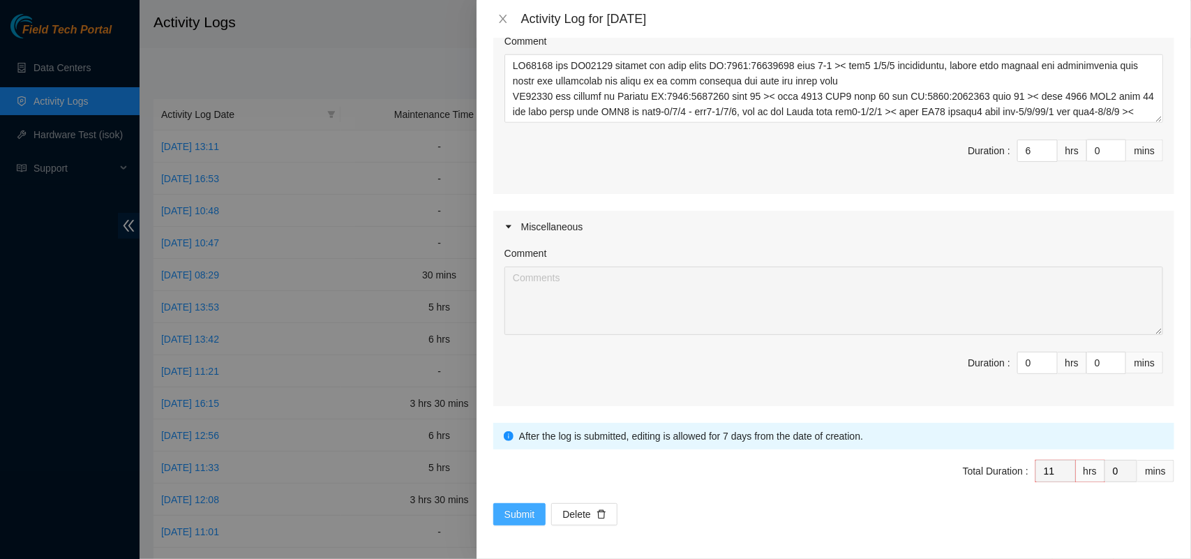
click at [535, 511] on button "Submit" at bounding box center [519, 514] width 53 height 22
click at [521, 511] on span "Submit" at bounding box center [520, 514] width 31 height 15
click at [520, 511] on span "Submit" at bounding box center [520, 514] width 31 height 15
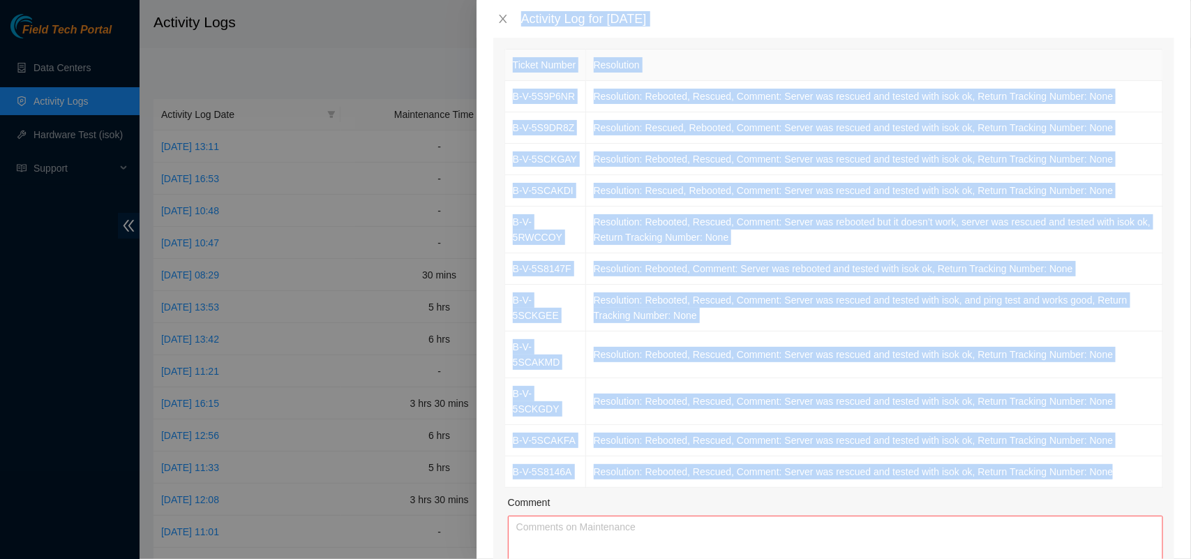
scroll to position [0, 0]
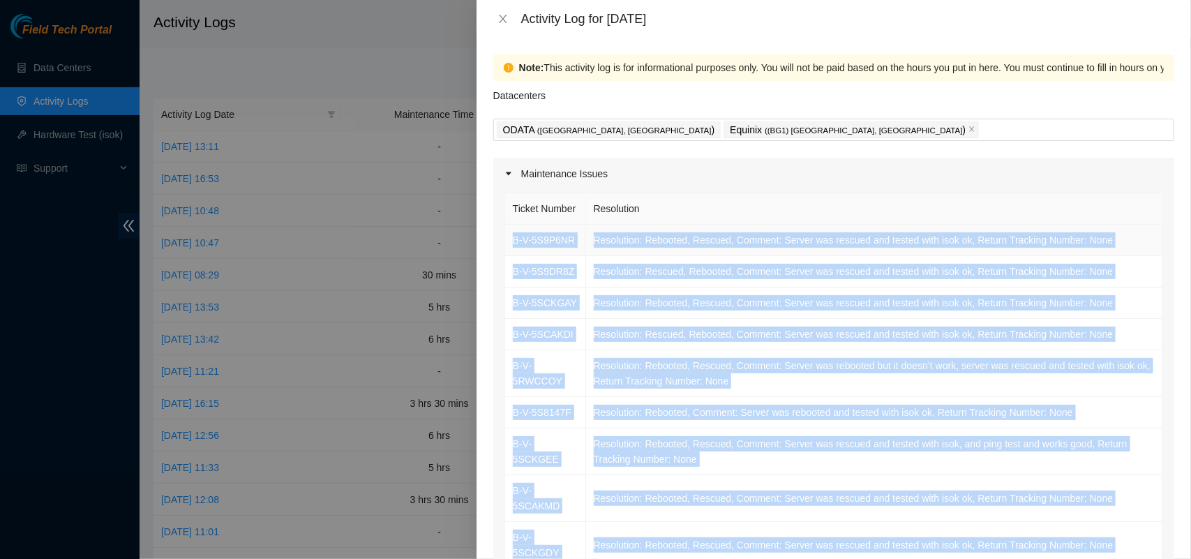
drag, startPoint x: 1106, startPoint y: 348, endPoint x: 505, endPoint y: 255, distance: 608.5
click at [505, 255] on tbody "B-V-5S9P6NR Resolution: Rebooted, Rescued, Comment: Server was rescued and test…" at bounding box center [834, 428] width 658 height 407
copy tbody "L-I-7D6S8AM Consectetu: Adipisci, Elitsed, Doeiusm: Tempor inc utlabor etd magn…"
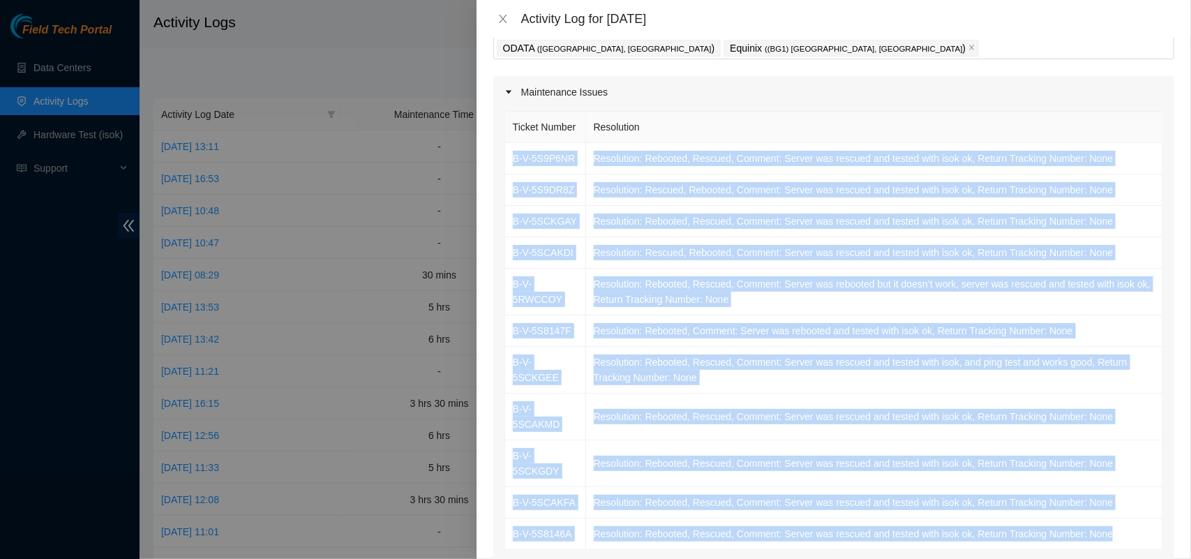
scroll to position [311, 0]
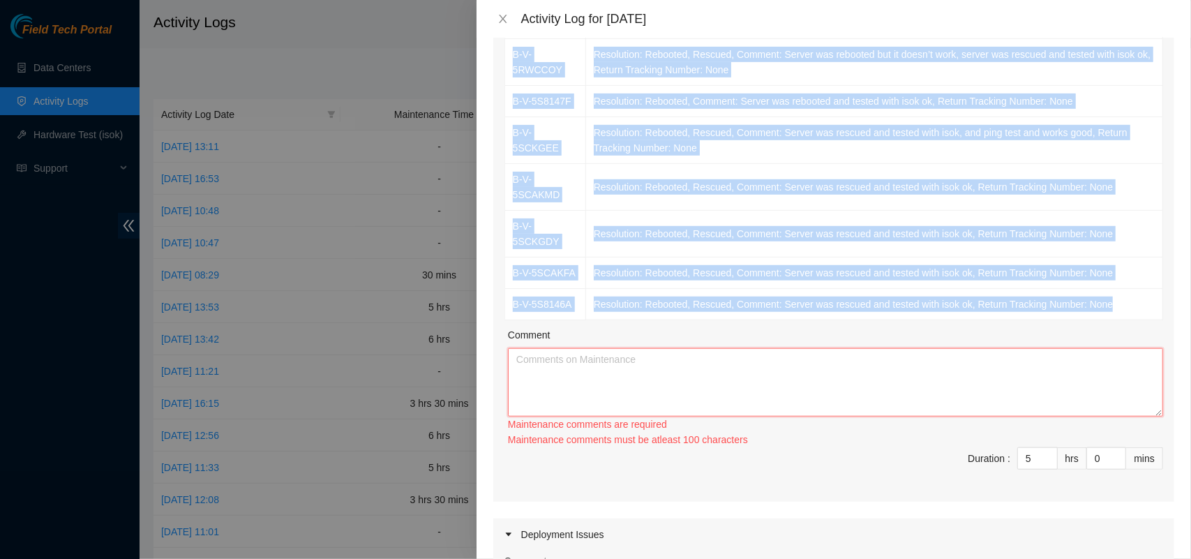
click at [769, 374] on textarea "Comment" at bounding box center [835, 382] width 655 height 68
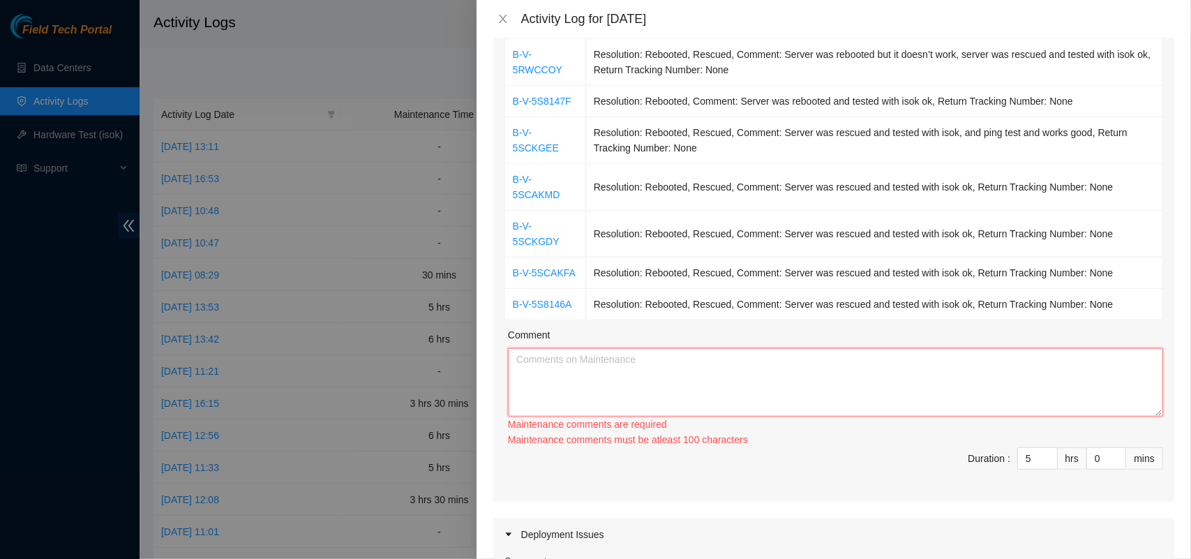
paste textarea "L-I-6D6S6AM Consectetu: Adipisci, Elitsed, Doeiusm: Tempor inc utlabor etd magn…"
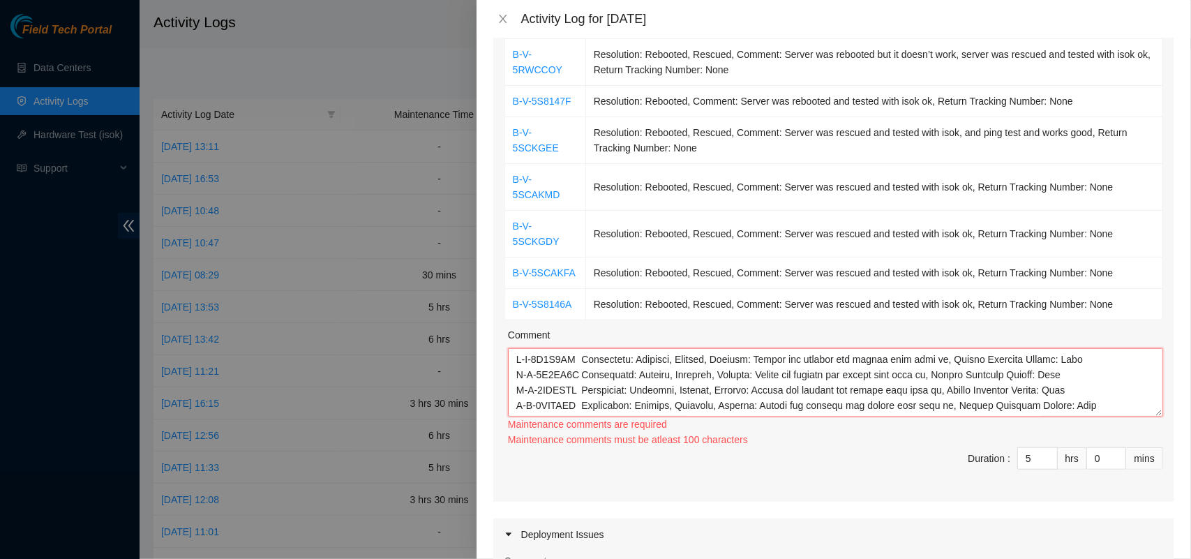
scroll to position [134, 0]
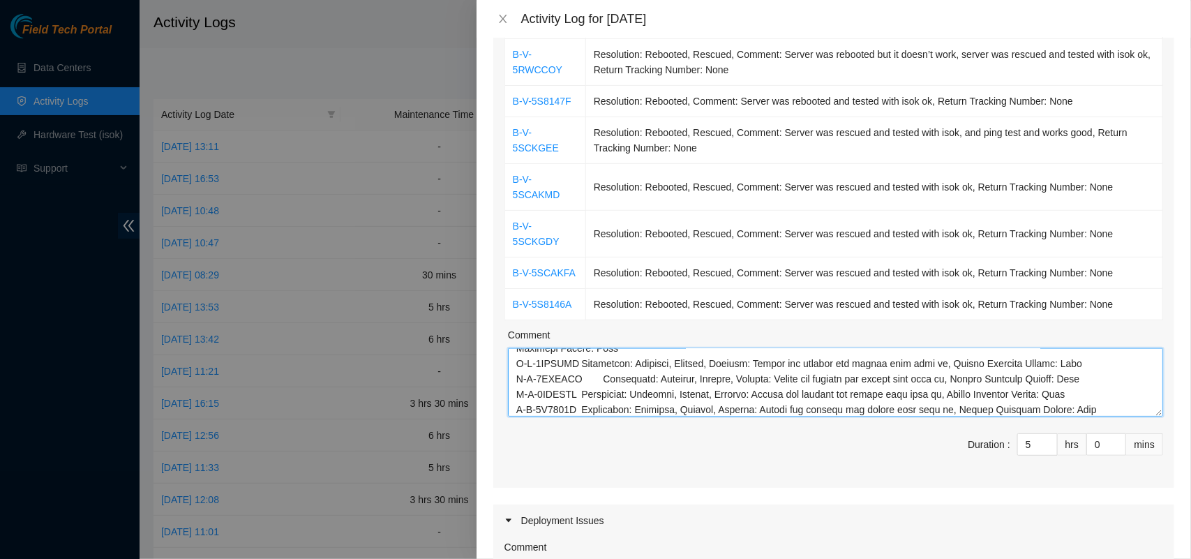
type textarea "L-I-6D6S6AM Consectetu: Adipisci, Elitsed, Doeiusm: Tempor inc utlabor etd magn…"
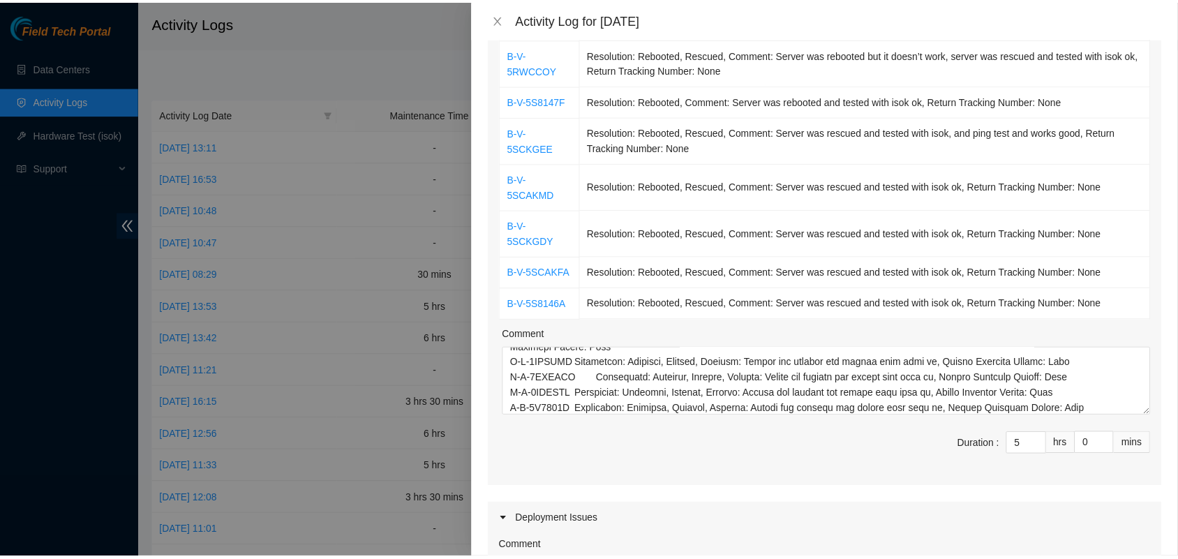
scroll to position [820, 0]
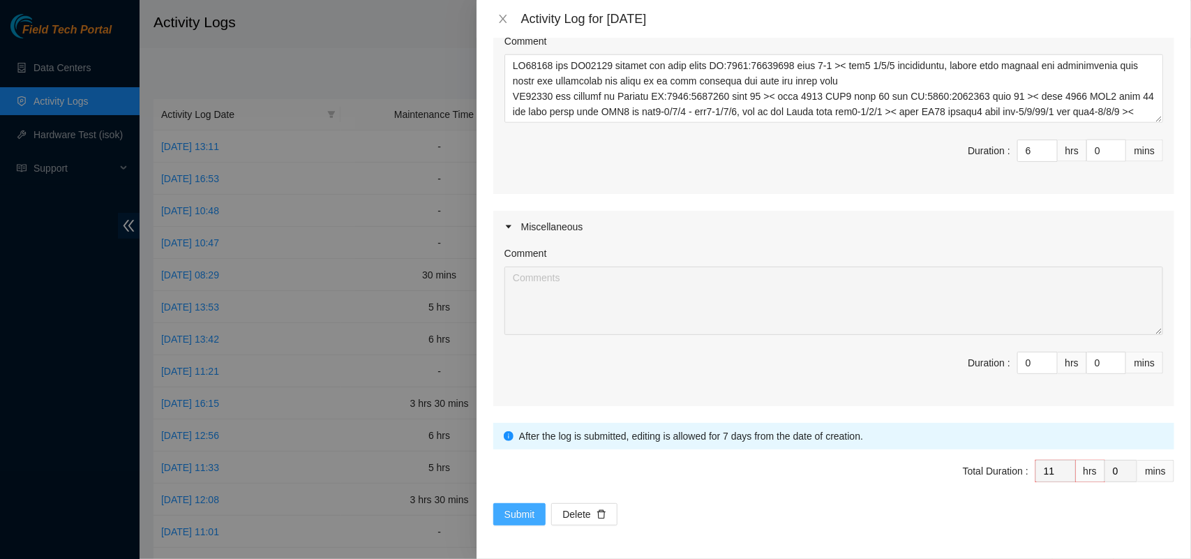
click at [514, 517] on span "Submit" at bounding box center [520, 514] width 31 height 15
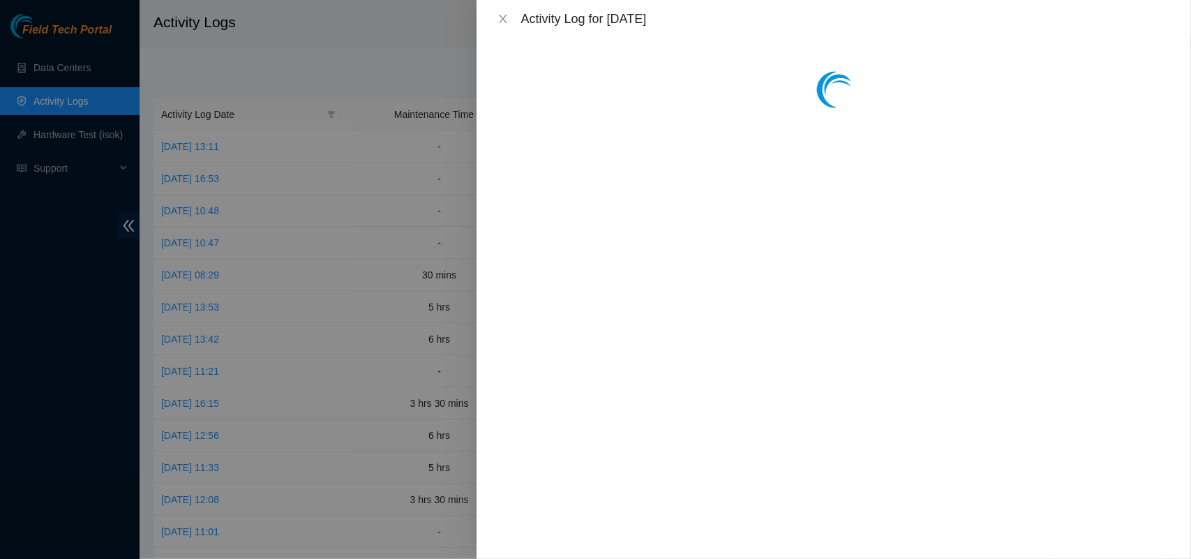
scroll to position [0, 0]
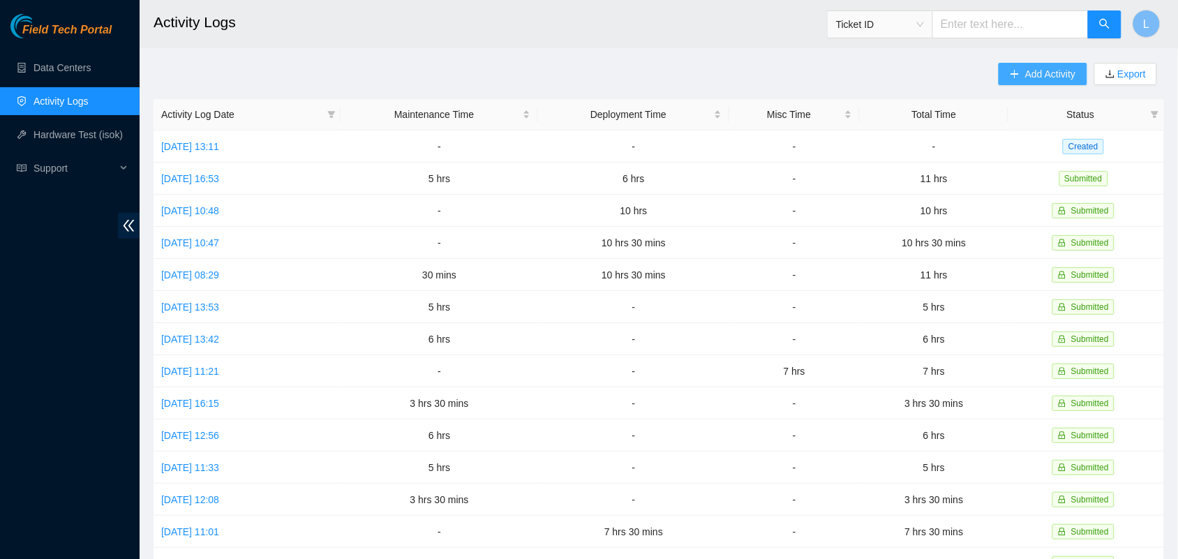
click at [1037, 71] on span "Add Activity" at bounding box center [1050, 73] width 50 height 15
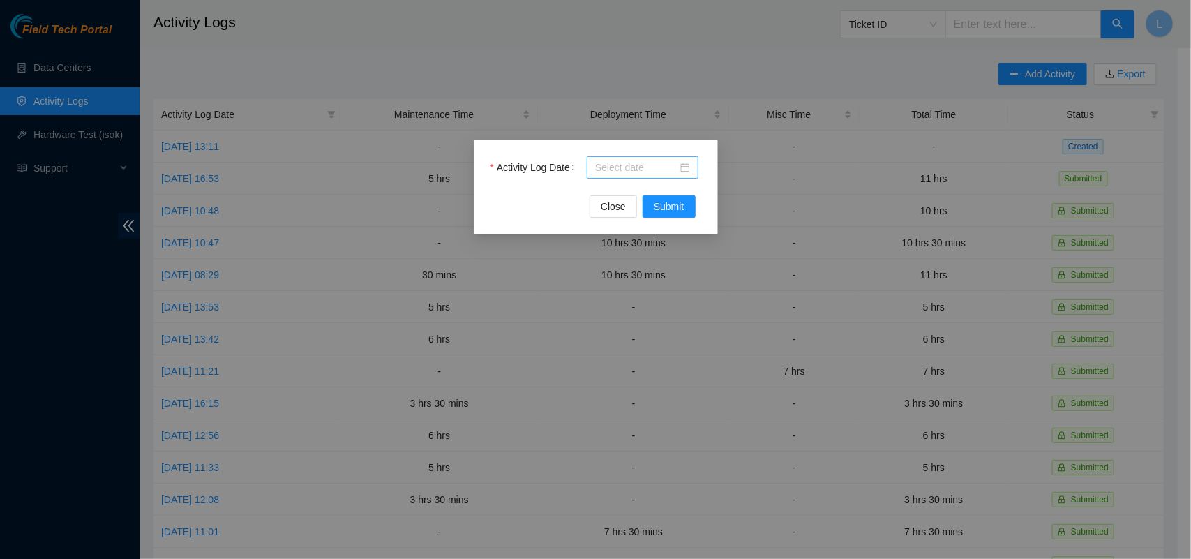
click at [687, 168] on div at bounding box center [642, 167] width 95 height 15
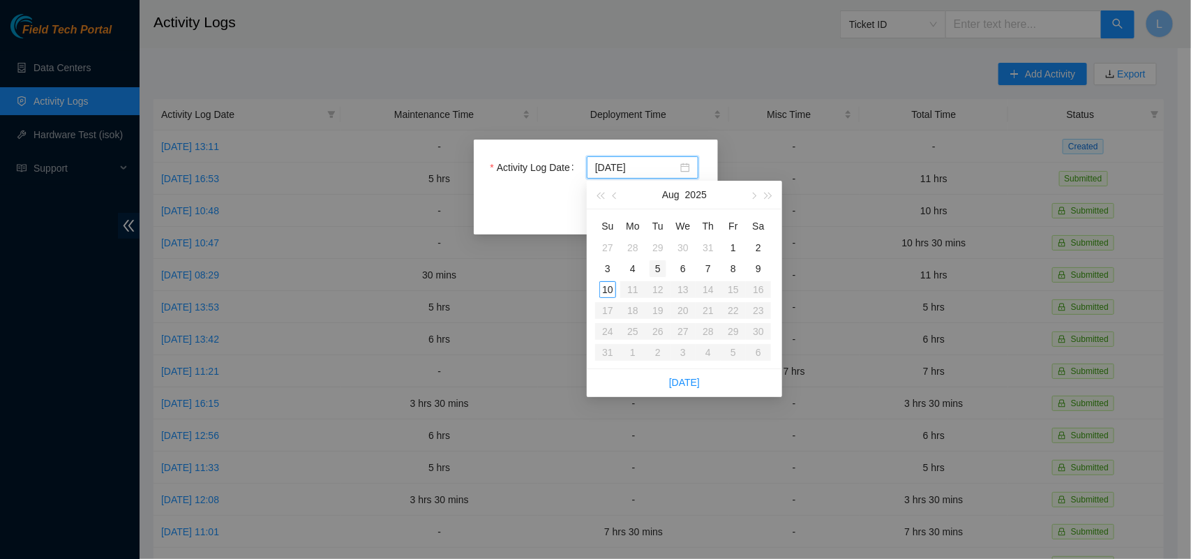
type input "[DATE]"
click at [657, 270] on div "5" at bounding box center [658, 268] width 17 height 17
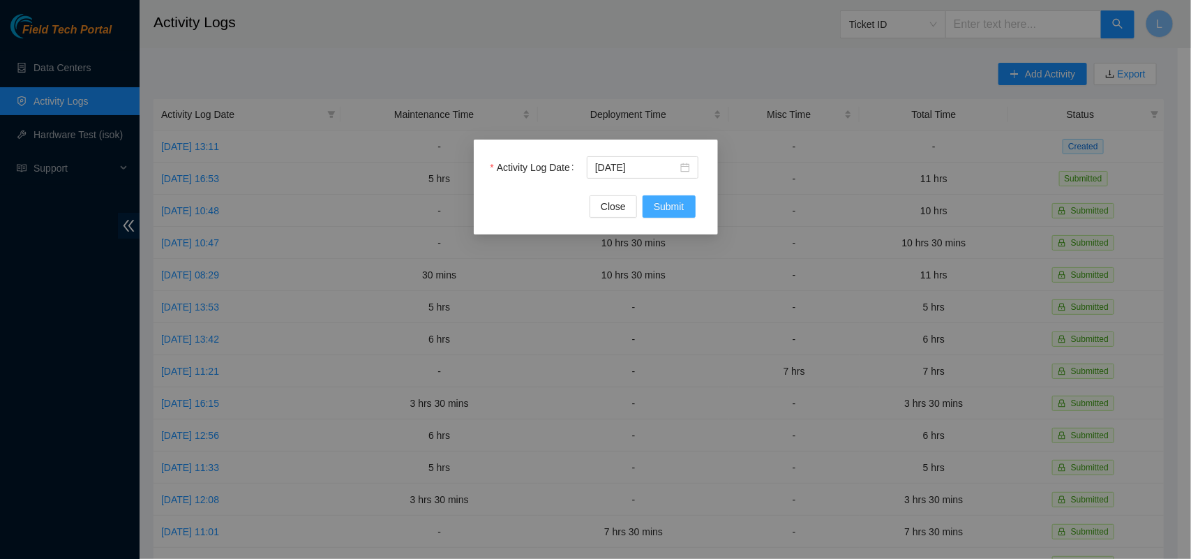
click at [671, 204] on span "Submit" at bounding box center [669, 206] width 31 height 15
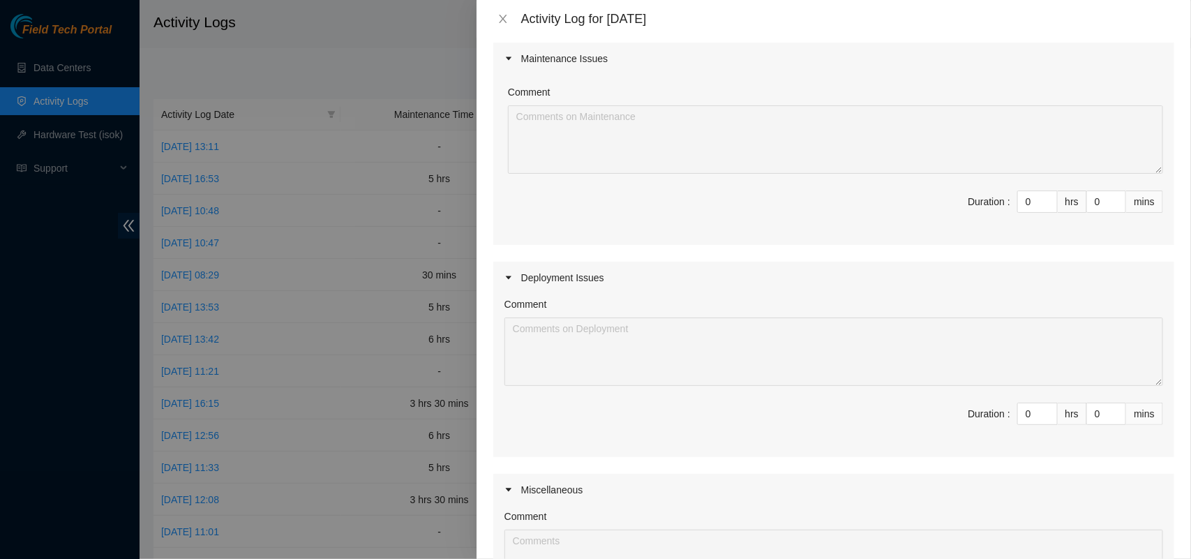
scroll to position [133, 0]
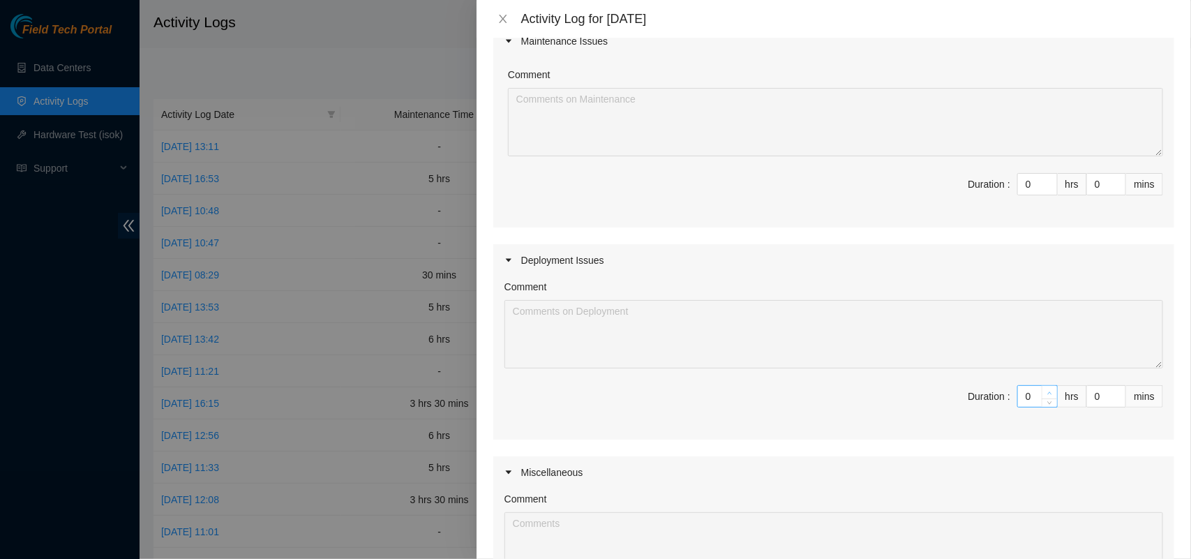
click at [1046, 389] on span "up" at bounding box center [1050, 393] width 8 height 8
type input "1"
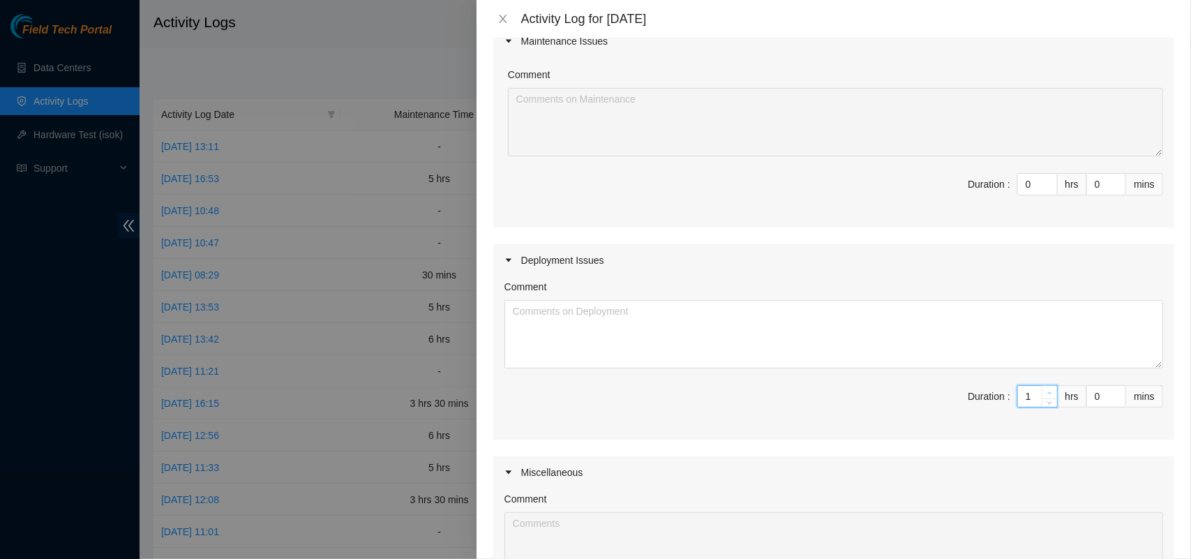
click at [1046, 389] on span "up" at bounding box center [1050, 393] width 8 height 8
type input "2"
click at [1046, 389] on span "up" at bounding box center [1050, 393] width 8 height 8
type input "3"
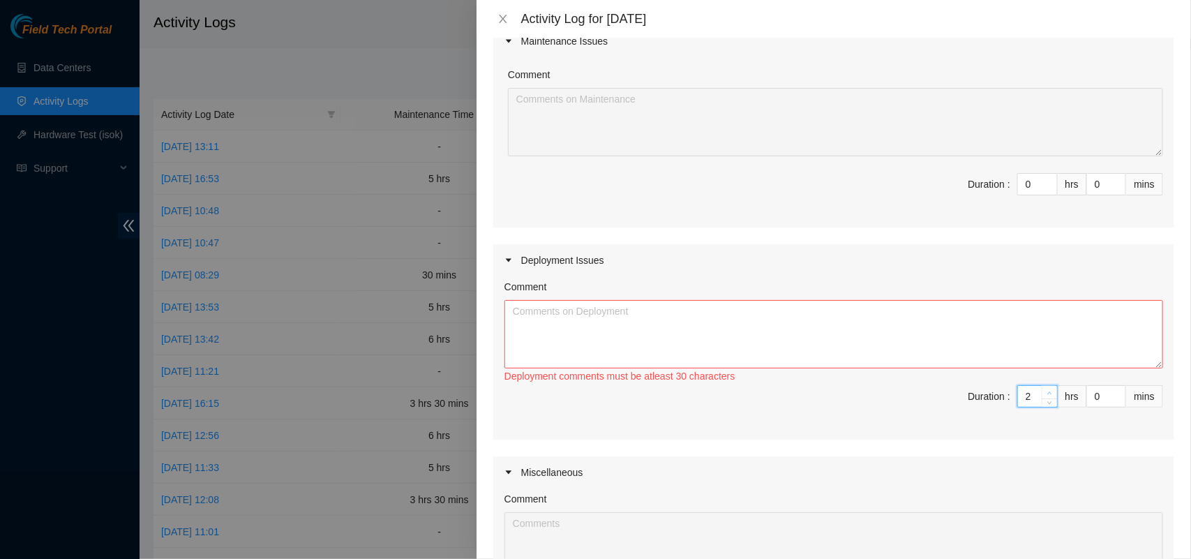
type input "3"
click at [1046, 389] on span "up" at bounding box center [1050, 393] width 8 height 8
type input "4"
click at [1046, 389] on span "up" at bounding box center [1050, 393] width 8 height 8
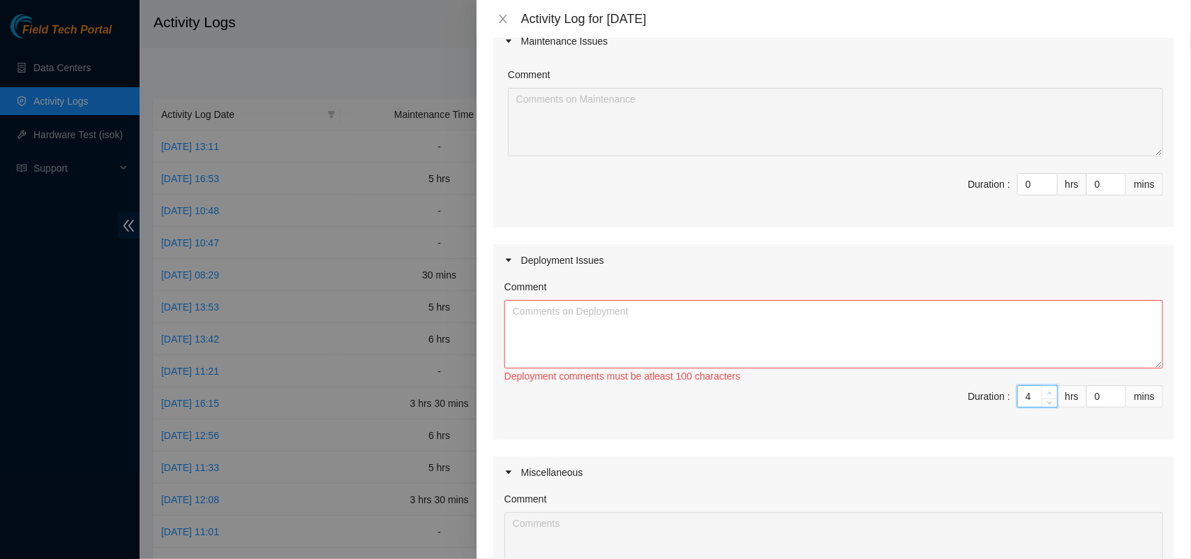
type input "5"
click at [1046, 389] on span "up" at bounding box center [1050, 393] width 8 height 8
type input "6"
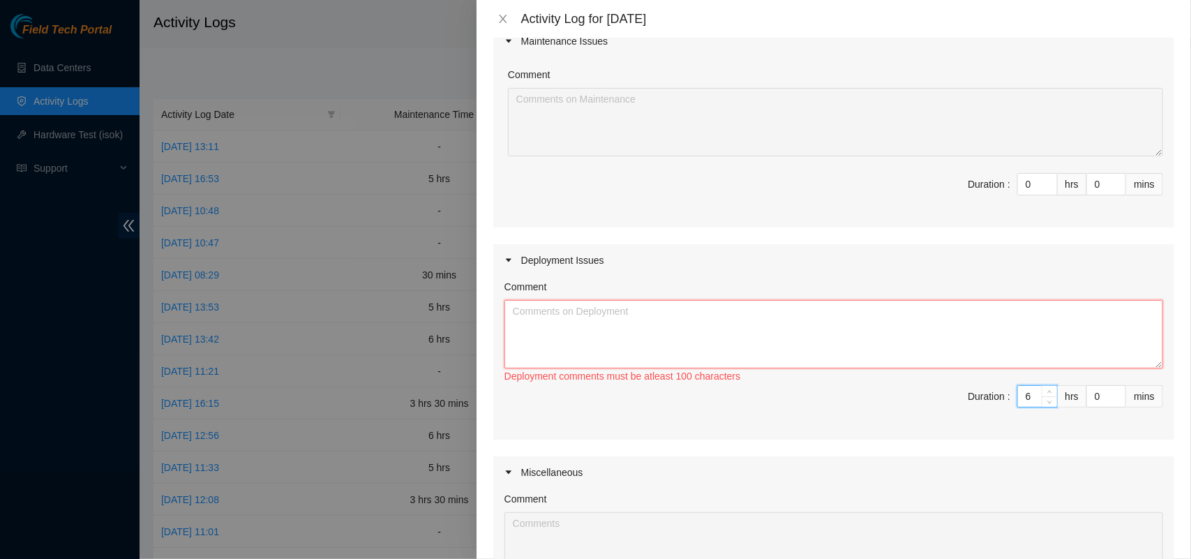
click at [921, 315] on textarea "Comment" at bounding box center [834, 334] width 659 height 68
paste textarea "DP82958 BG1:01:1121650001PP:0001:1320850 Port 20 >> IEN2, port 24 was checked a…"
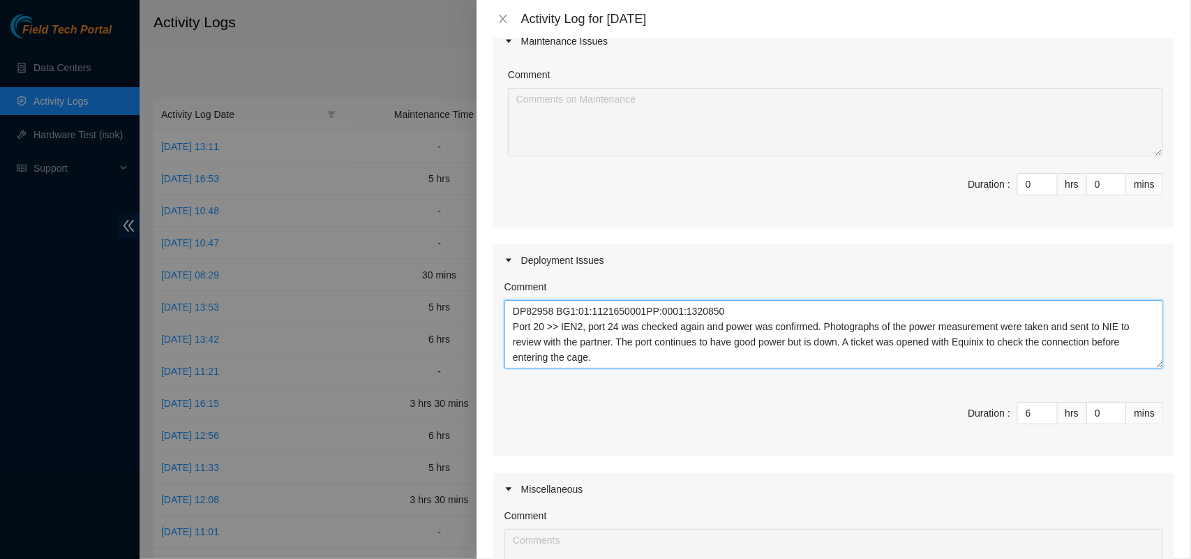
scroll to position [43, 0]
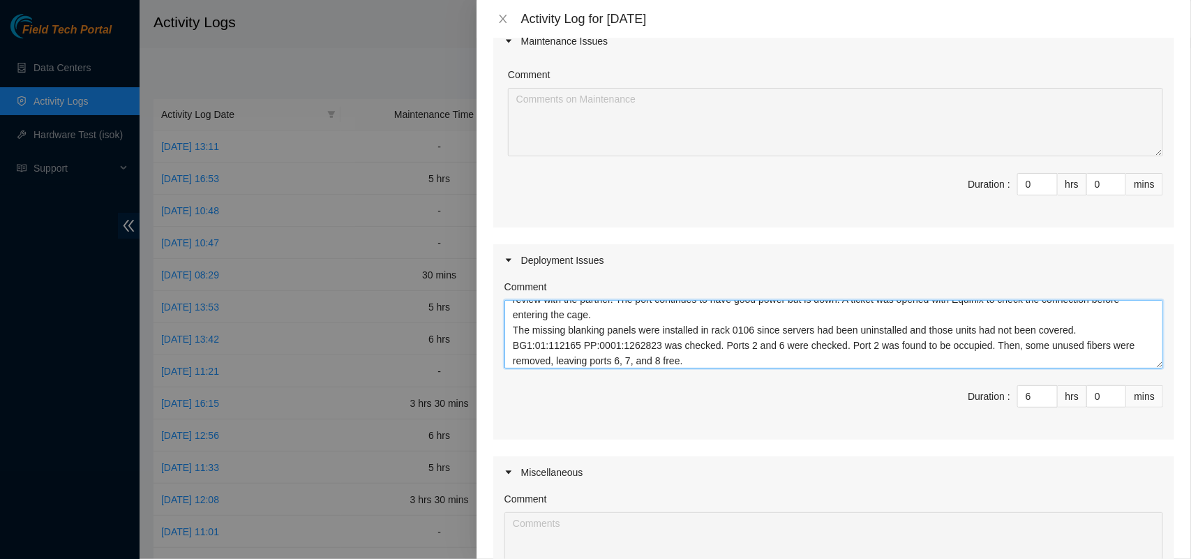
type textarea "DP82958 BG1:01:1121650001PP:0001:1320850 Port 20 >> IEN2, port 24 was checked a…"
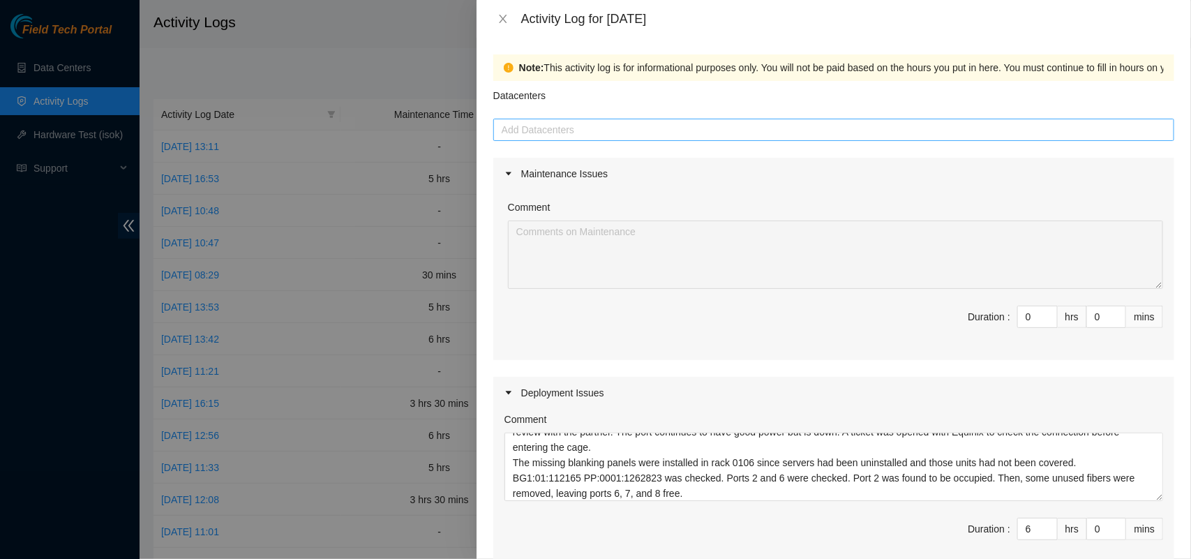
click at [675, 128] on div at bounding box center [834, 129] width 674 height 17
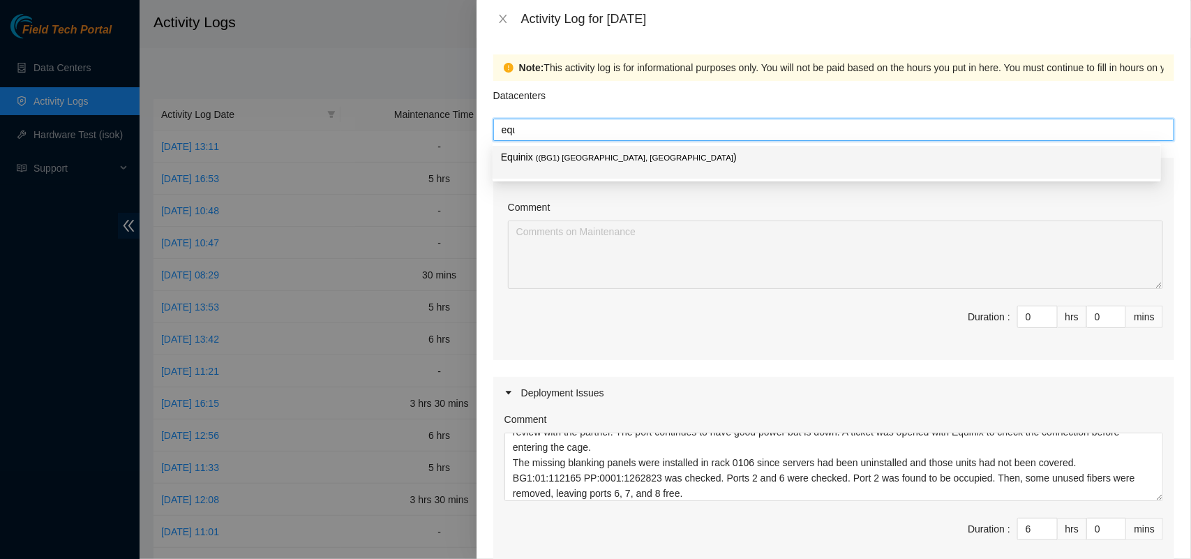
type input "equi"
click at [553, 159] on span "( (BG1) [GEOGRAPHIC_DATA], [GEOGRAPHIC_DATA]" at bounding box center [635, 158] width 198 height 8
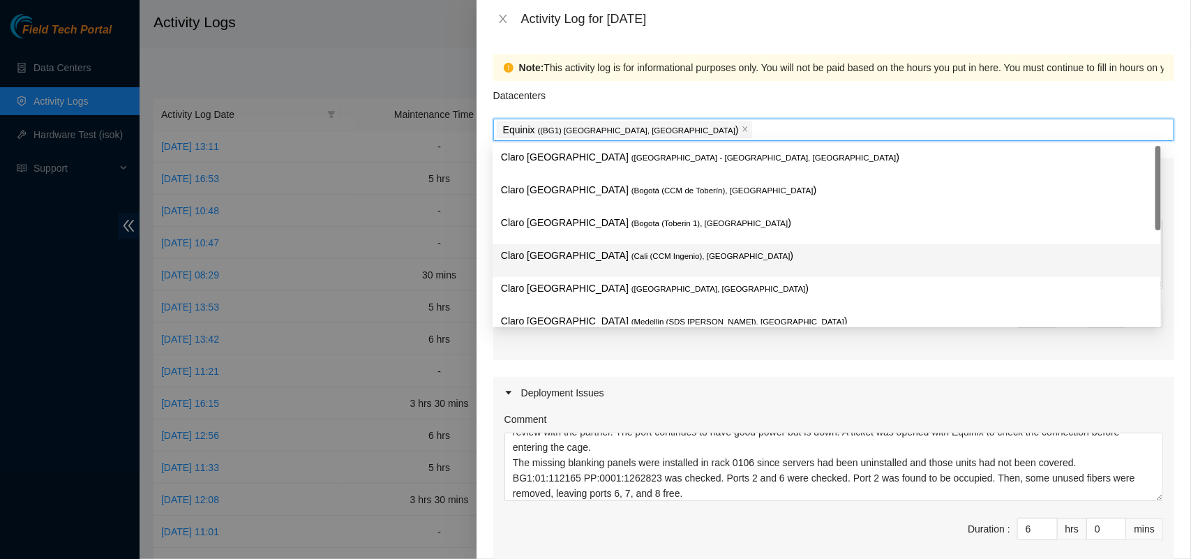
click at [733, 368] on div "Maintenance Issues Comment Duration : 0 hrs 0 mins Deployment Issues Comment DP…" at bounding box center [833, 471] width 681 height 627
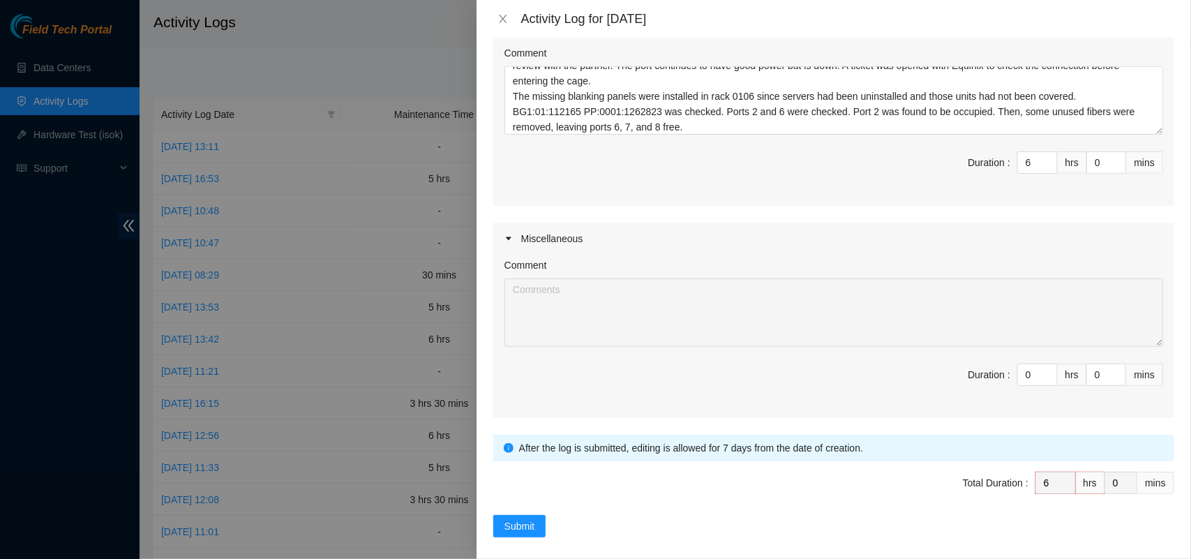
scroll to position [379, 0]
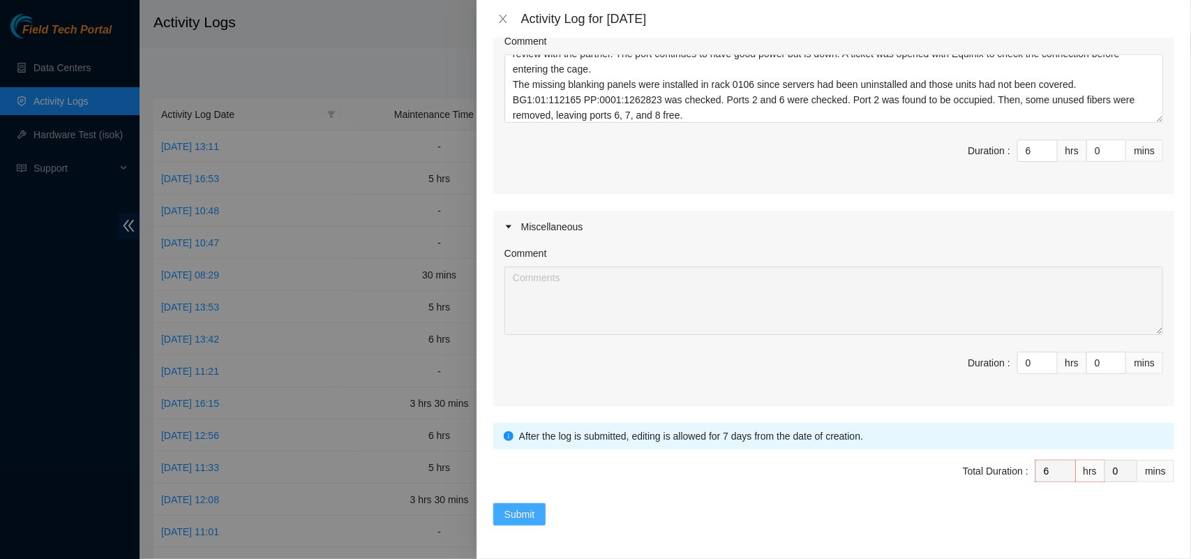
click at [515, 514] on span "Submit" at bounding box center [520, 514] width 31 height 15
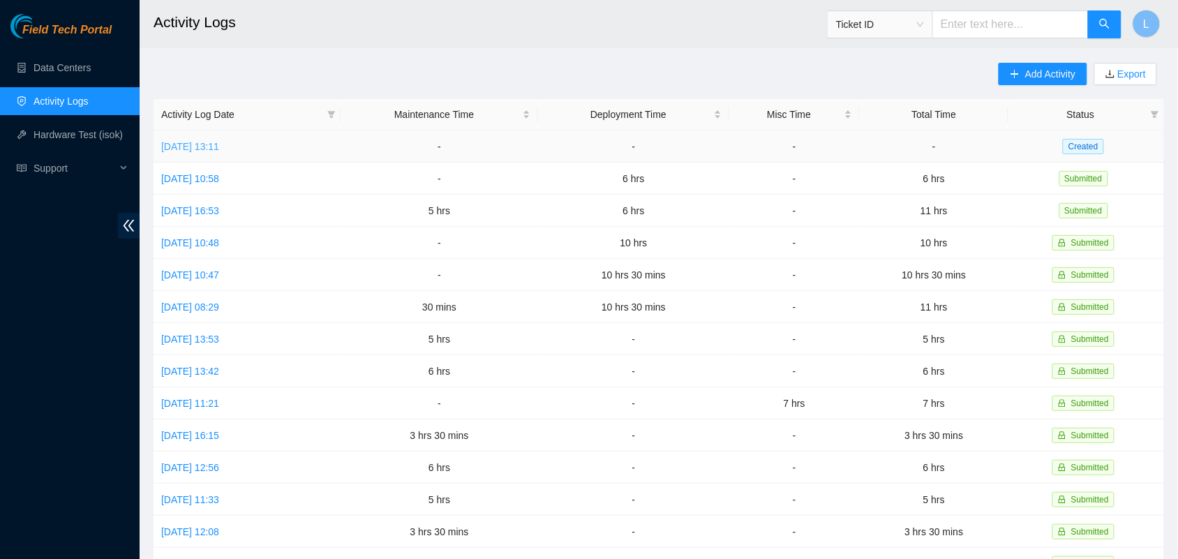
click at [219, 142] on link "[DATE] 13:11" at bounding box center [190, 146] width 58 height 11
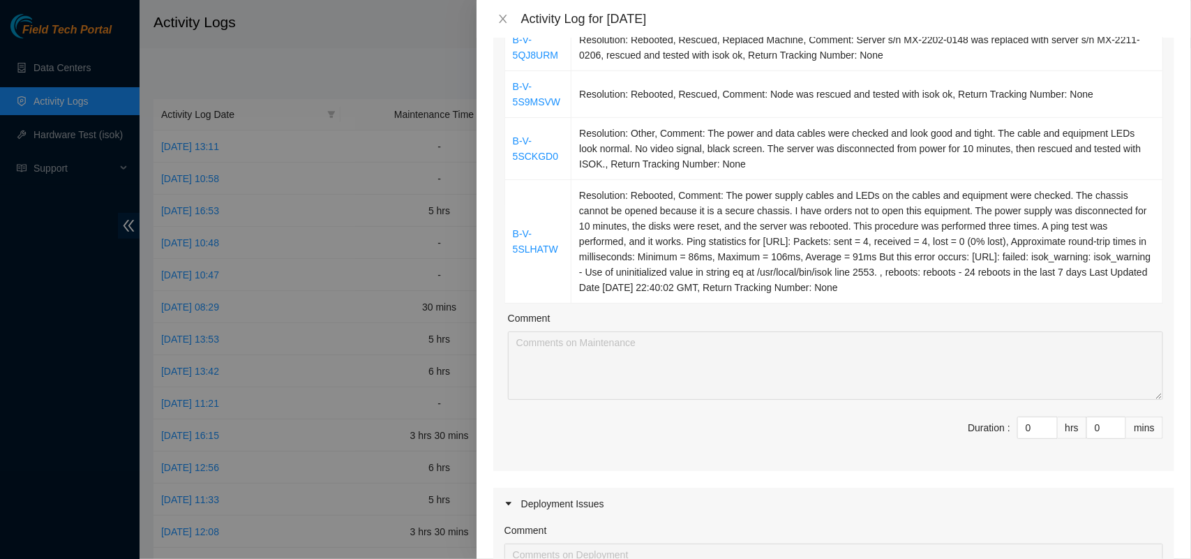
scroll to position [515, 0]
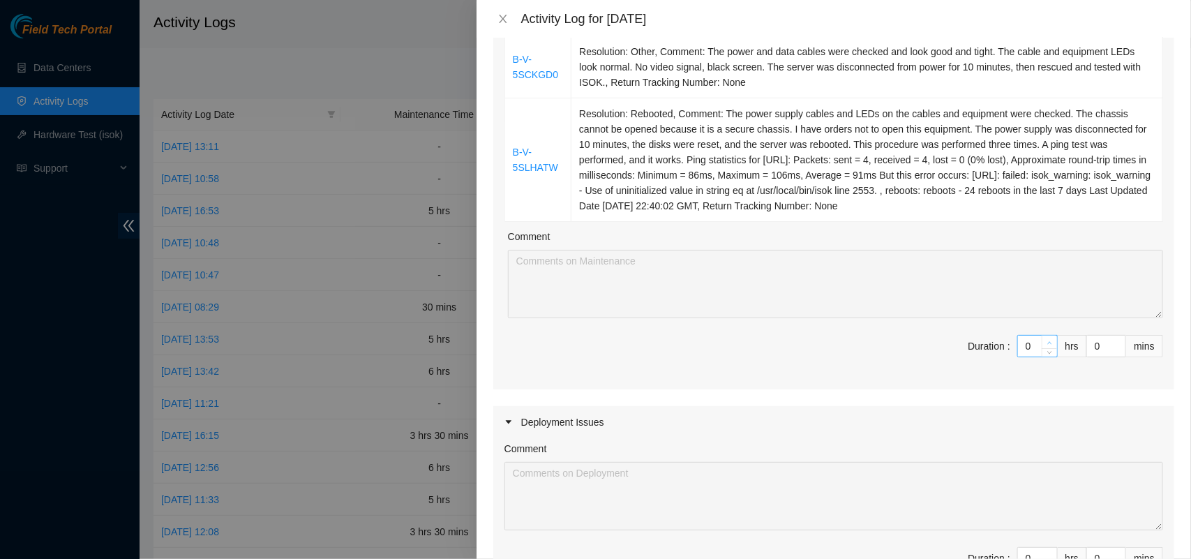
click at [1047, 343] on icon "up" at bounding box center [1049, 343] width 5 height 5
type input "1"
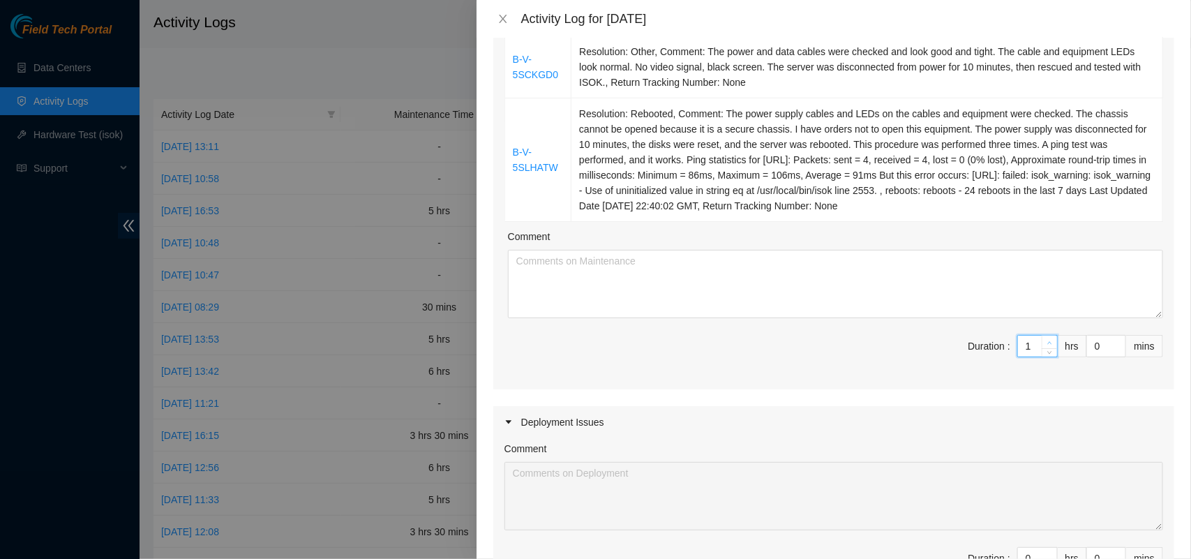
click at [1047, 343] on icon "up" at bounding box center [1049, 343] width 5 height 5
type input "2"
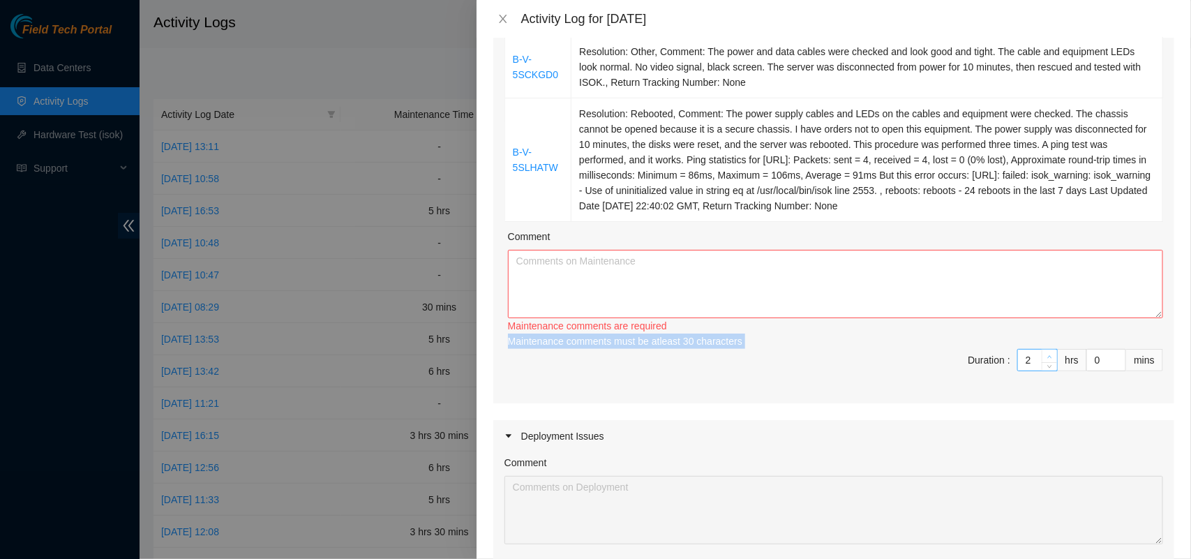
click at [1038, 343] on div "Maintenance comments must be atleast 30 characters" at bounding box center [835, 341] width 655 height 15
click at [823, 274] on textarea "Comment" at bounding box center [835, 284] width 655 height 68
paste textarea "B-V-5SQZDC1 Resolution: Rebooted, Rescued, Comment: Server was rescued and test…"
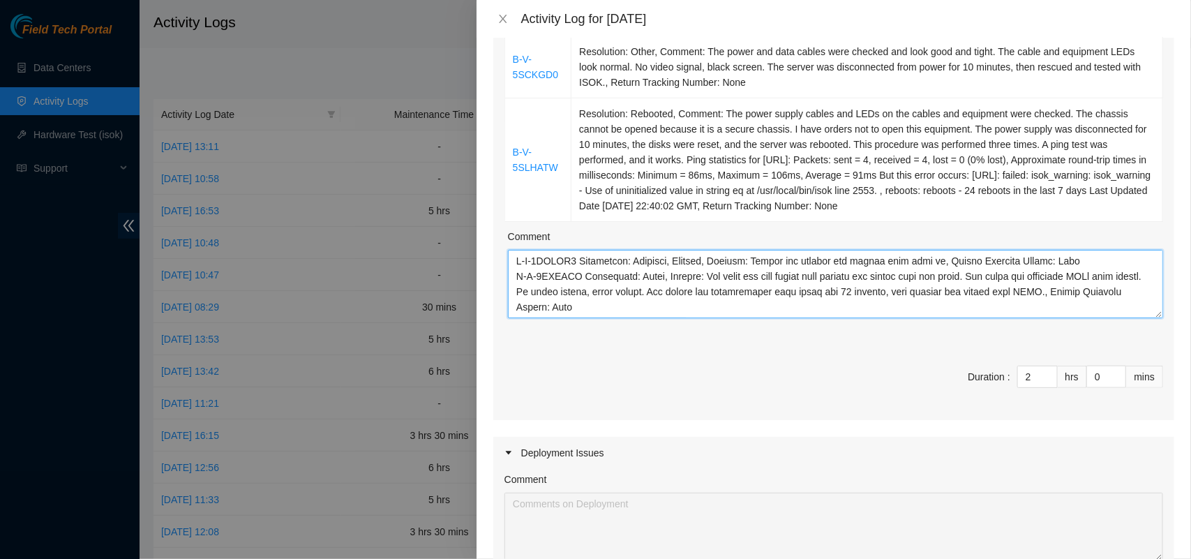
scroll to position [256, 0]
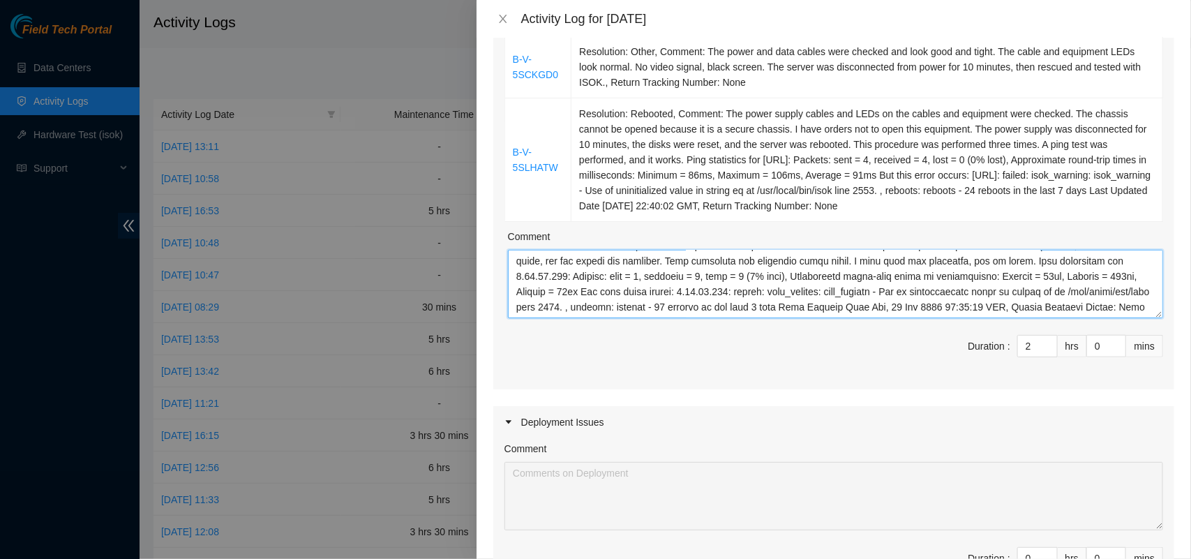
type textarea "B-V-5SQZDC1 Resolution: Rebooted, Rescued, Comment: Server was rescued and test…"
click at [1047, 343] on icon "up" at bounding box center [1049, 343] width 5 height 5
type input "3"
click at [1047, 343] on icon "up" at bounding box center [1049, 343] width 5 height 5
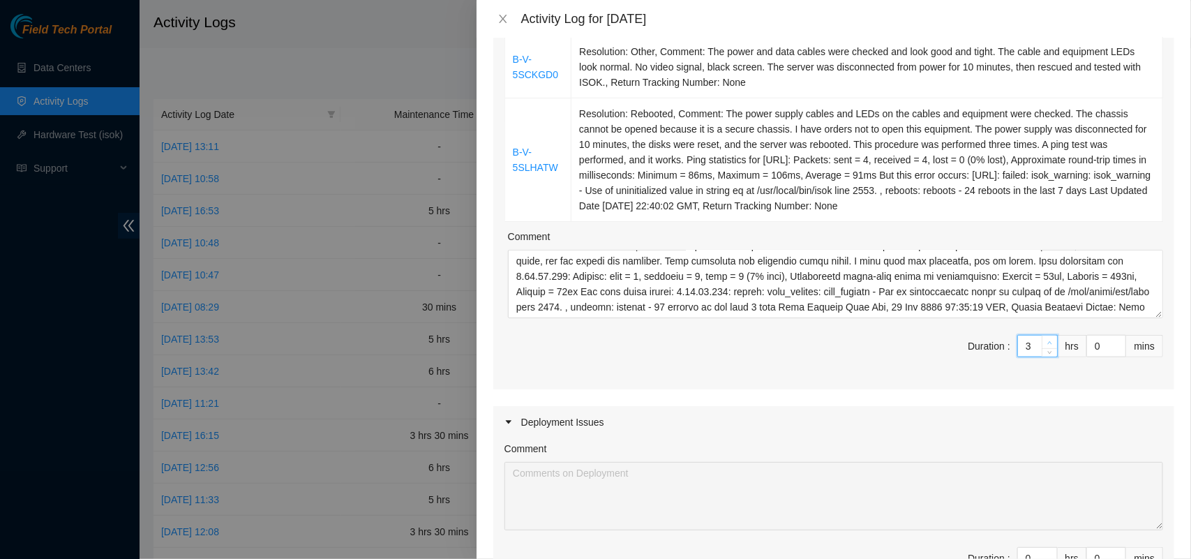
type input "4"
click at [1047, 343] on icon "up" at bounding box center [1049, 343] width 5 height 5
type input "5"
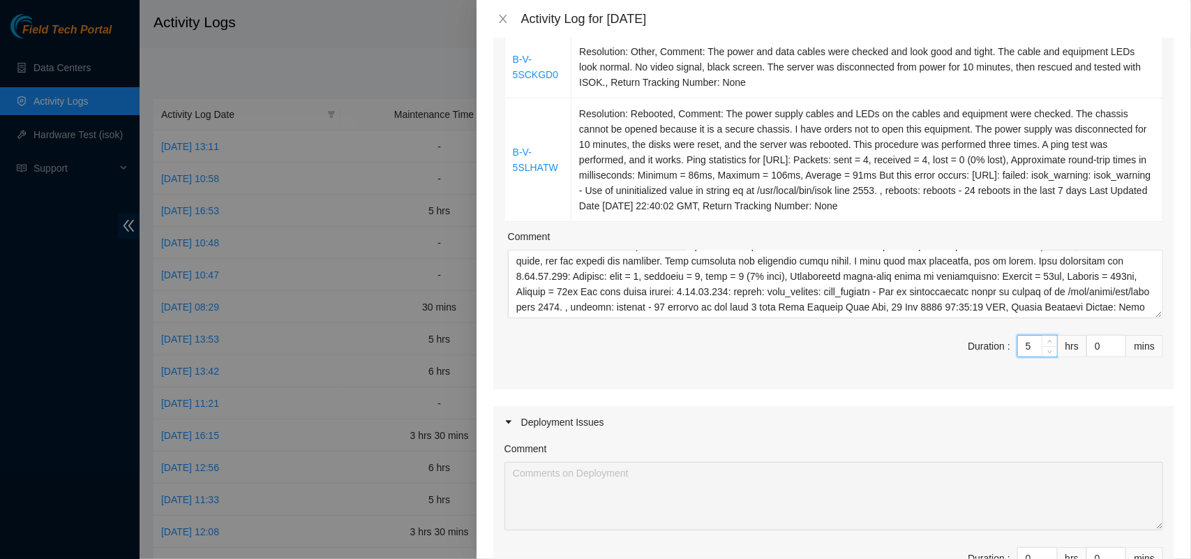
click at [1054, 350] on span "Duration : 5 hrs 0 mins" at bounding box center [834, 354] width 659 height 39
type input "30"
click at [845, 379] on div "Ticket Number Resolution B-V-5SQZDC1 Resolution: Rebooted, Rescued, Comment: Se…" at bounding box center [833, 32] width 681 height 715
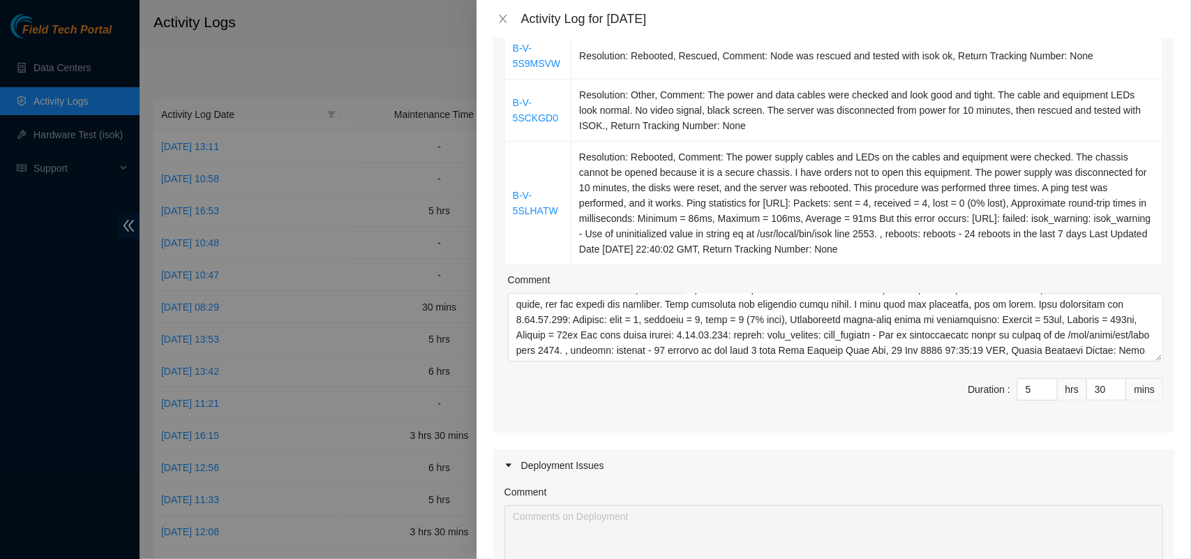
scroll to position [474, 0]
click at [782, 458] on div "Deployment Issues" at bounding box center [833, 463] width 681 height 32
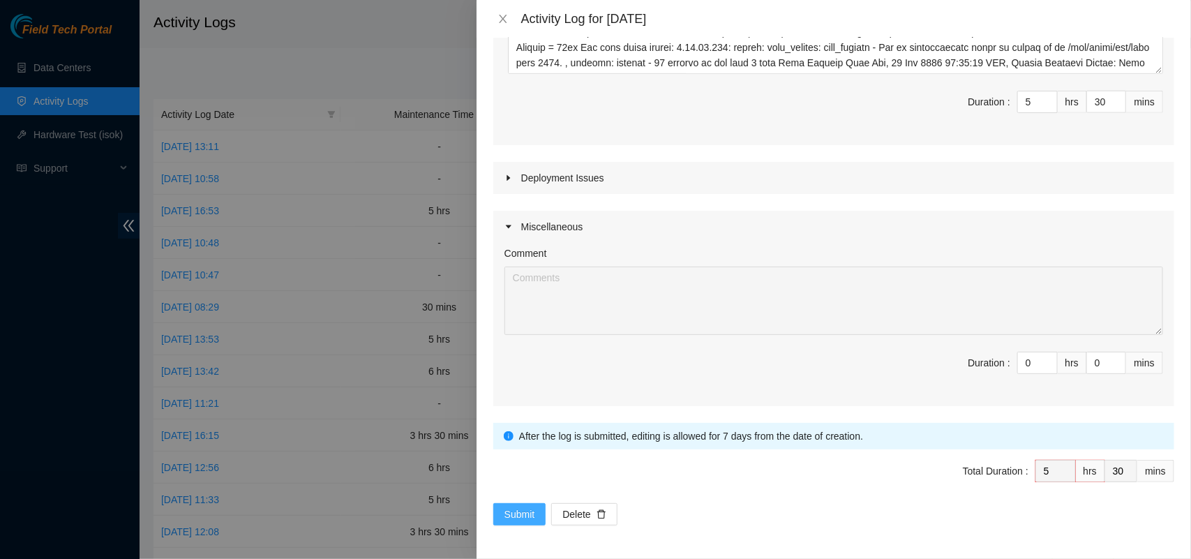
click at [524, 514] on span "Submit" at bounding box center [520, 514] width 31 height 15
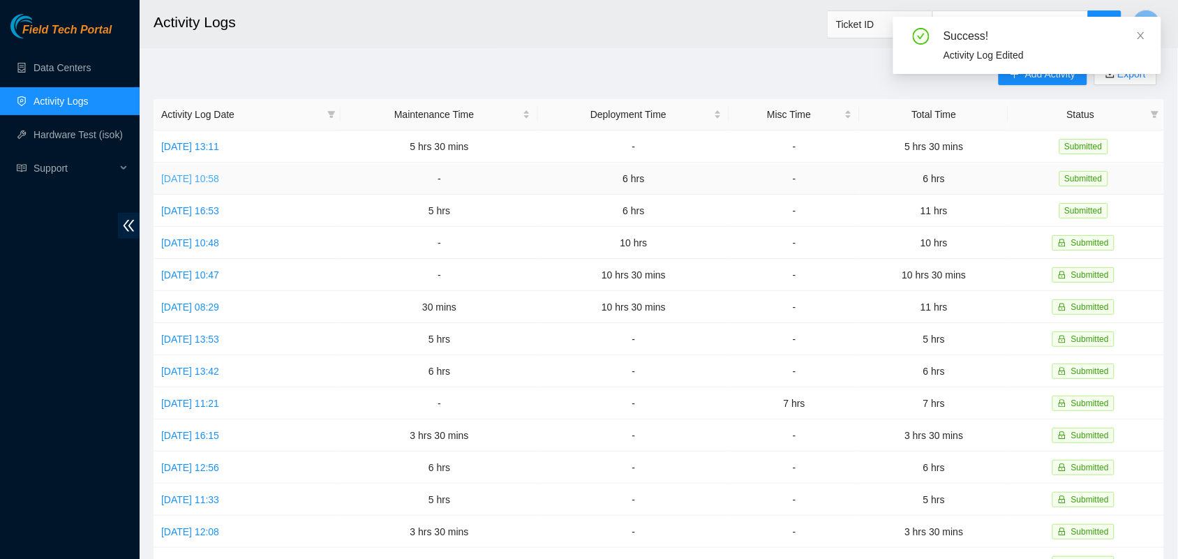
click at [219, 176] on link "[DATE] 10:58" at bounding box center [190, 178] width 58 height 11
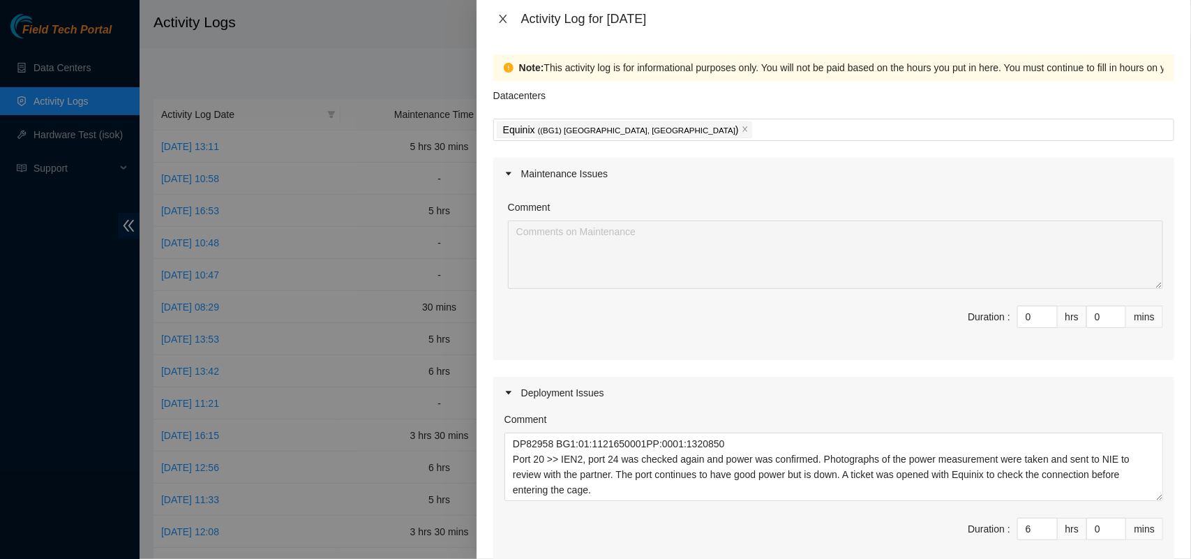
click at [502, 18] on icon "close" at bounding box center [503, 19] width 8 height 8
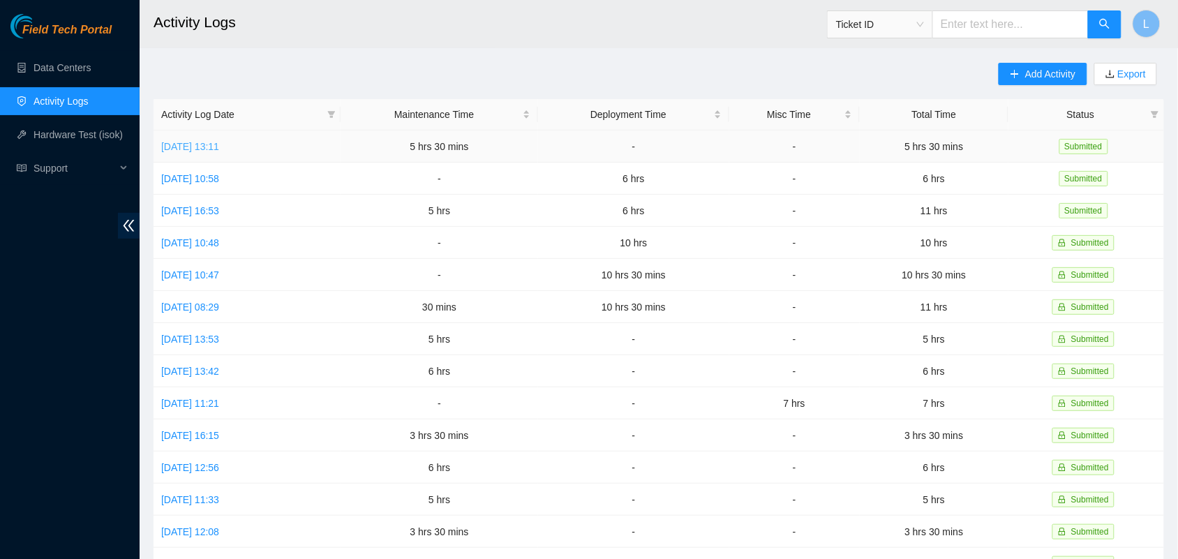
click at [211, 148] on link "[DATE] 13:11" at bounding box center [190, 146] width 58 height 11
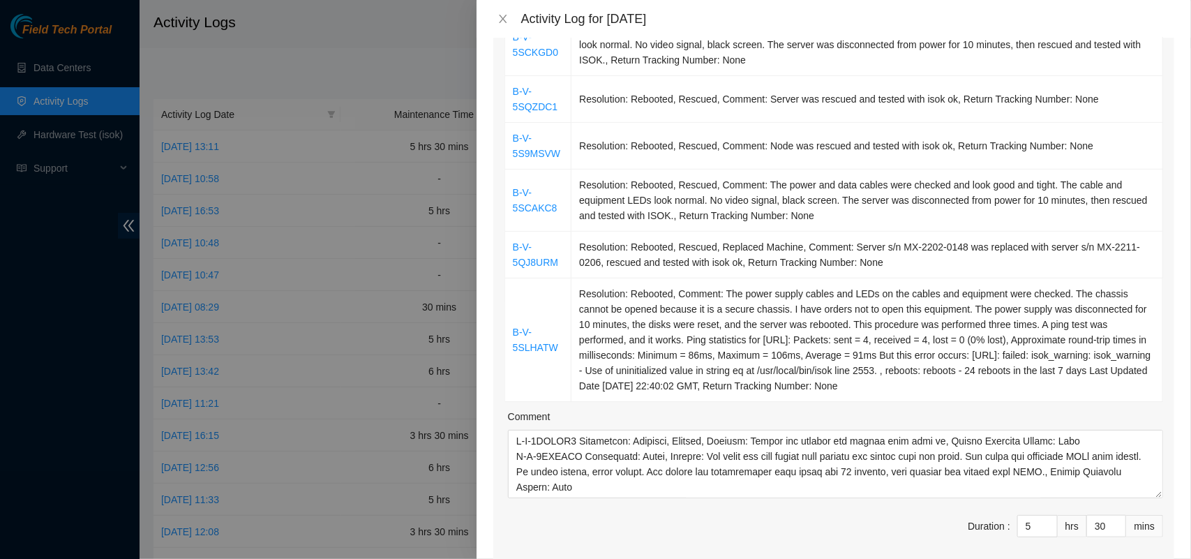
scroll to position [925, 0]
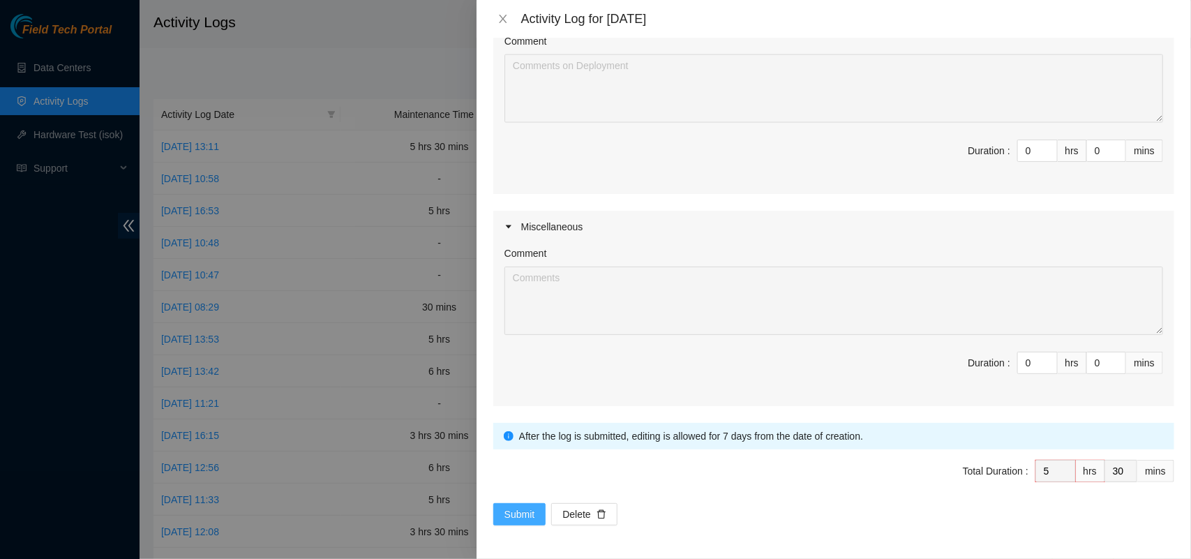
click at [513, 509] on span "Submit" at bounding box center [520, 514] width 31 height 15
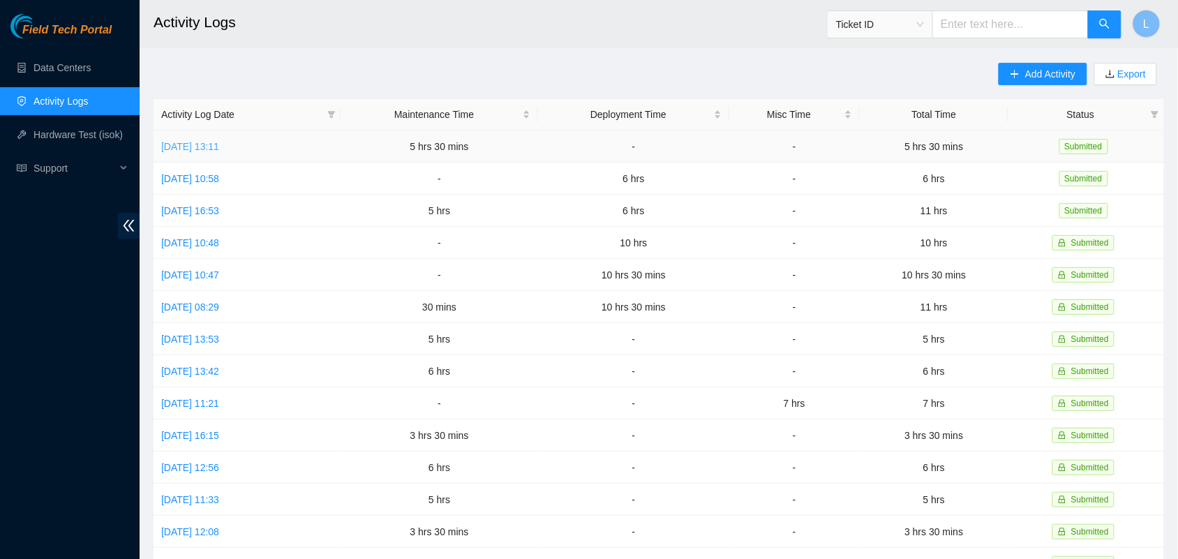
click at [203, 143] on link "[DATE] 13:11" at bounding box center [190, 146] width 58 height 11
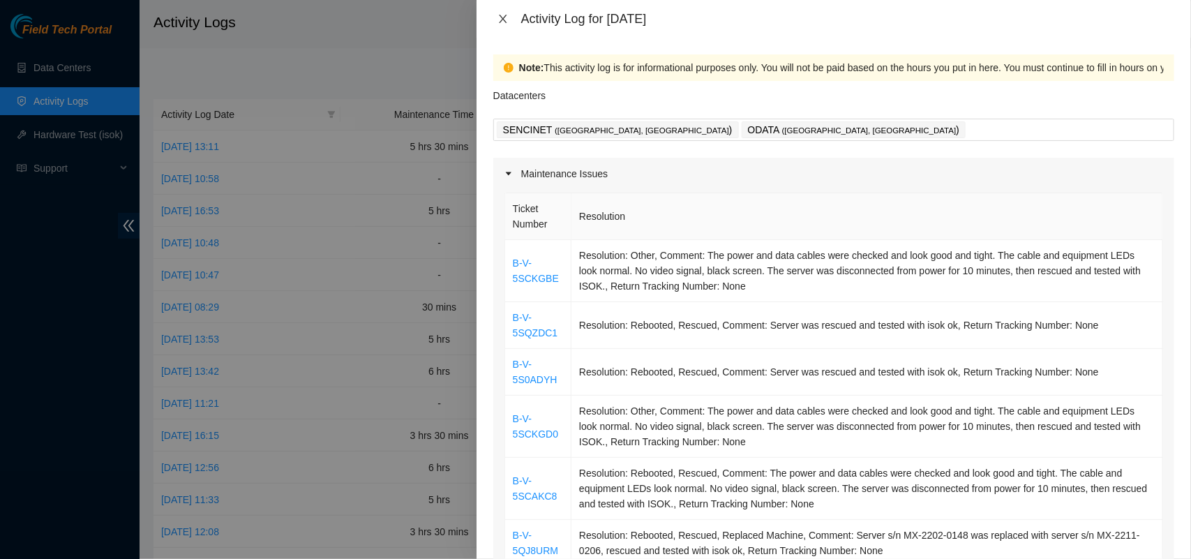
click at [499, 16] on icon "close" at bounding box center [503, 18] width 11 height 11
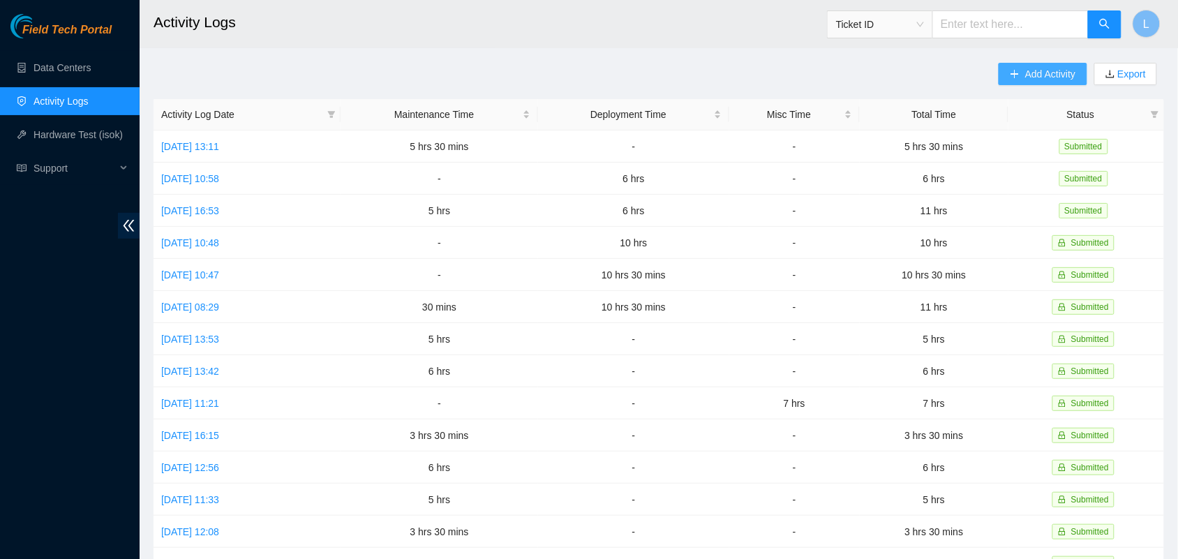
click at [1030, 73] on span "Add Activity" at bounding box center [1050, 73] width 50 height 15
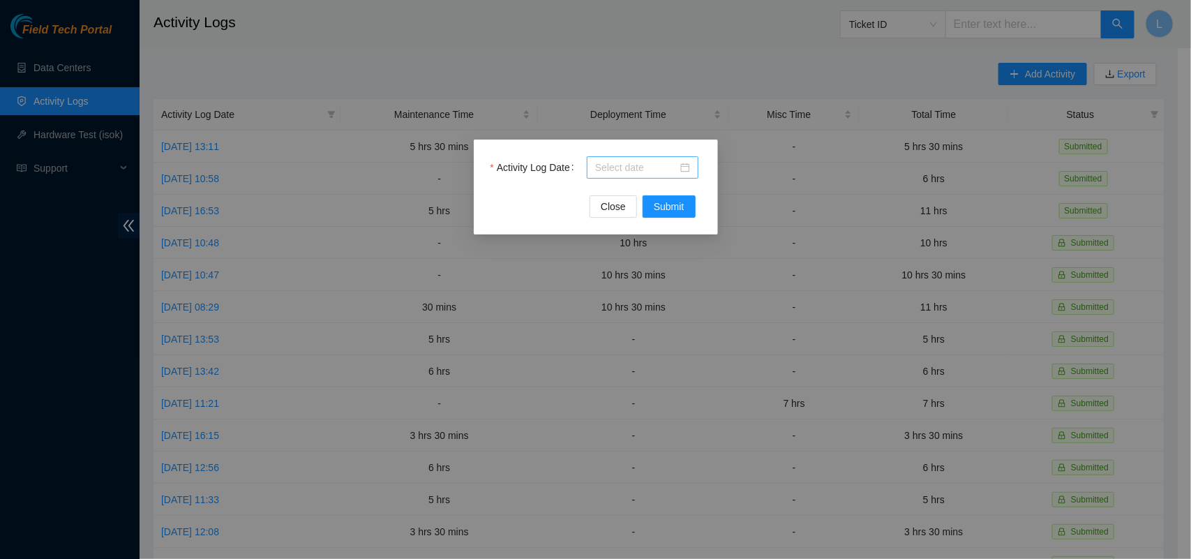
click at [686, 170] on div at bounding box center [642, 167] width 95 height 15
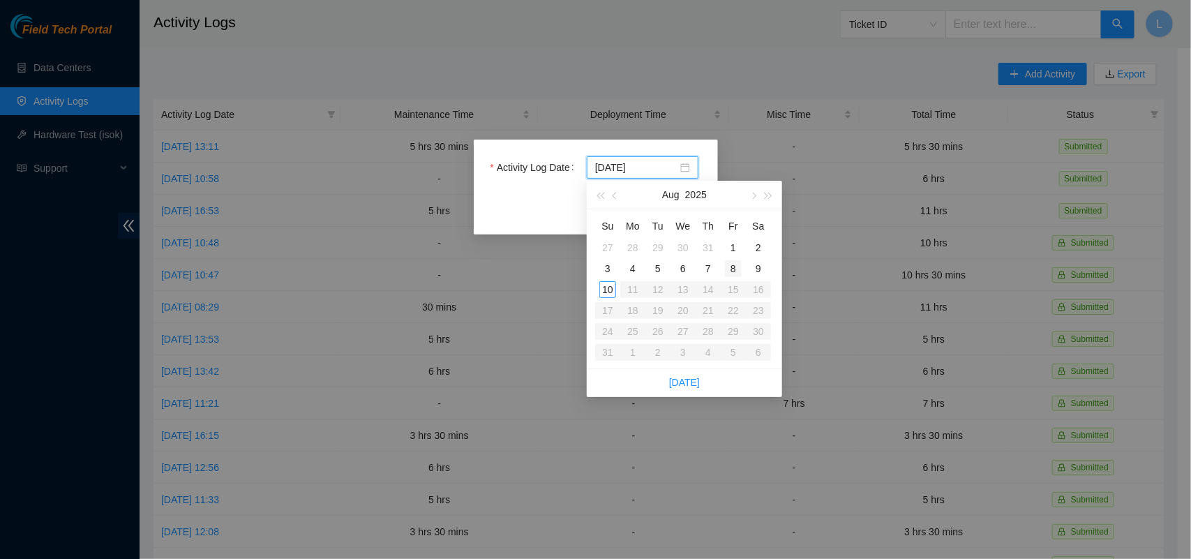
type input "[DATE]"
click at [735, 263] on div "8" at bounding box center [733, 268] width 17 height 17
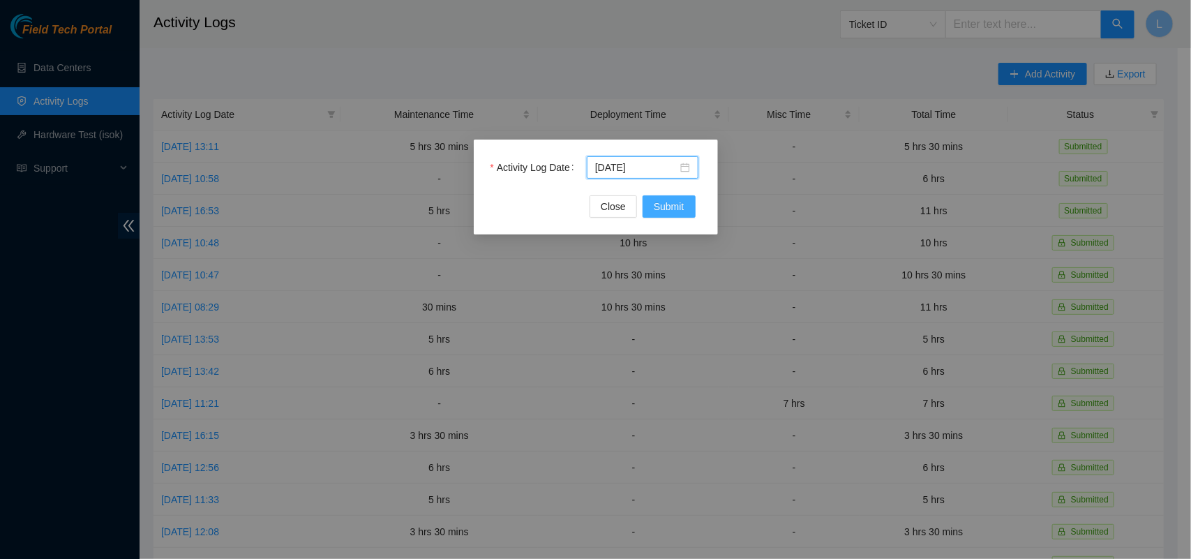
click at [667, 197] on button "Submit" at bounding box center [669, 206] width 53 height 22
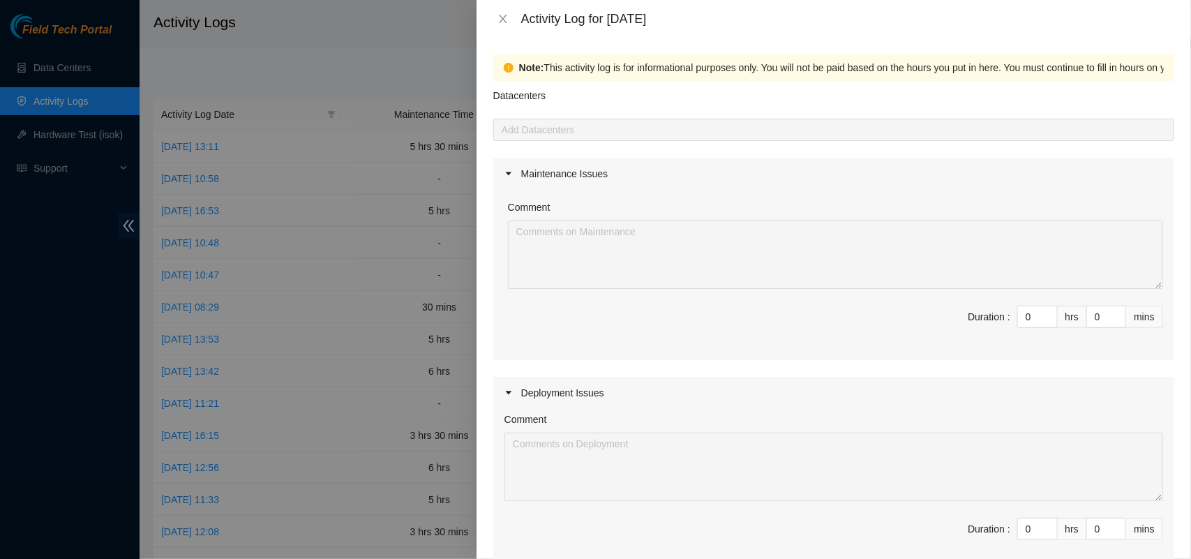
click at [911, 126] on div at bounding box center [834, 129] width 674 height 17
click at [1047, 525] on icon "up" at bounding box center [1049, 525] width 5 height 5
type input "1"
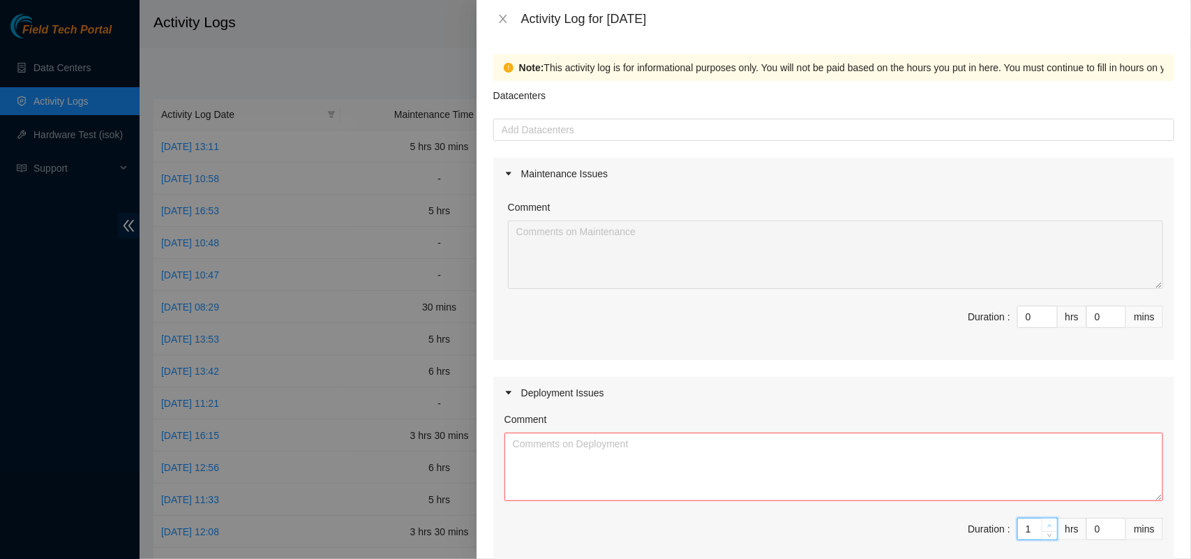
click at [1047, 525] on icon "up" at bounding box center [1049, 525] width 5 height 5
type input "2"
click at [1047, 525] on icon "up" at bounding box center [1049, 525] width 5 height 5
type input "3"
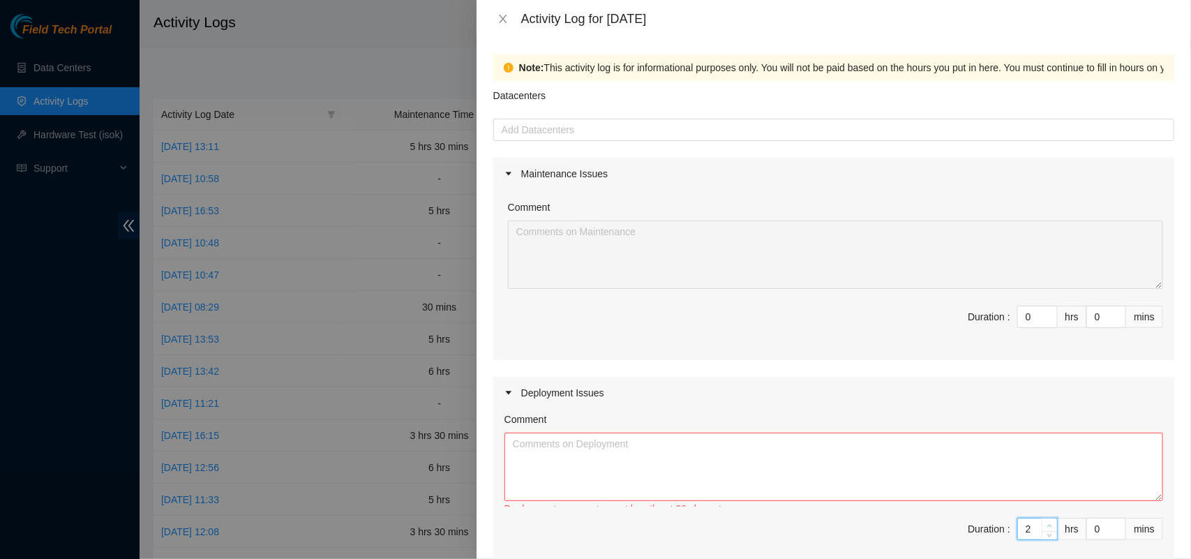
type input "3"
click at [1047, 525] on icon "up" at bounding box center [1049, 525] width 5 height 5
type input "4"
click at [909, 445] on textarea "Comment" at bounding box center [834, 467] width 659 height 68
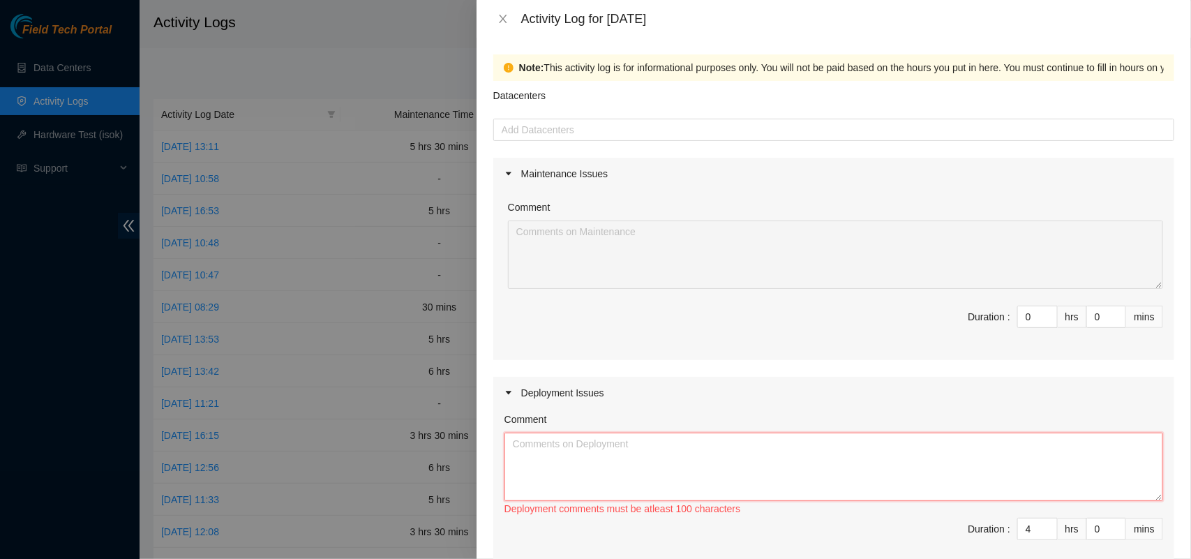
paste textarea "DP82958 after the equinix review the link was checked again the PP: 0001: 13208…"
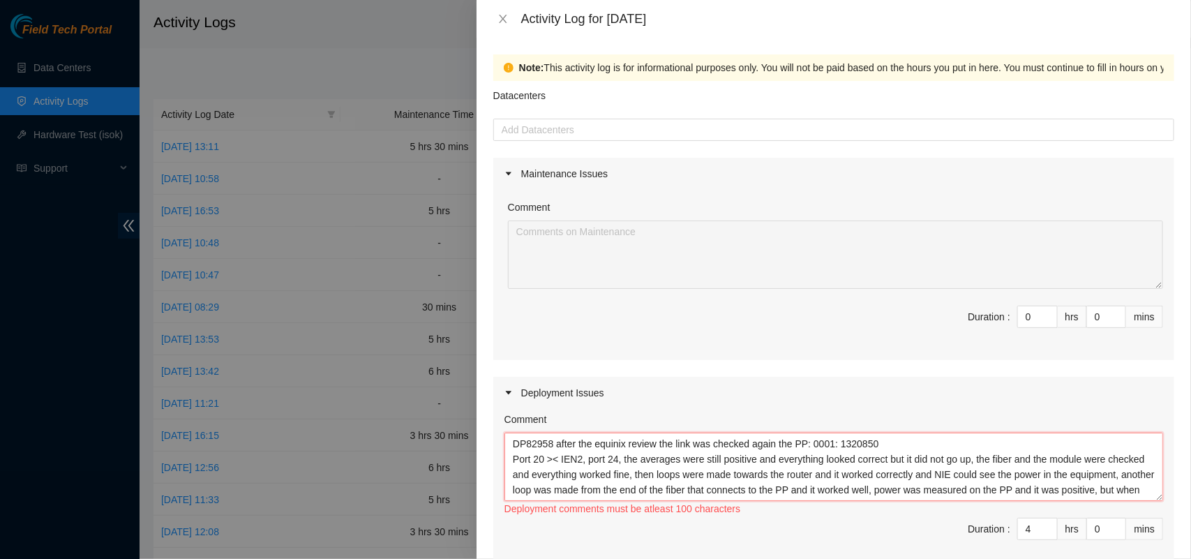
scroll to position [43, 0]
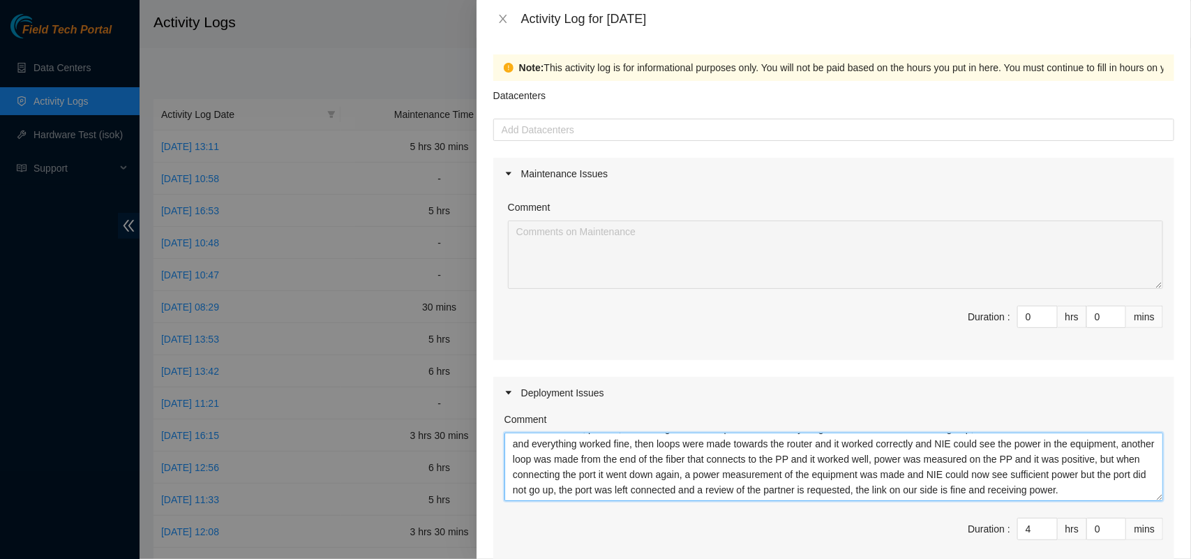
type textarea "DP82958 after the equinix review the link was checked again the PP: 0001: 13208…"
click at [660, 128] on div at bounding box center [834, 129] width 674 height 17
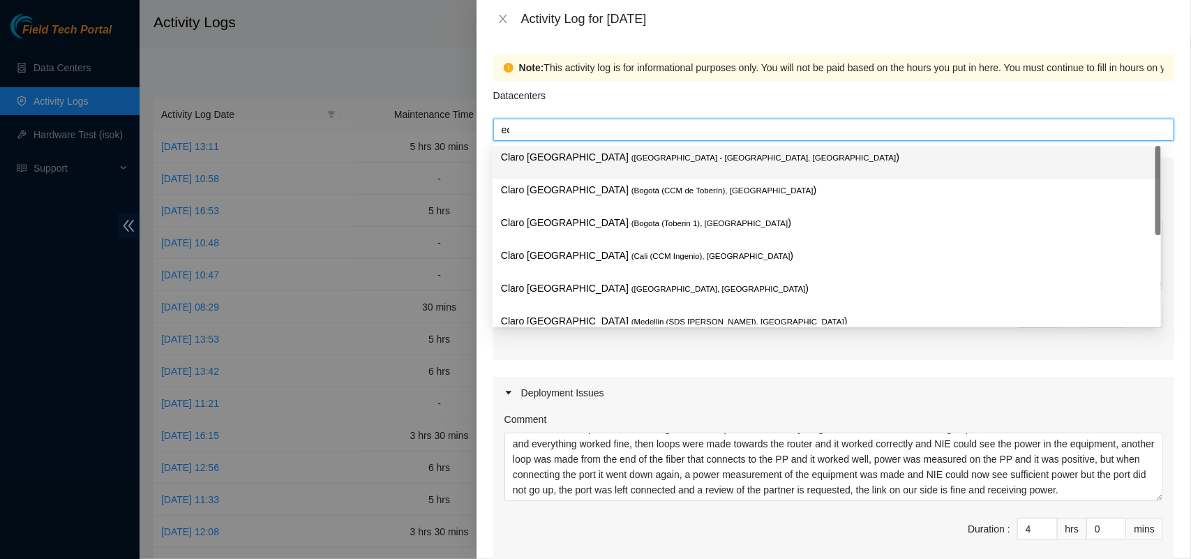
type input "equi"
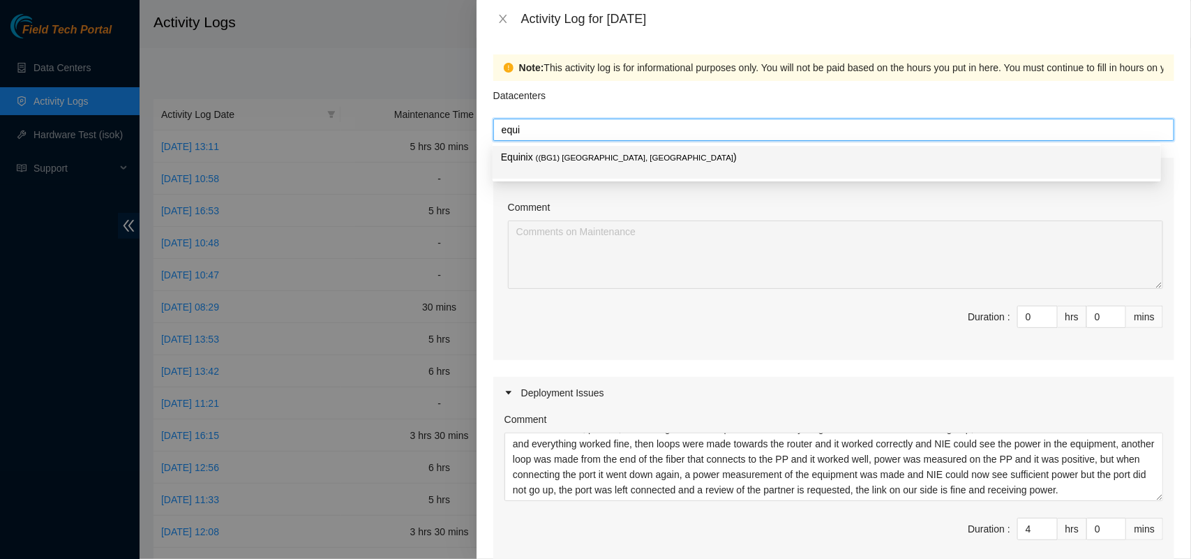
click at [600, 158] on span "( (BG1) [GEOGRAPHIC_DATA], [GEOGRAPHIC_DATA]" at bounding box center [635, 158] width 198 height 8
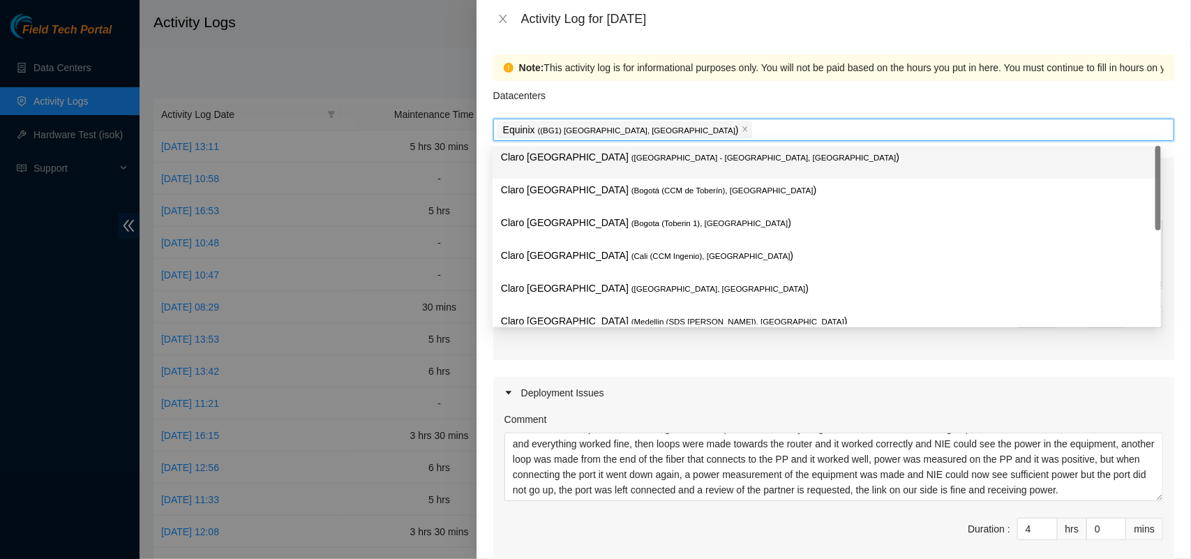
click at [955, 91] on div "Datacenters" at bounding box center [833, 100] width 681 height 38
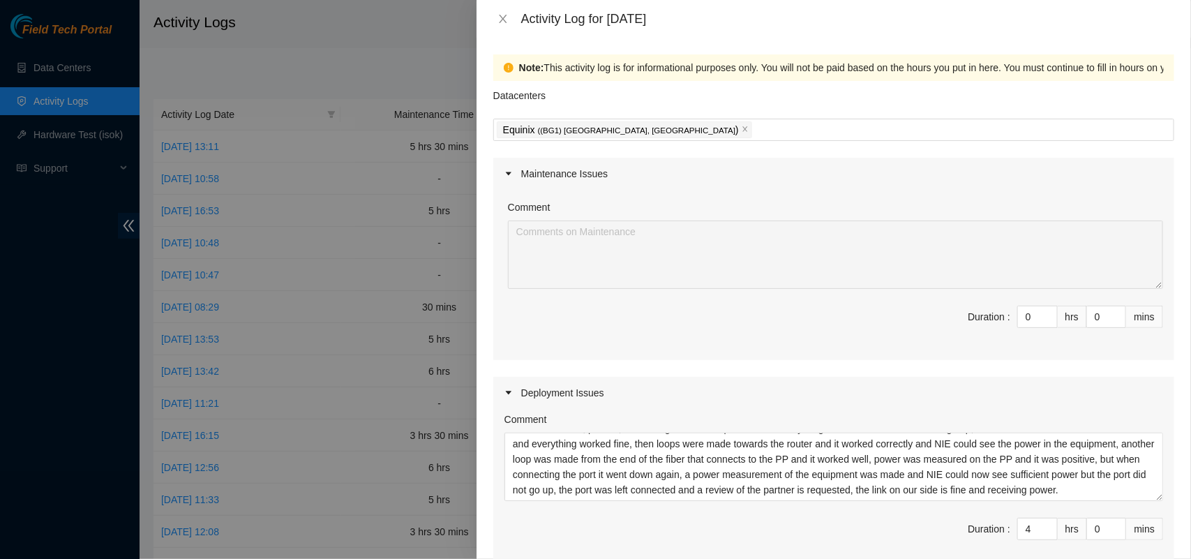
scroll to position [379, 0]
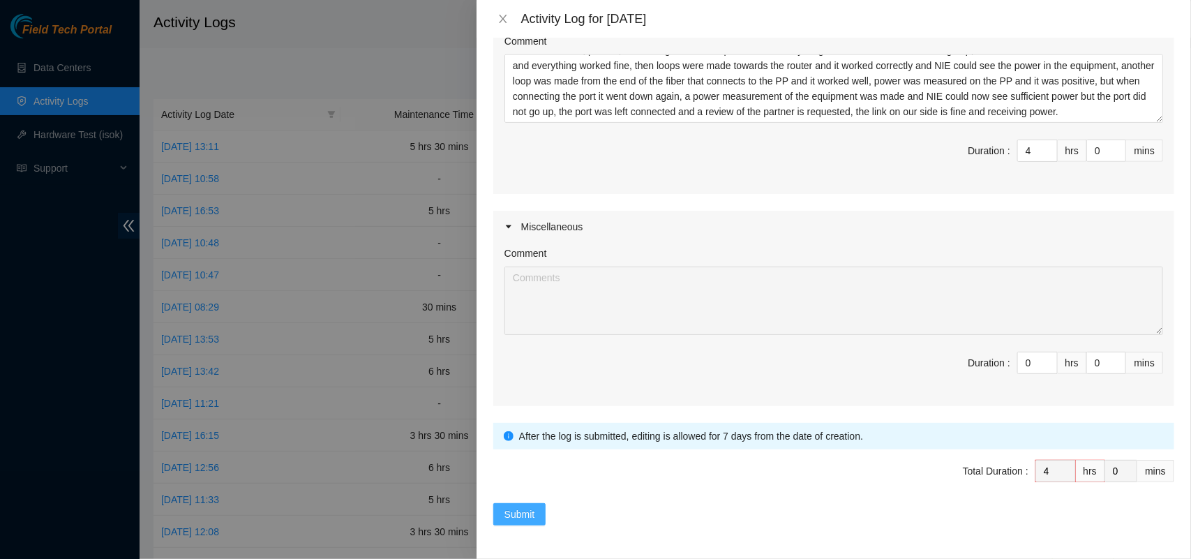
click at [525, 506] on button "Submit" at bounding box center [519, 514] width 53 height 22
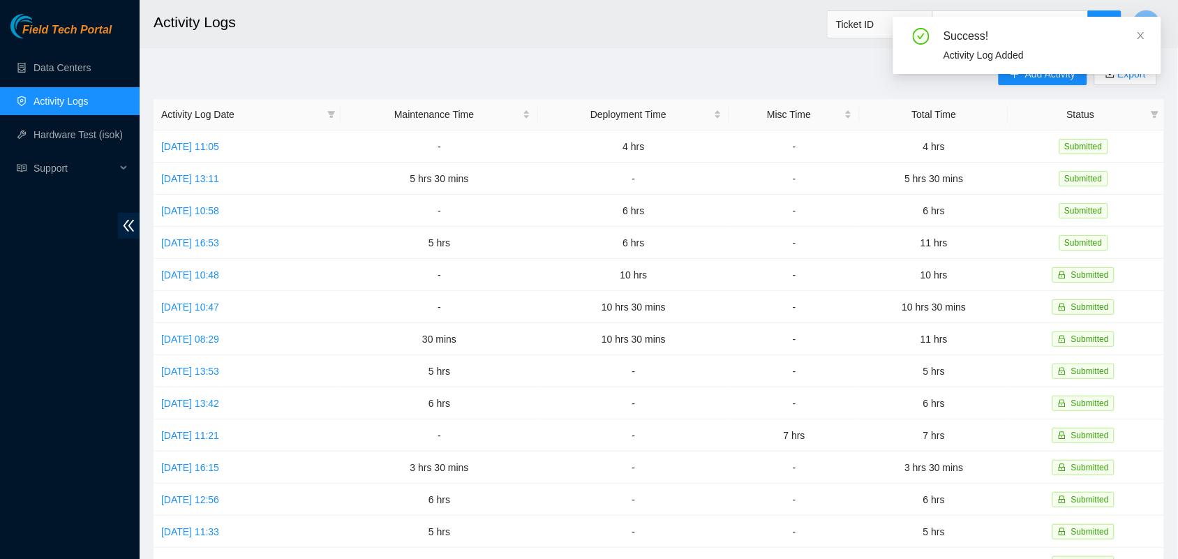
click at [419, 51] on main "Activity Logs Ticket ID L Add Activity Export Activity Log Date Maintenance Tim…" at bounding box center [659, 415] width 1038 height 831
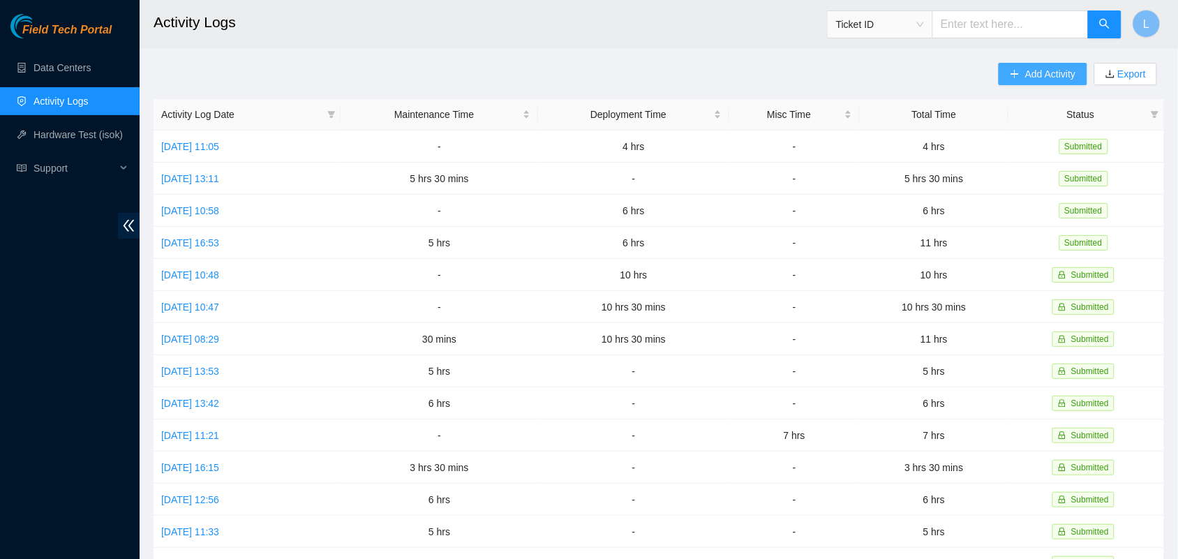
click at [1033, 77] on span "Add Activity" at bounding box center [1050, 73] width 50 height 15
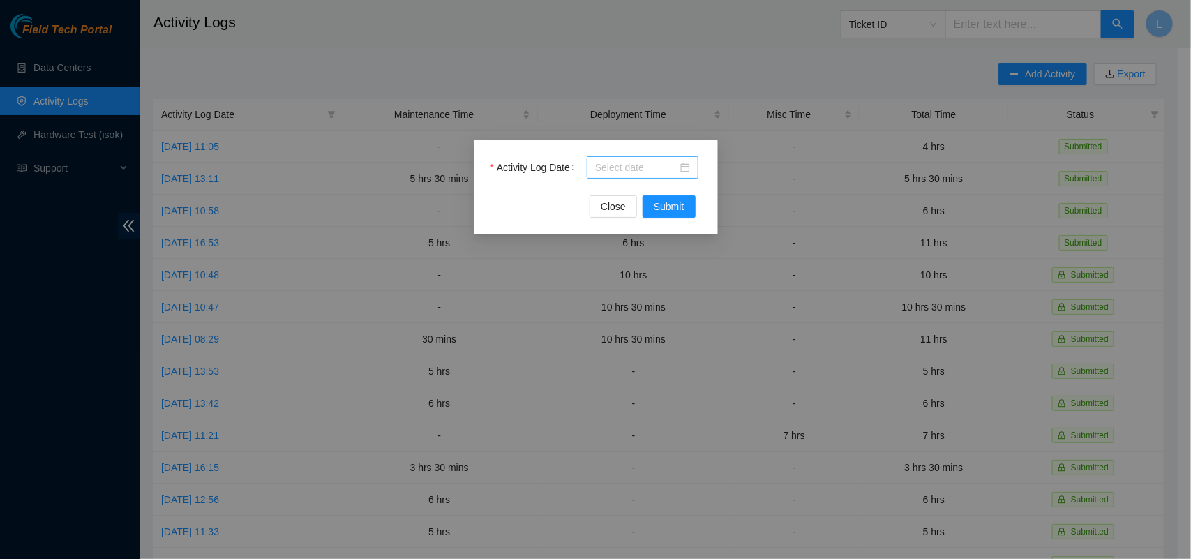
click at [687, 169] on div at bounding box center [642, 167] width 95 height 15
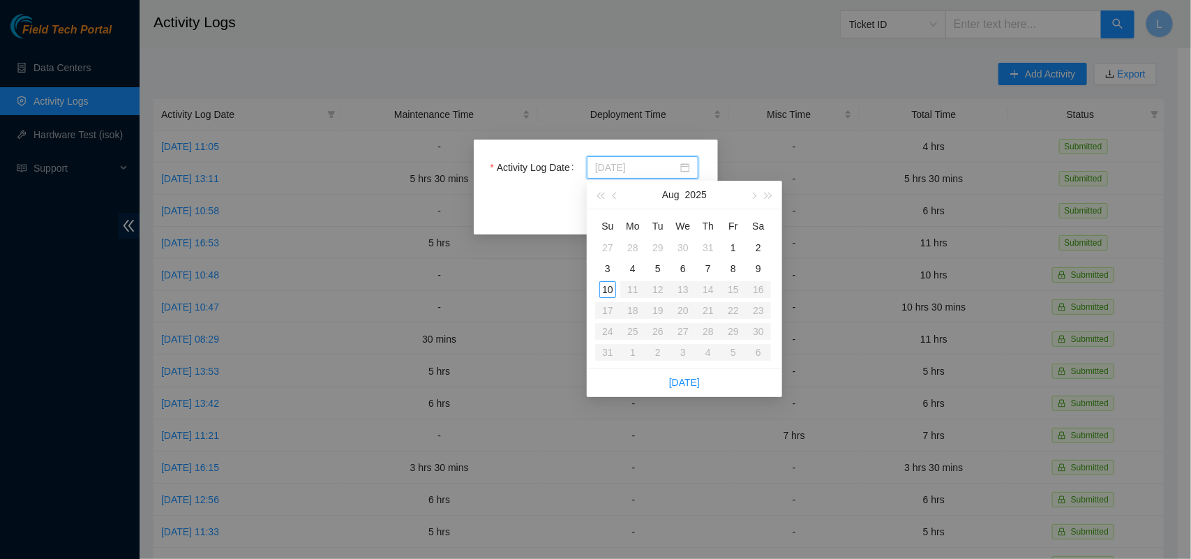
type input "[DATE]"
click at [758, 267] on div "9" at bounding box center [758, 268] width 17 height 17
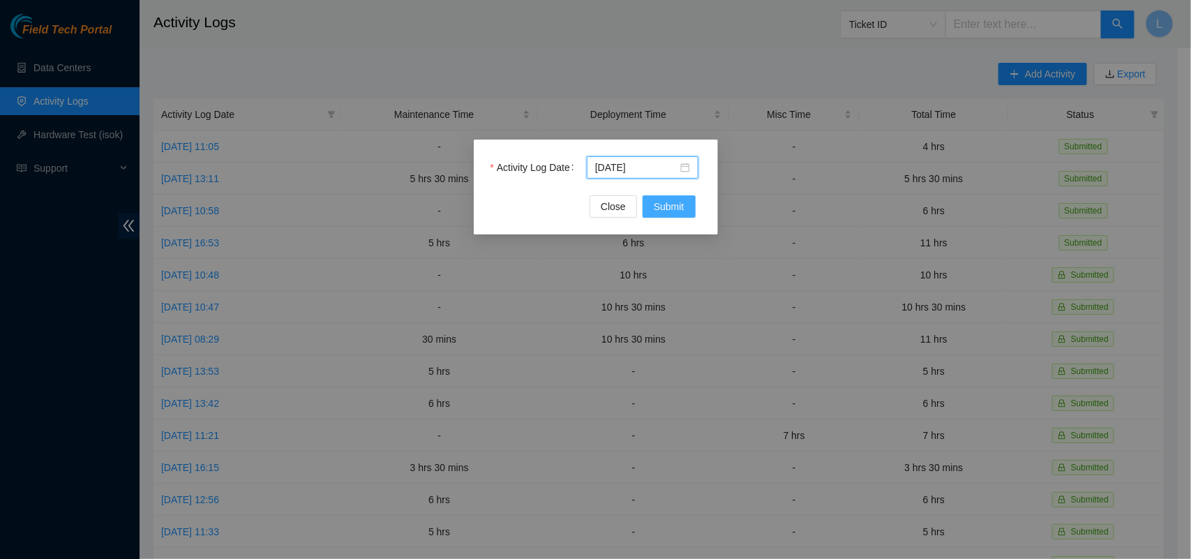
click at [678, 204] on span "Submit" at bounding box center [669, 206] width 31 height 15
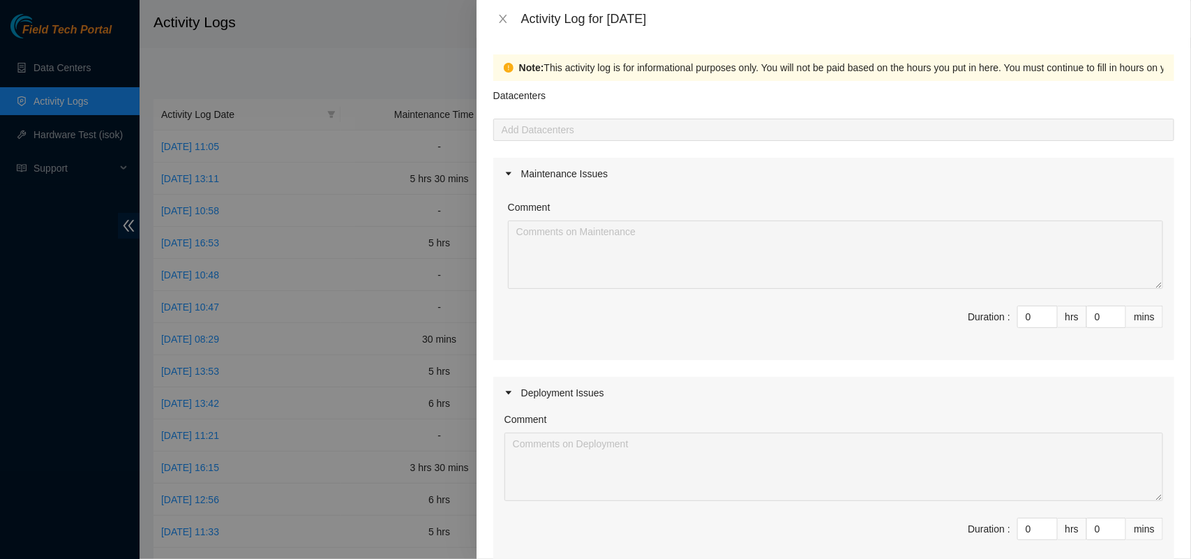
click at [576, 129] on div at bounding box center [834, 129] width 674 height 17
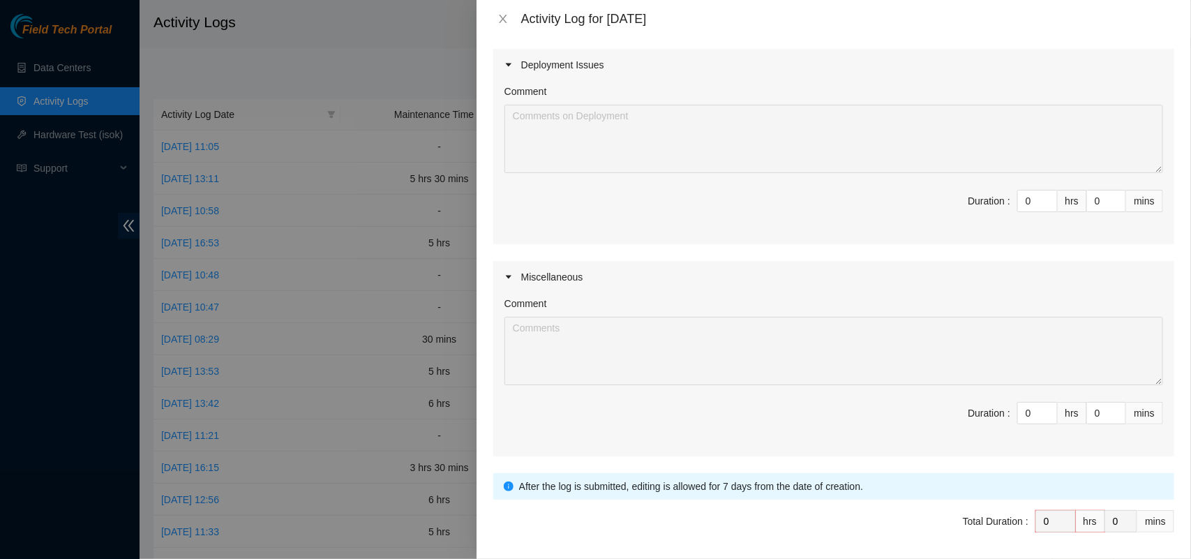
scroll to position [333, 0]
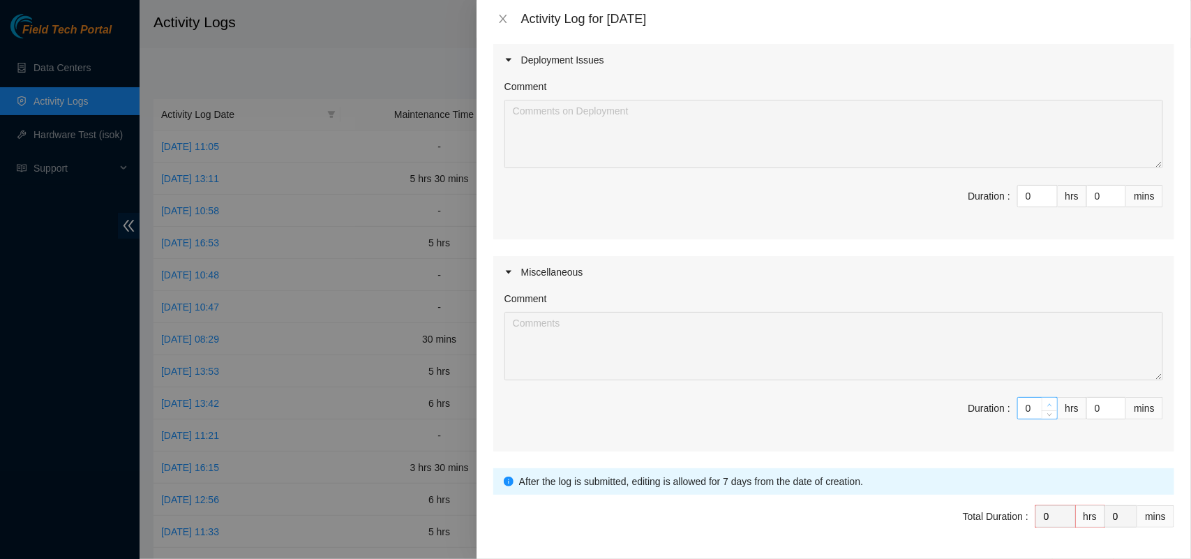
click at [1047, 405] on icon "up" at bounding box center [1049, 405] width 5 height 5
type input "1"
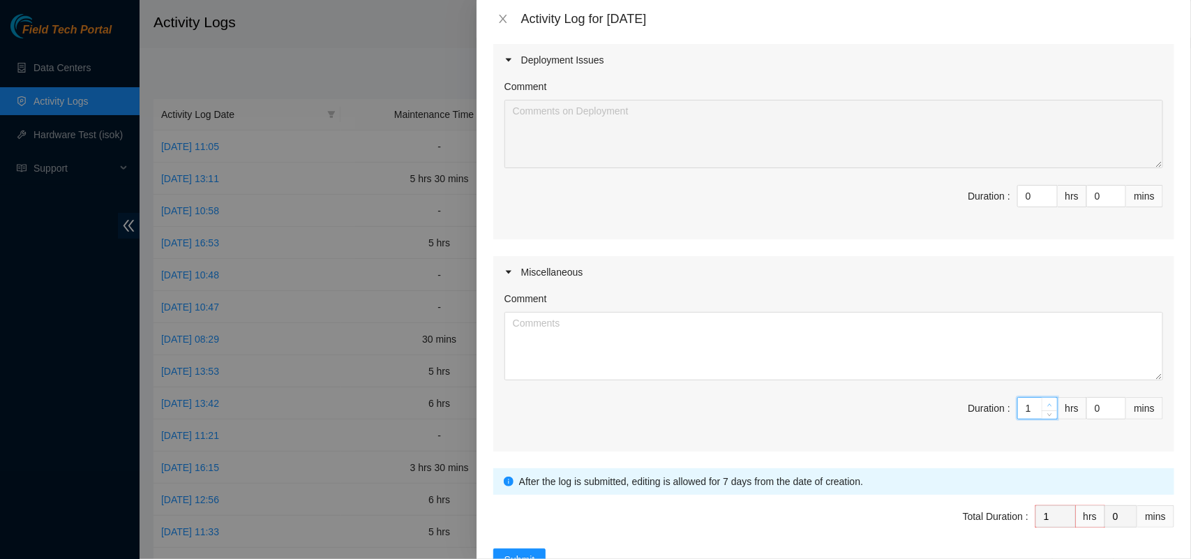
click at [1047, 405] on icon "up" at bounding box center [1049, 405] width 5 height 5
type input "2"
click at [1047, 405] on icon "up" at bounding box center [1049, 405] width 5 height 5
type input "3"
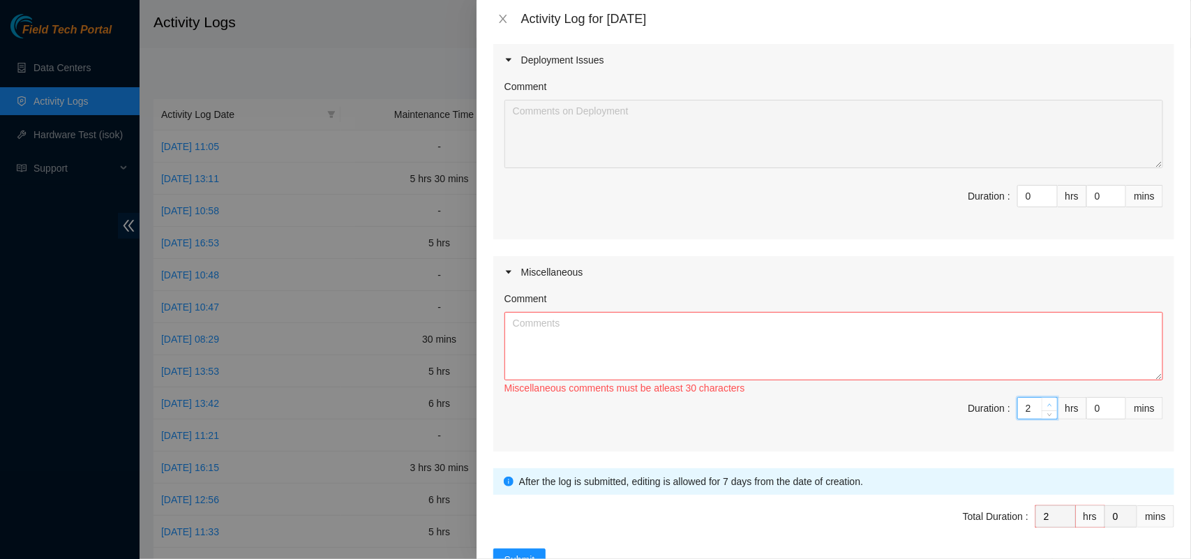
type input "3"
click at [1047, 405] on icon "up" at bounding box center [1049, 405] width 5 height 5
type input "4"
click at [1047, 405] on icon "up" at bounding box center [1049, 405] width 5 height 5
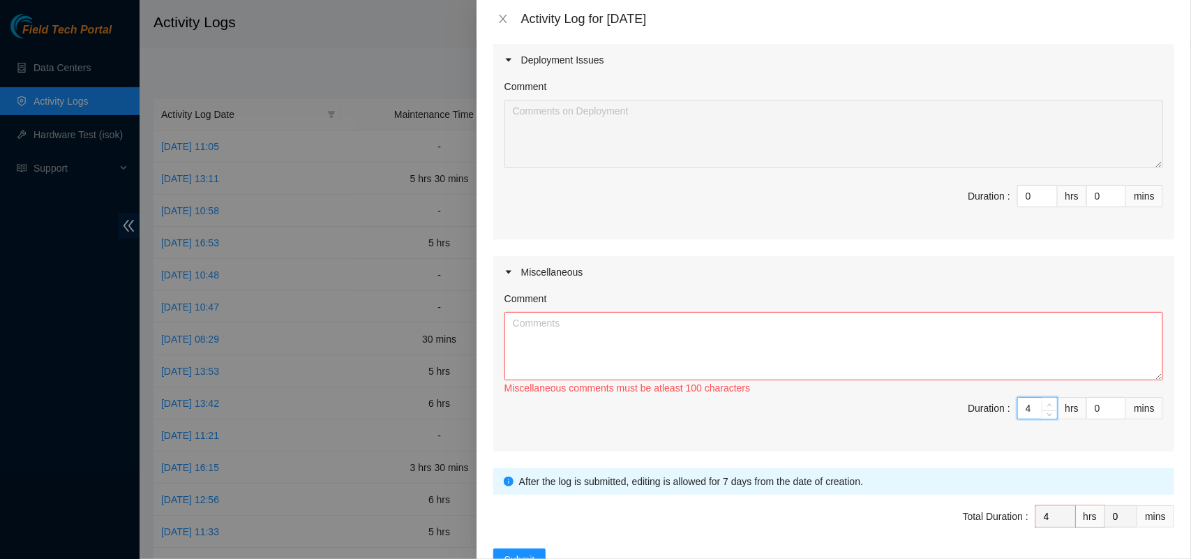
type input "5"
click at [979, 361] on textarea "Comment" at bounding box center [834, 346] width 659 height 68
paste textarea "I made some phone calls, send and received emails in order to coordinate the da…"
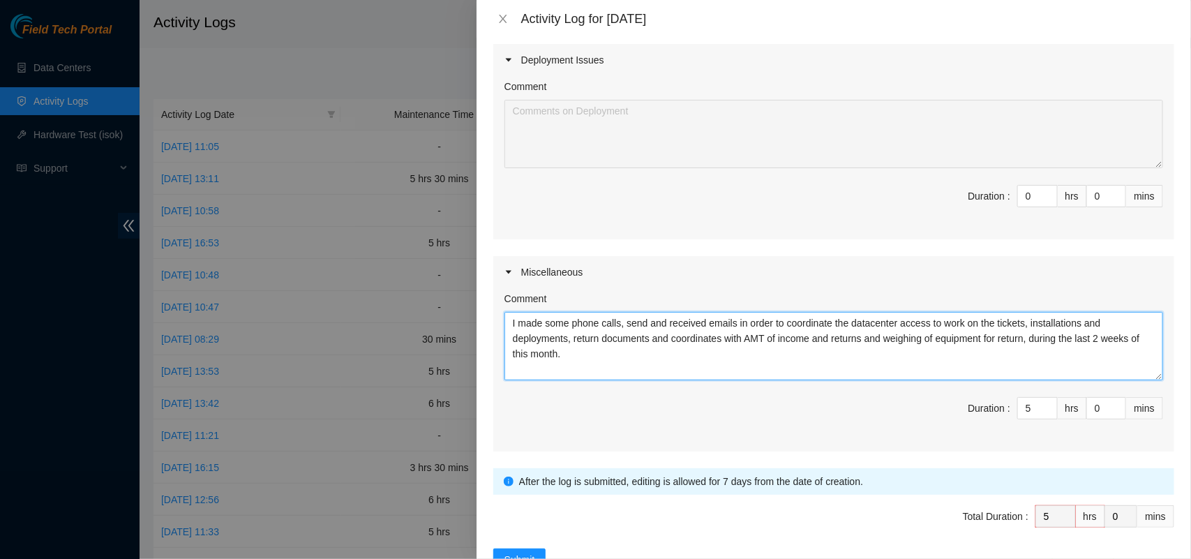
type textarea "I made some phone calls, send and received emails in order to coordinate the da…"
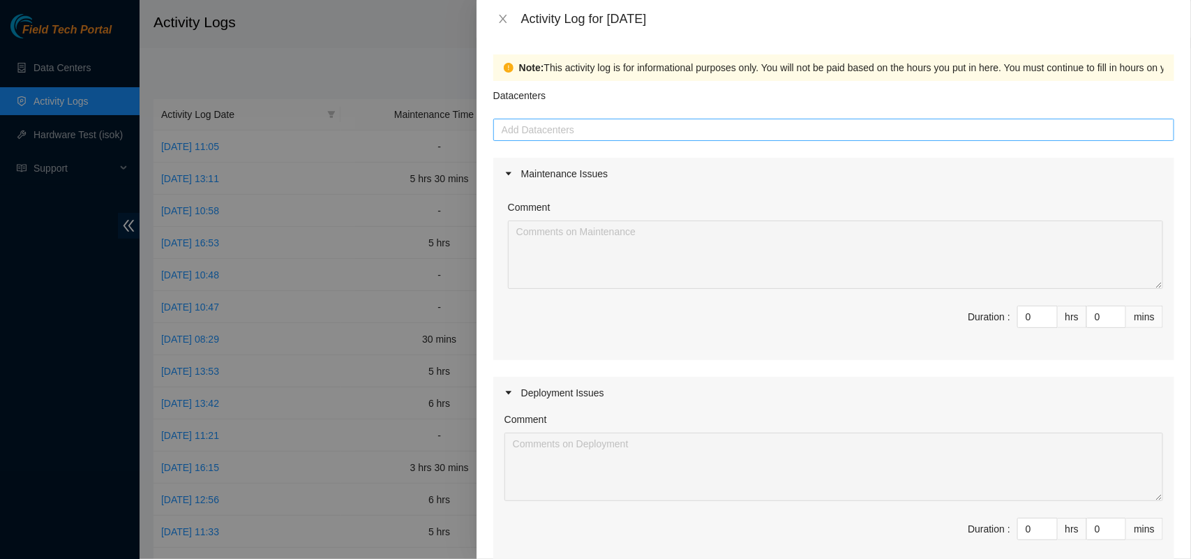
click at [758, 131] on div at bounding box center [834, 129] width 674 height 17
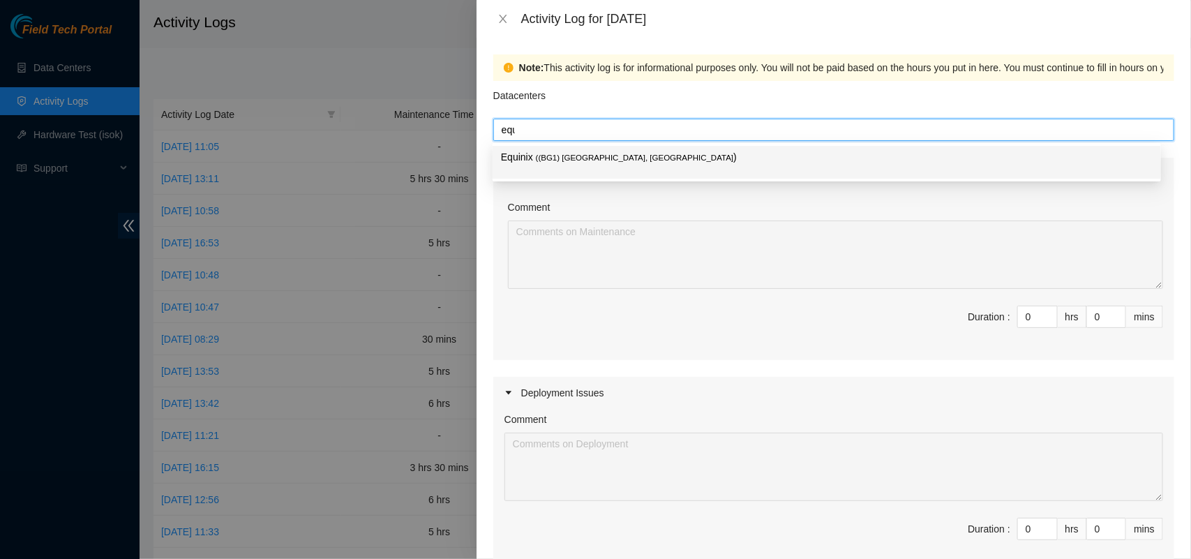
type input "equi"
click at [689, 162] on p "Equinix ( (BG1) [GEOGRAPHIC_DATA], [GEOGRAPHIC_DATA] )" at bounding box center [827, 157] width 652 height 16
type input "senc"
click at [648, 162] on p "SENCINET ( [GEOGRAPHIC_DATA], [GEOGRAPHIC_DATA] )" at bounding box center [827, 157] width 652 height 16
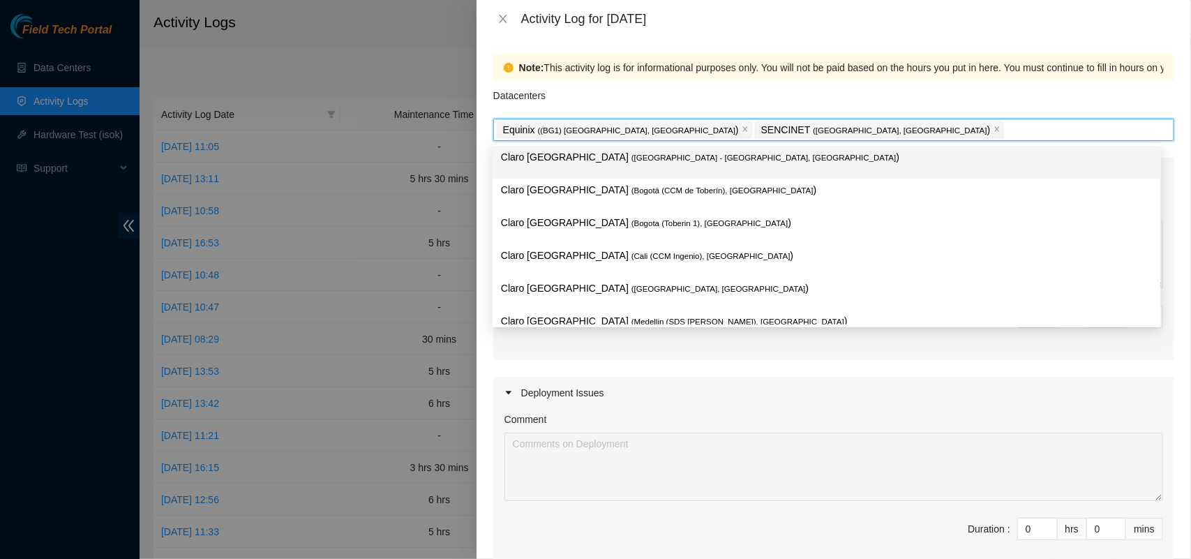
click at [836, 130] on div "Equinix ( (BG1) [GEOGRAPHIC_DATA], [GEOGRAPHIC_DATA] ) SENCINET ( [GEOGRAPHIC_D…" at bounding box center [834, 130] width 674 height 20
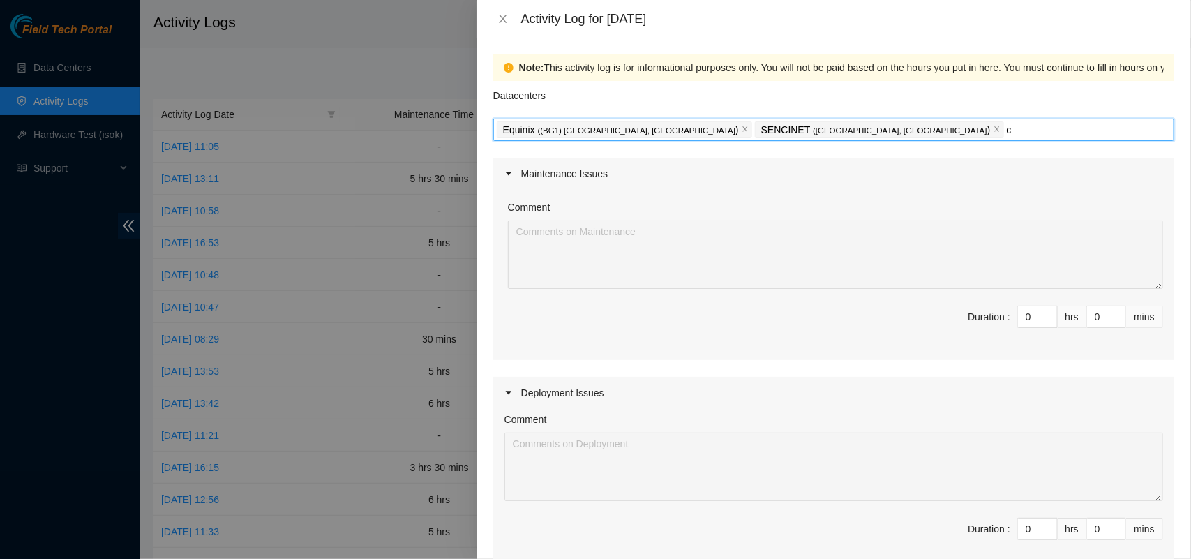
type input "cl"
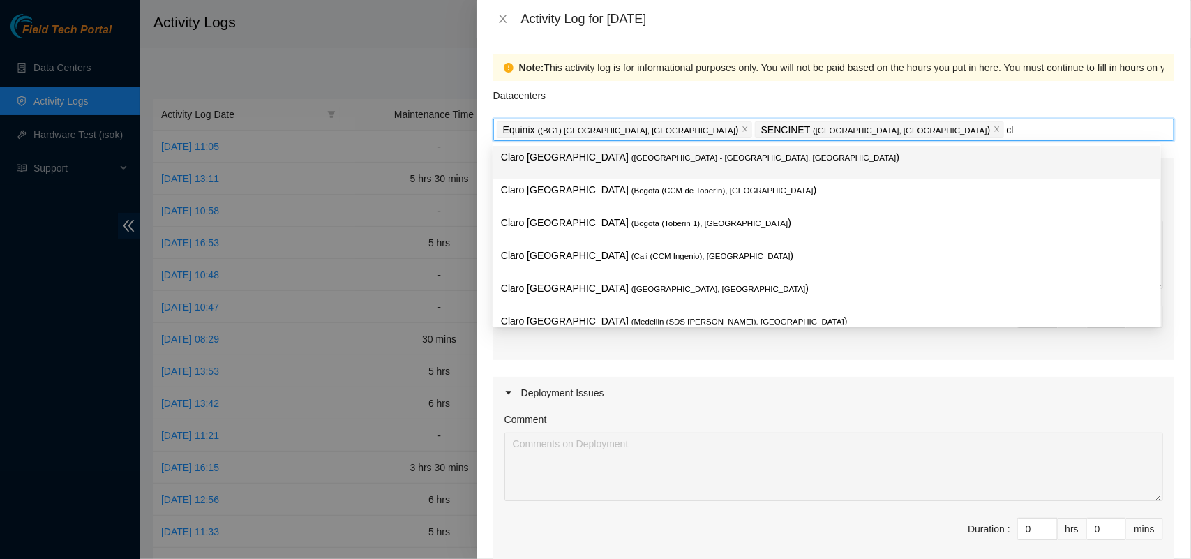
click at [685, 151] on p "Claro [GEOGRAPHIC_DATA] ( [GEOGRAPHIC_DATA] - [GEOGRAPHIC_DATA], [GEOGRAPHIC_DA…" at bounding box center [827, 157] width 652 height 16
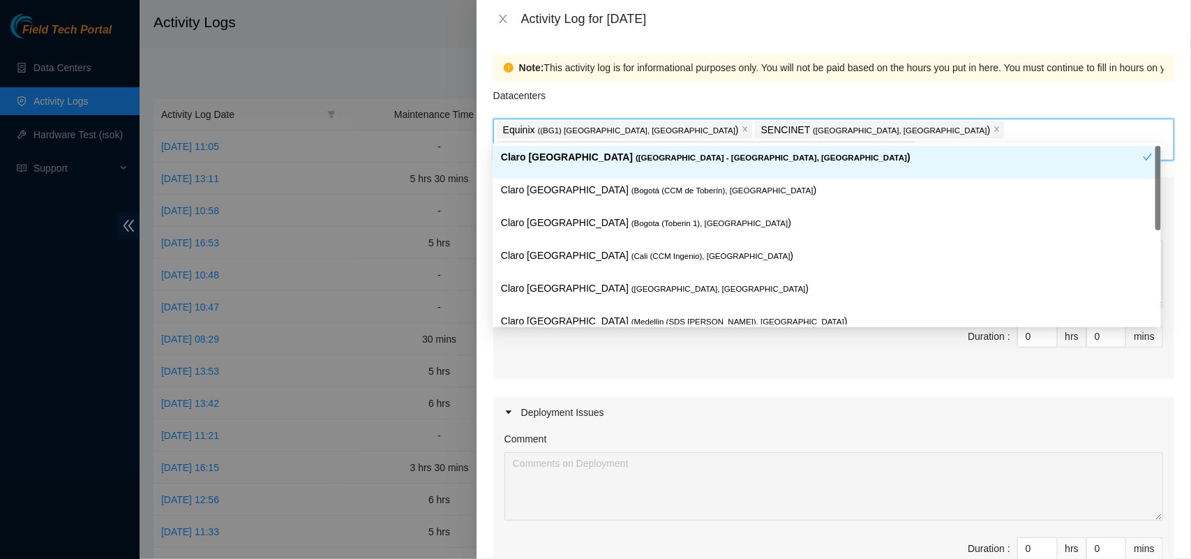
click at [1076, 134] on div "Equinix ( (BG1) [GEOGRAPHIC_DATA], [GEOGRAPHIC_DATA] ) SENCINET ( [GEOGRAPHIC_D…" at bounding box center [834, 139] width 674 height 39
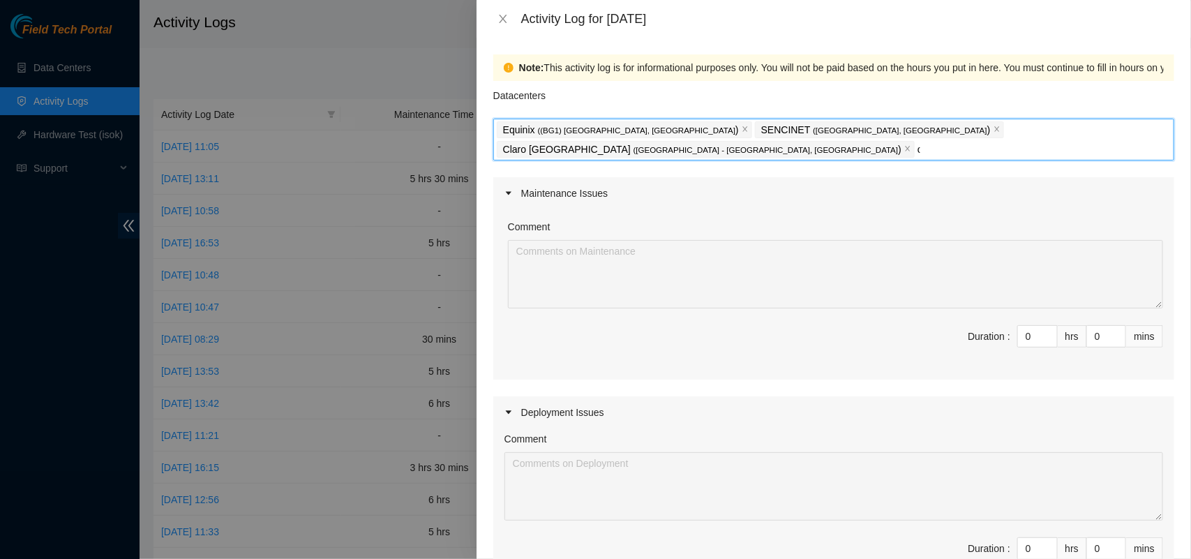
type input "cl"
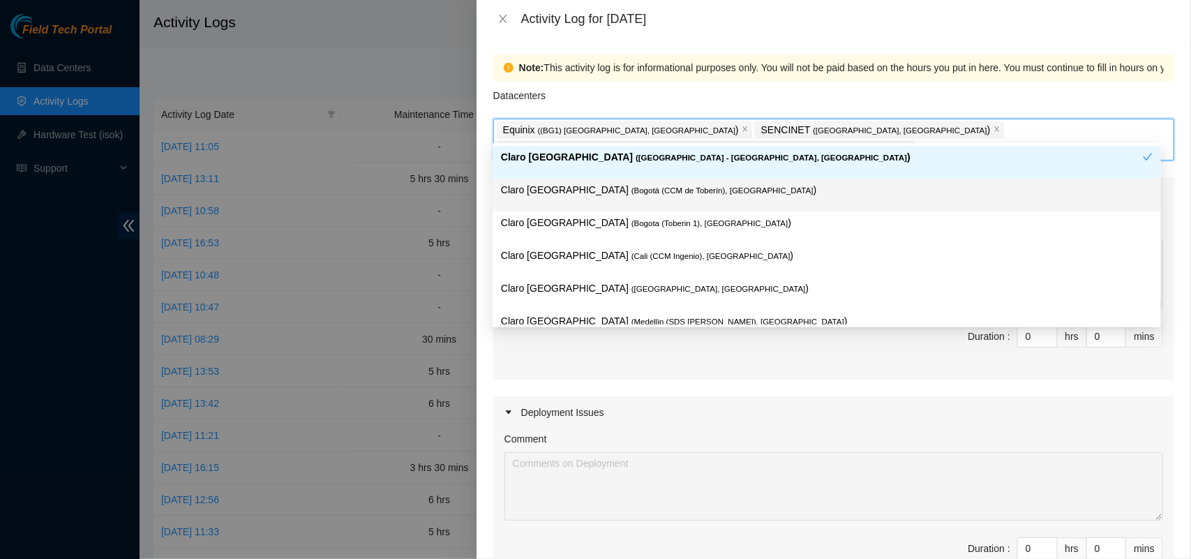
click at [684, 190] on span "( [GEOGRAPHIC_DATA] (CCM de Toberín), [GEOGRAPHIC_DATA]" at bounding box center [723, 190] width 182 height 8
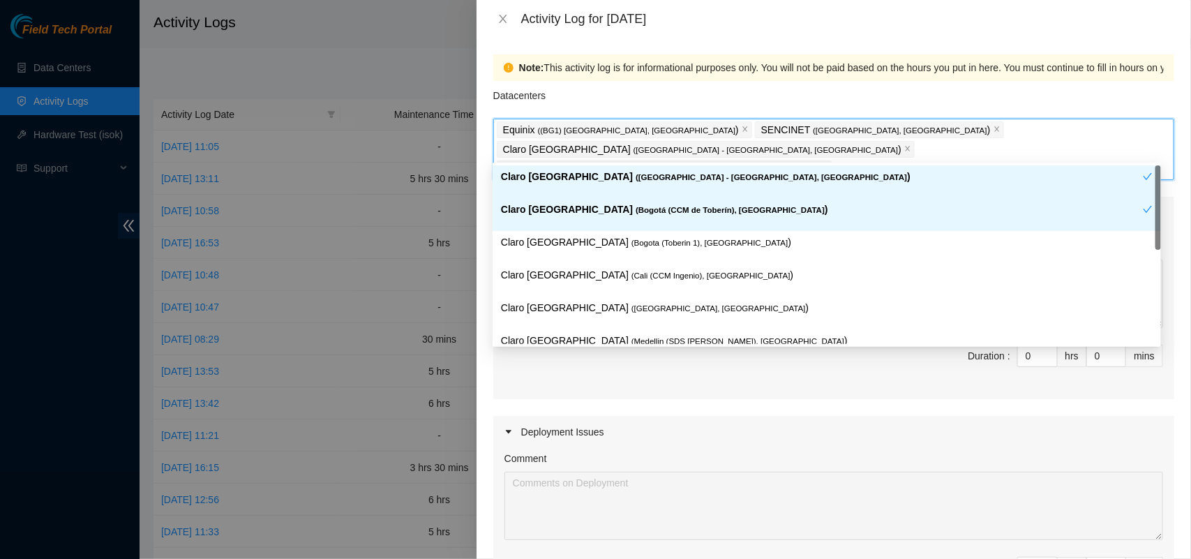
click at [842, 152] on div "Equinix ( (BG1) [GEOGRAPHIC_DATA], [GEOGRAPHIC_DATA] ) SENCINET ( [GEOGRAPHIC_D…" at bounding box center [834, 149] width 674 height 59
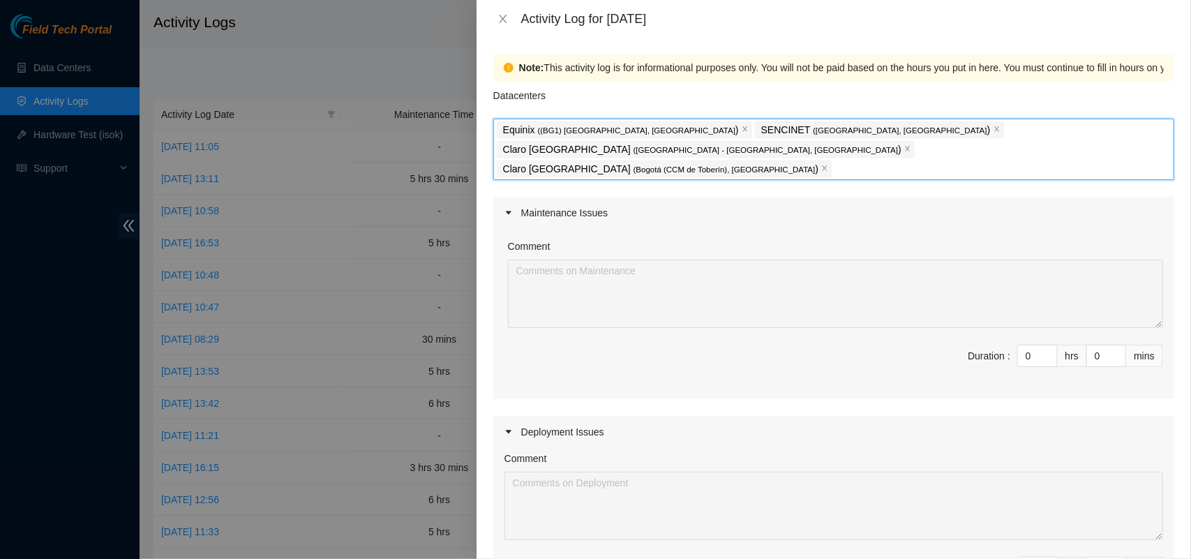
click at [842, 152] on div "Equinix ( (BG1) [GEOGRAPHIC_DATA], [GEOGRAPHIC_DATA] ) SENCINET ( [GEOGRAPHIC_D…" at bounding box center [834, 149] width 674 height 59
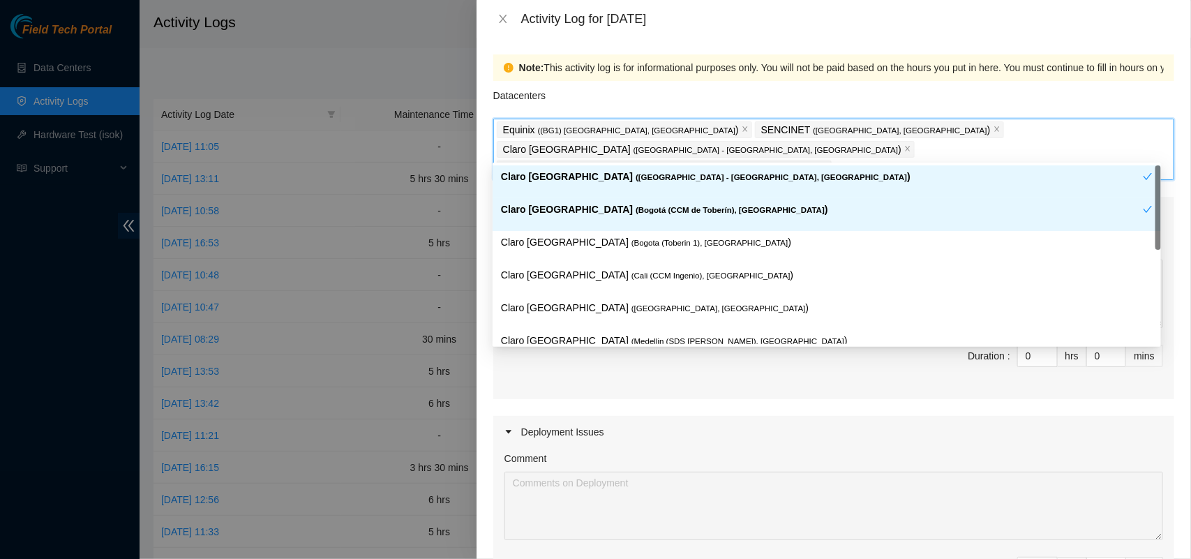
type input "od"
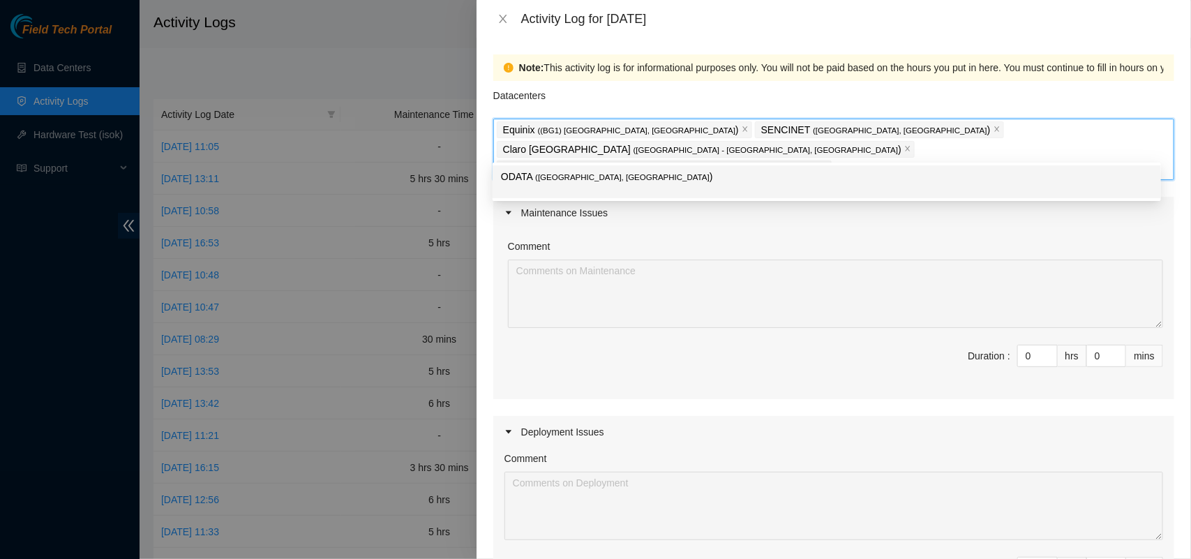
click at [532, 179] on p "ODATA ( [GEOGRAPHIC_DATA], [GEOGRAPHIC_DATA] )" at bounding box center [827, 177] width 652 height 16
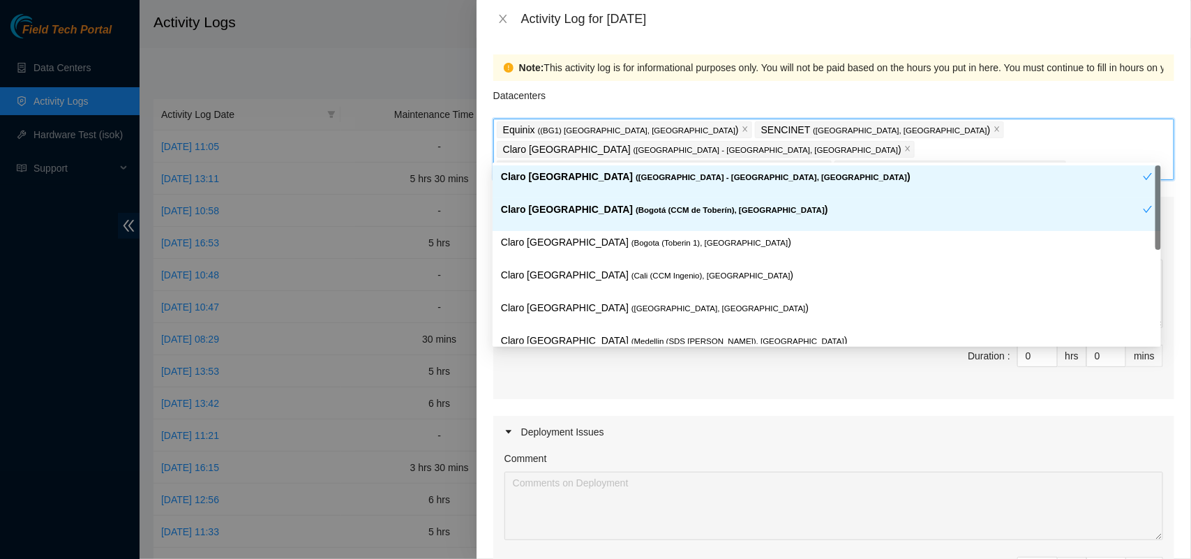
click at [772, 86] on div "Datacenters" at bounding box center [833, 100] width 681 height 38
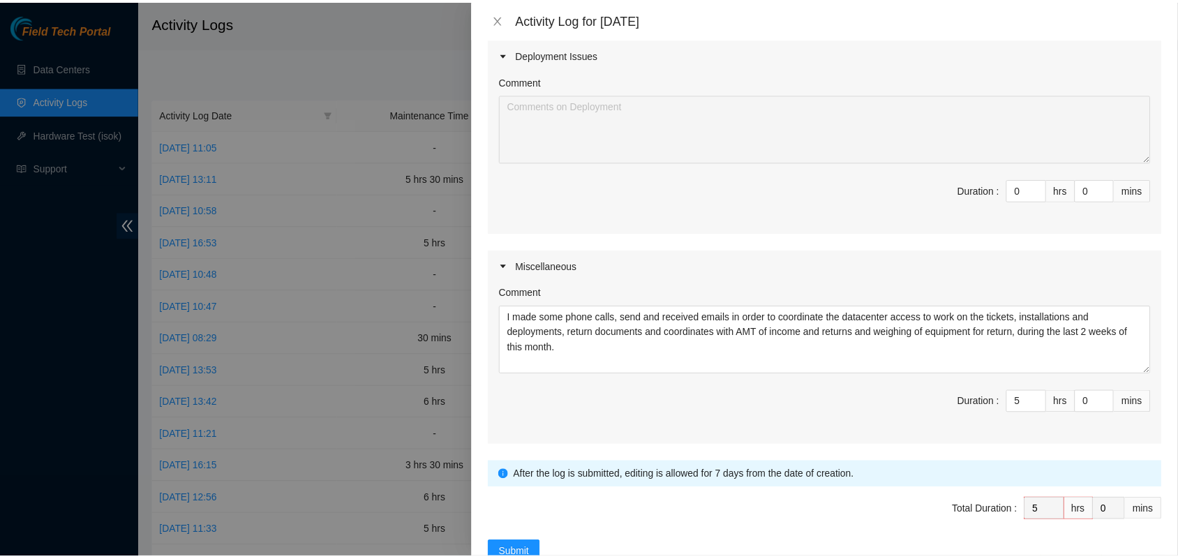
scroll to position [398, 0]
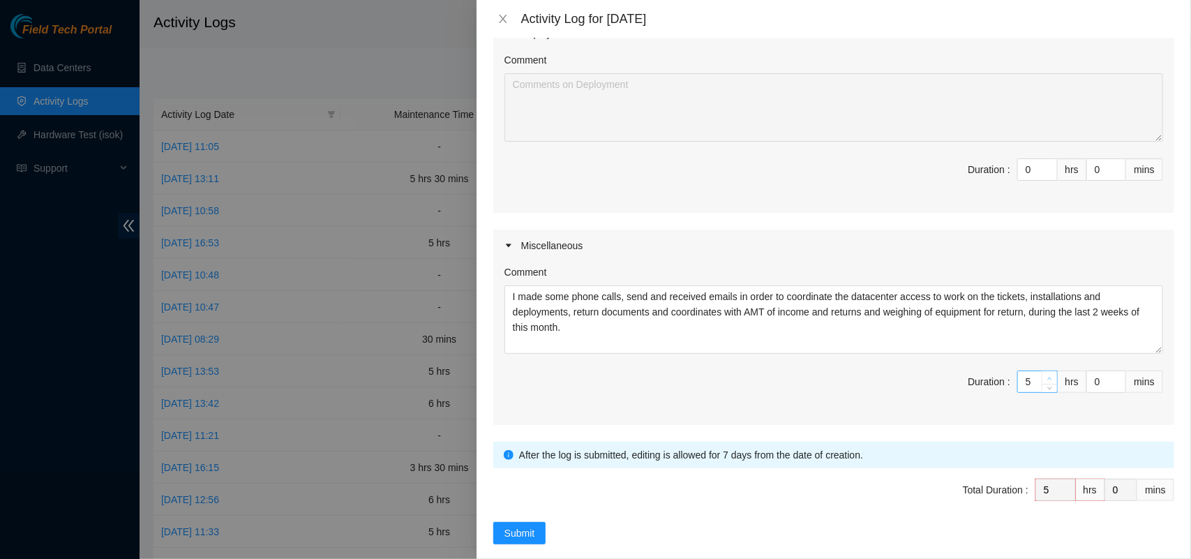
click at [1047, 376] on icon "up" at bounding box center [1049, 378] width 5 height 5
type input "6"
click at [696, 347] on div "Comment I made some phone calls, send and received emails in order to coordinat…" at bounding box center [833, 343] width 681 height 163
click at [527, 525] on span "Submit" at bounding box center [520, 532] width 31 height 15
